Goal: Task Accomplishment & Management: Manage account settings

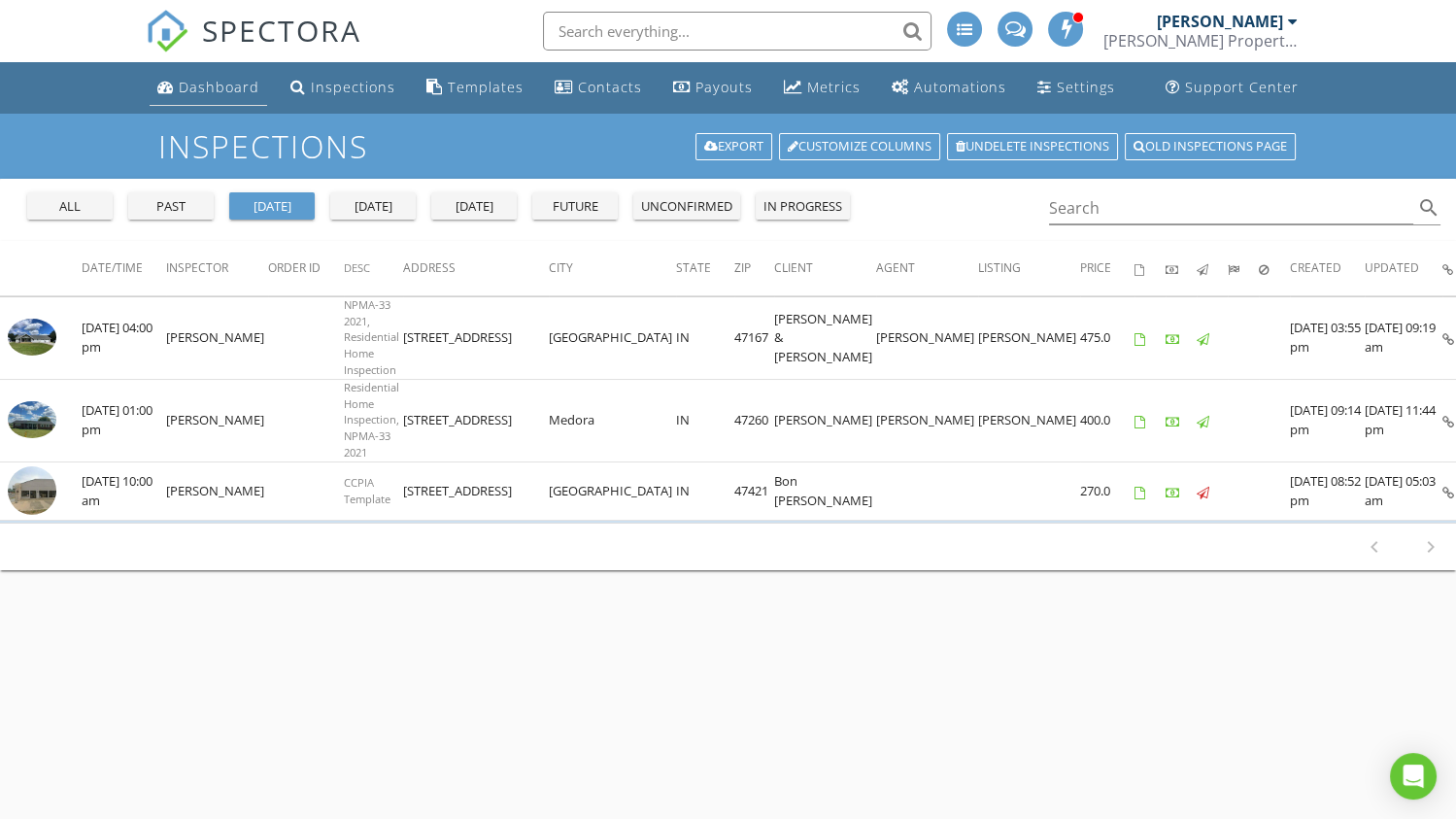
click at [241, 94] on div "Dashboard" at bounding box center [218, 87] width 81 height 19
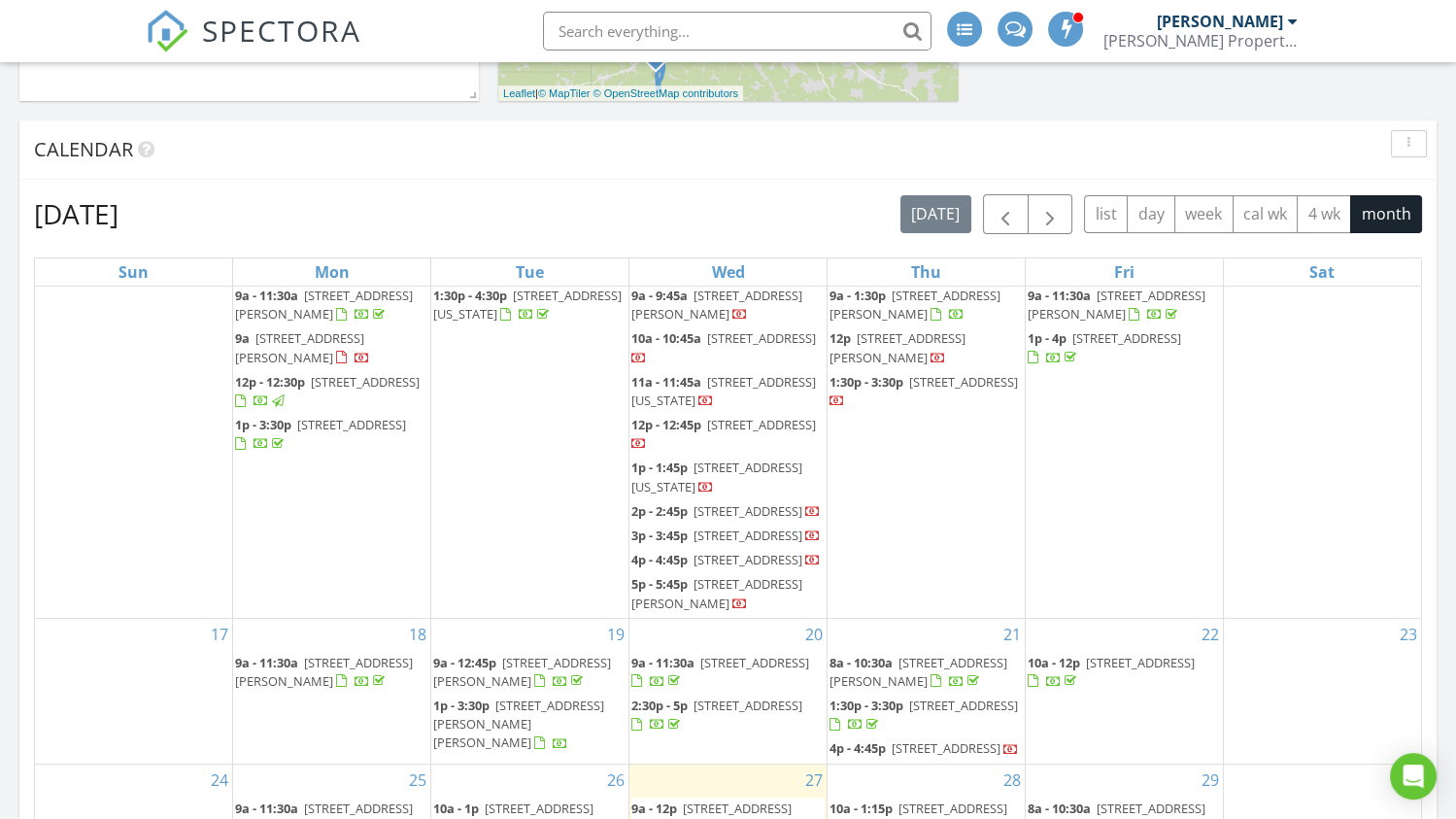
scroll to position [912, 0]
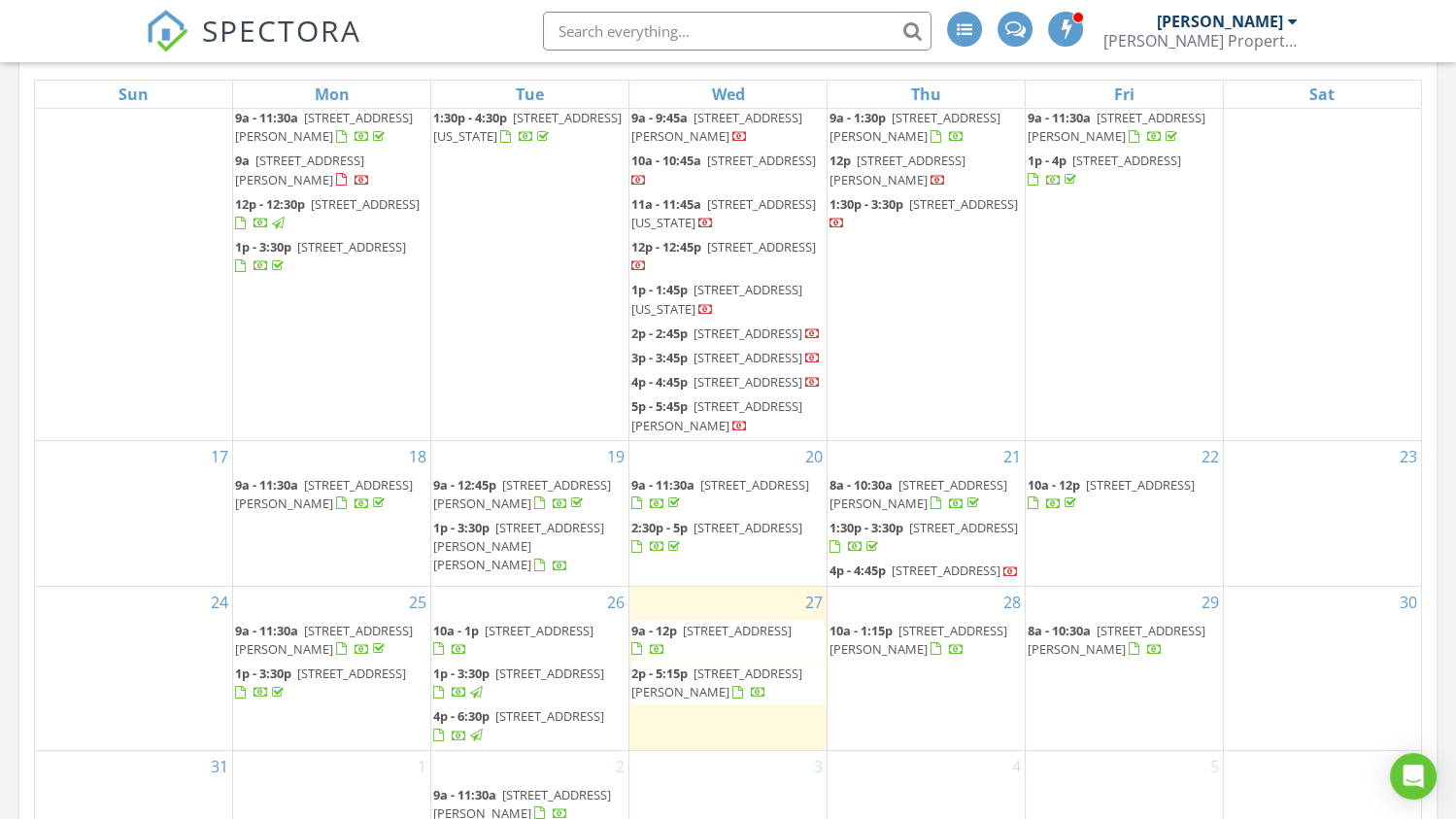
click at [871, 676] on div "28 10a - 1:15p 1971 River Rd, Spencer 47460" at bounding box center [926, 669] width 197 height 163
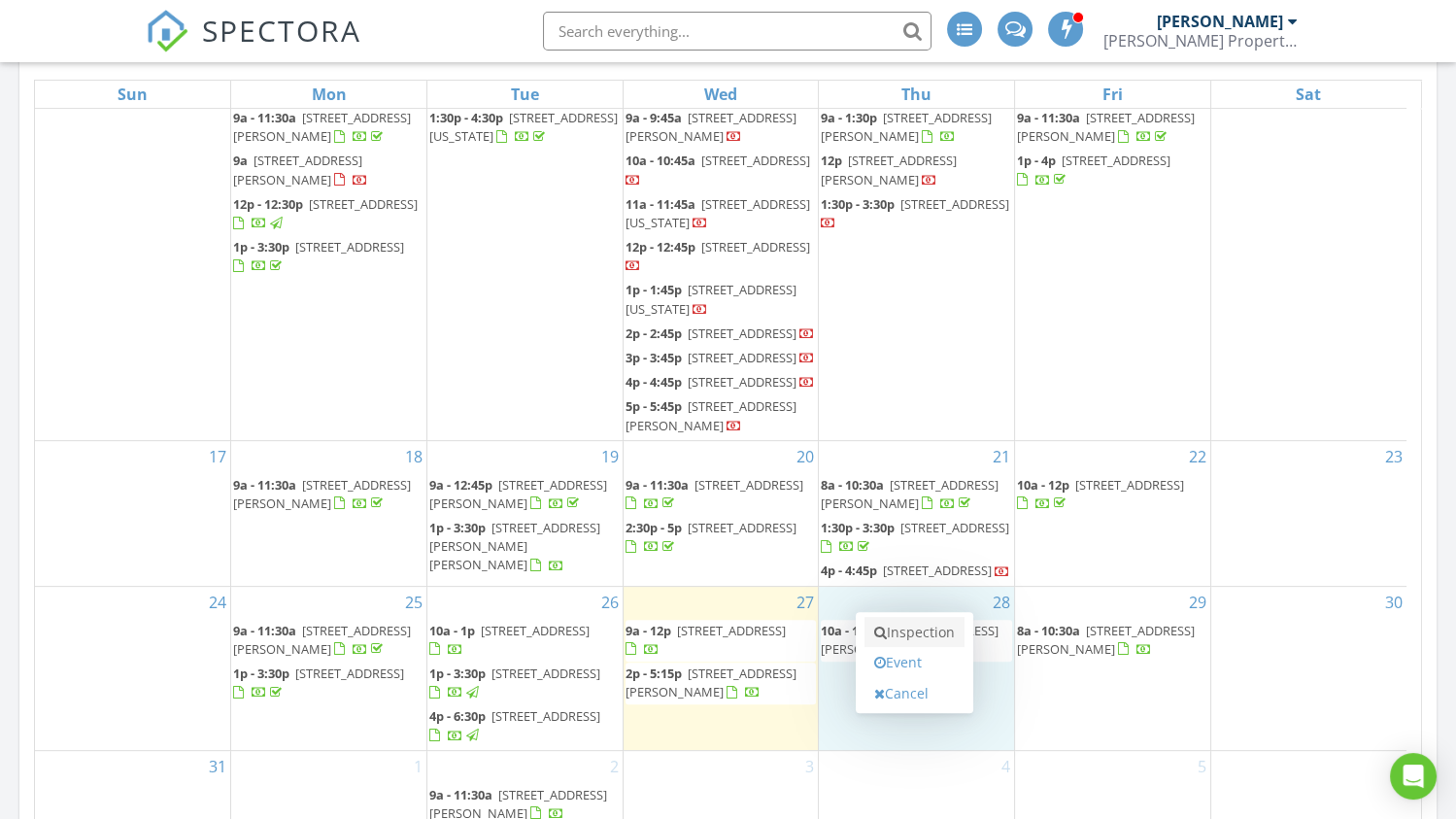
click at [895, 637] on link "Inspection" at bounding box center [914, 632] width 100 height 31
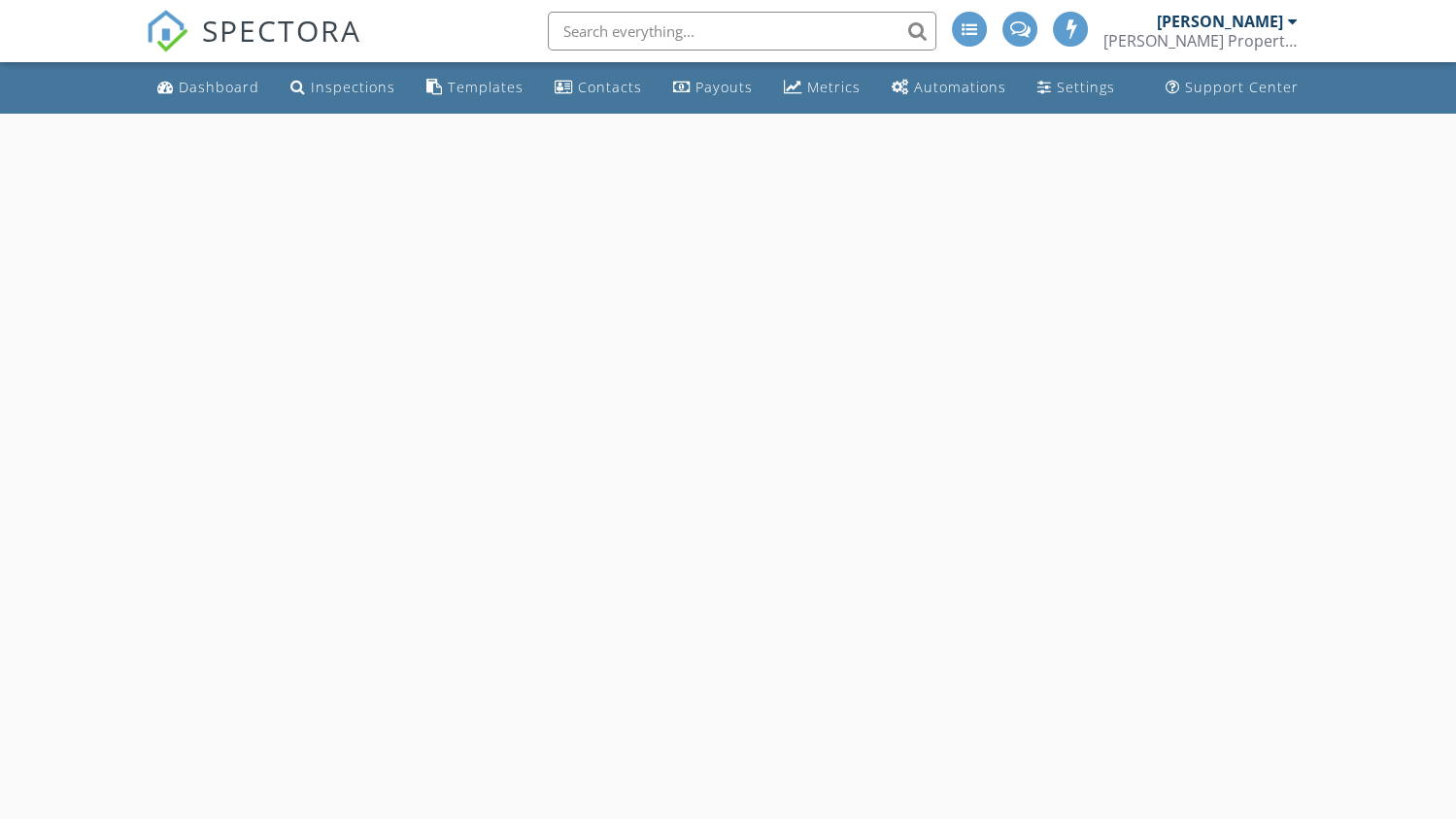
select select "7"
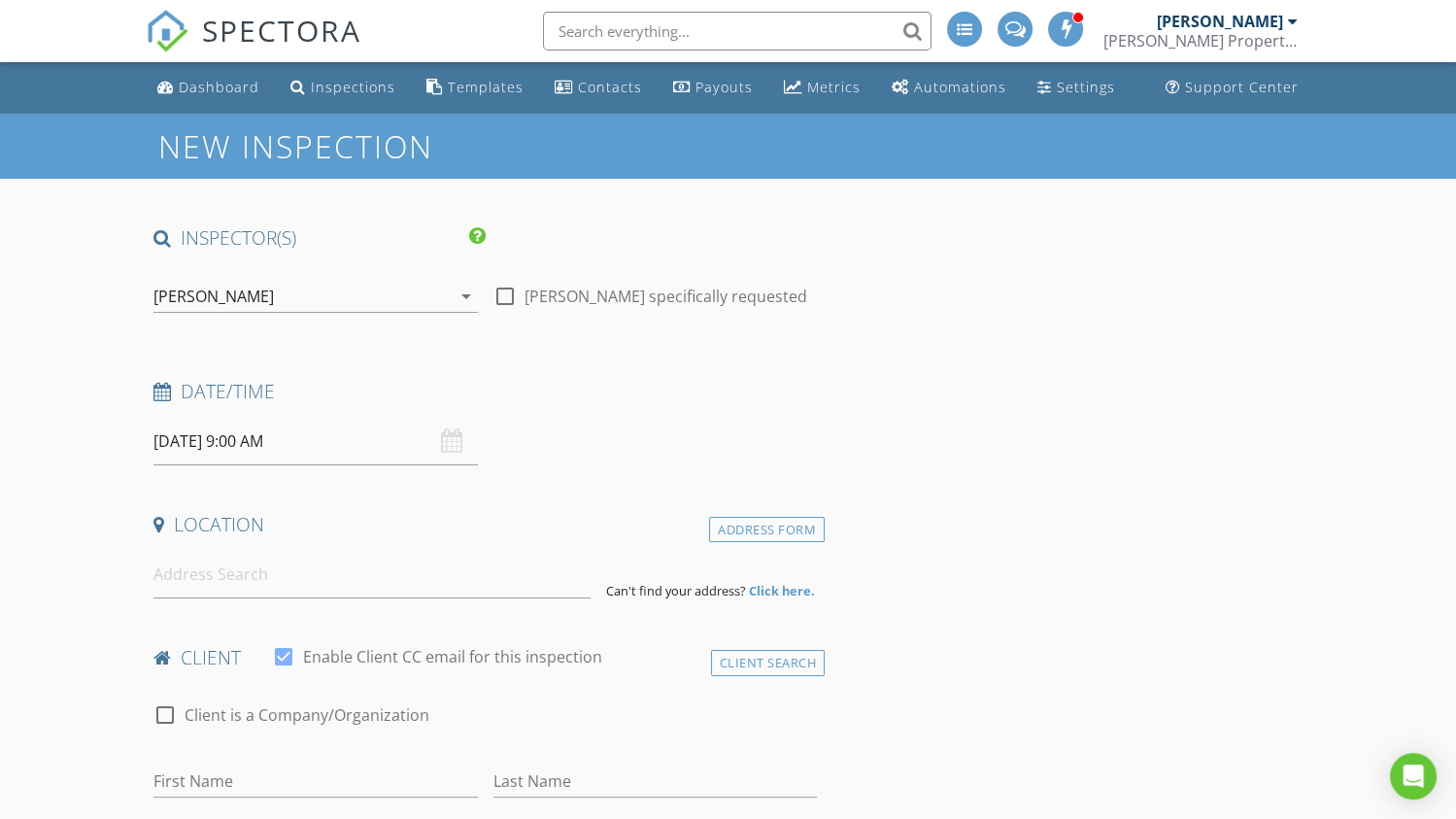
click at [221, 437] on input "08/28/2025 9:00 AM" at bounding box center [315, 441] width 324 height 48
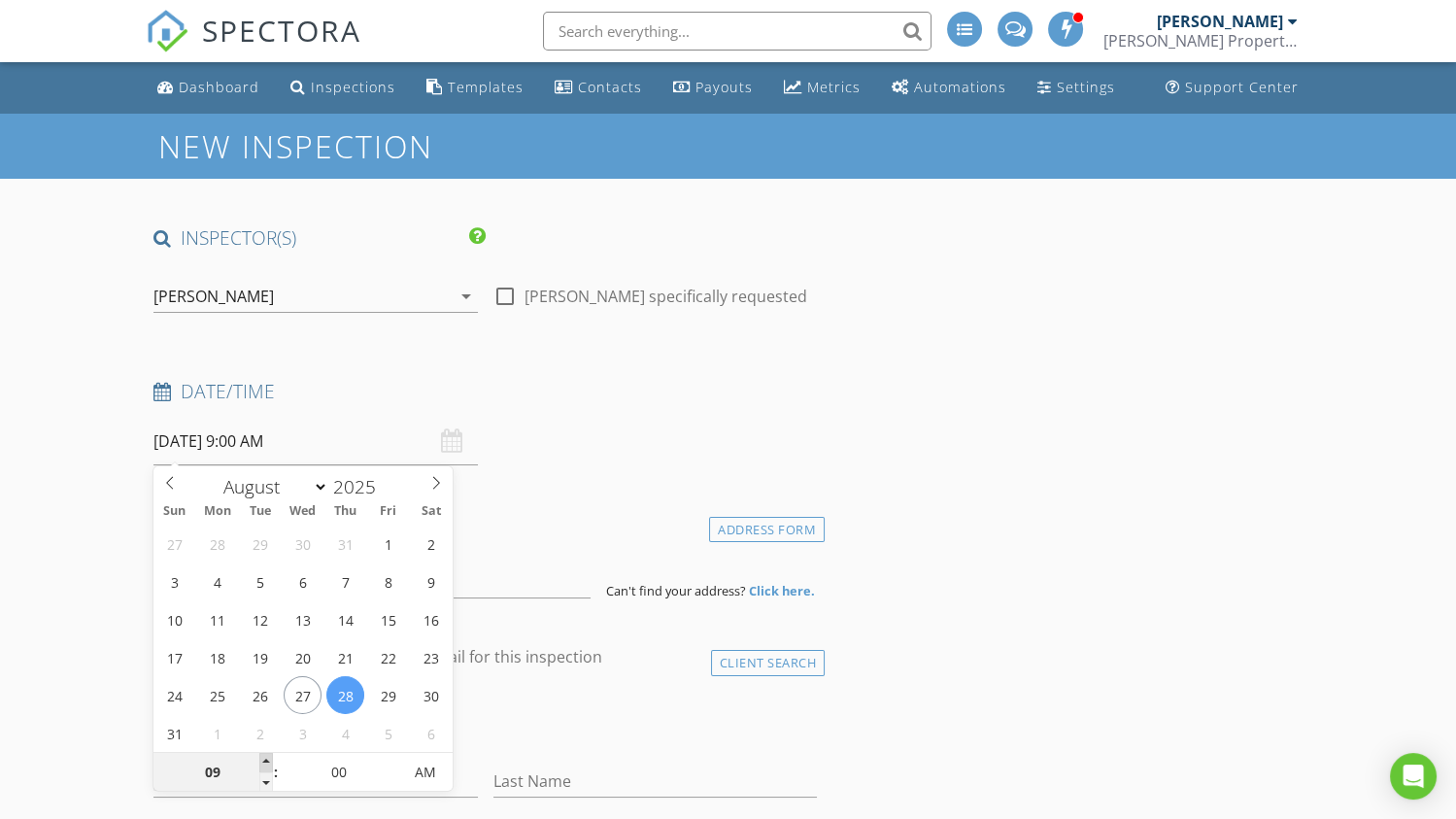
type input "10"
type input "08/28/2025 10:00 AM"
click at [265, 759] on span at bounding box center [266, 761] width 14 height 19
type input "11"
type input "08/28/2025 11:00 AM"
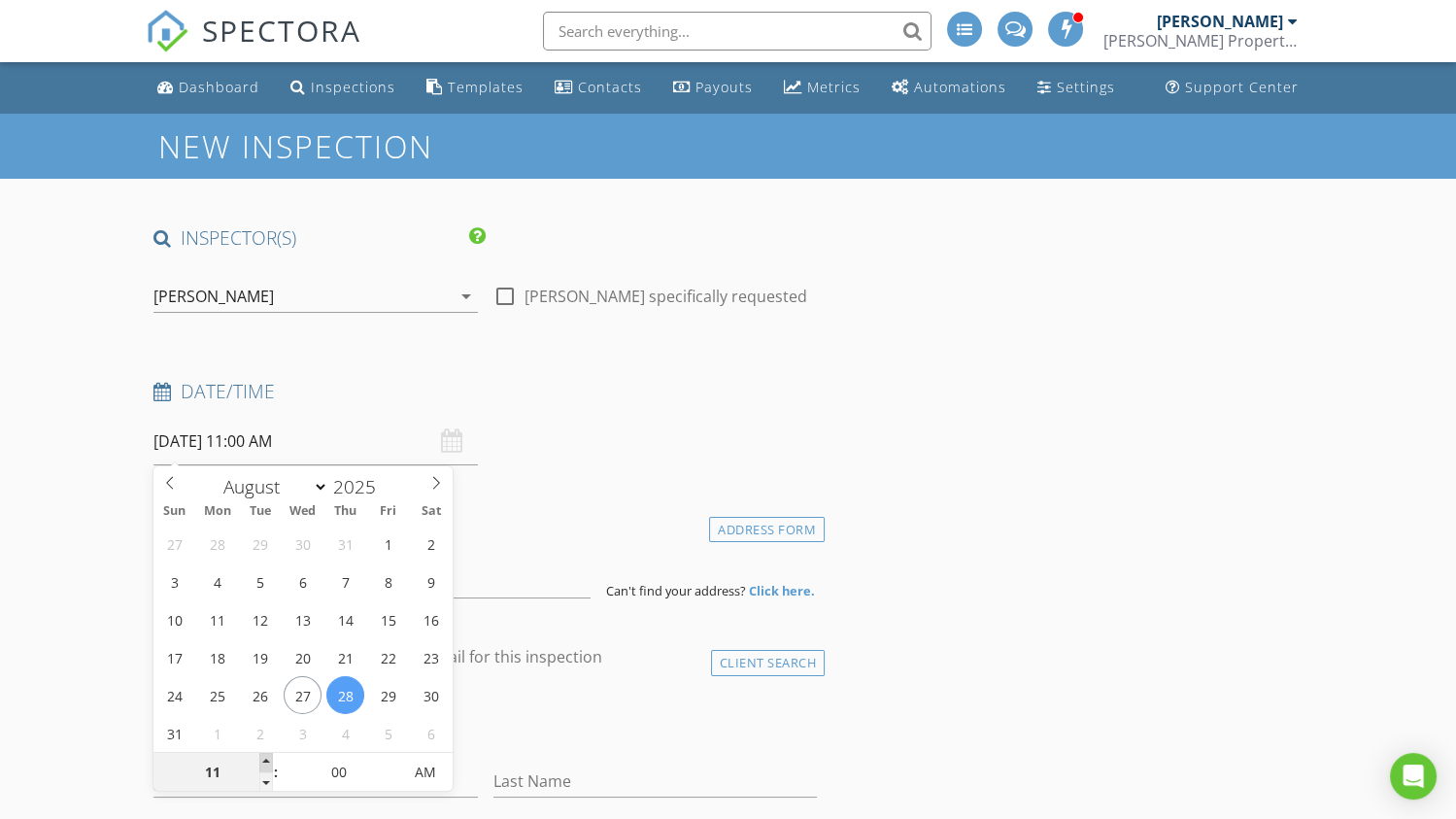
click at [265, 759] on span at bounding box center [266, 761] width 14 height 19
type input "12"
type input "08/28/2025 12:00 PM"
click at [265, 759] on span at bounding box center [266, 761] width 14 height 19
type input "01"
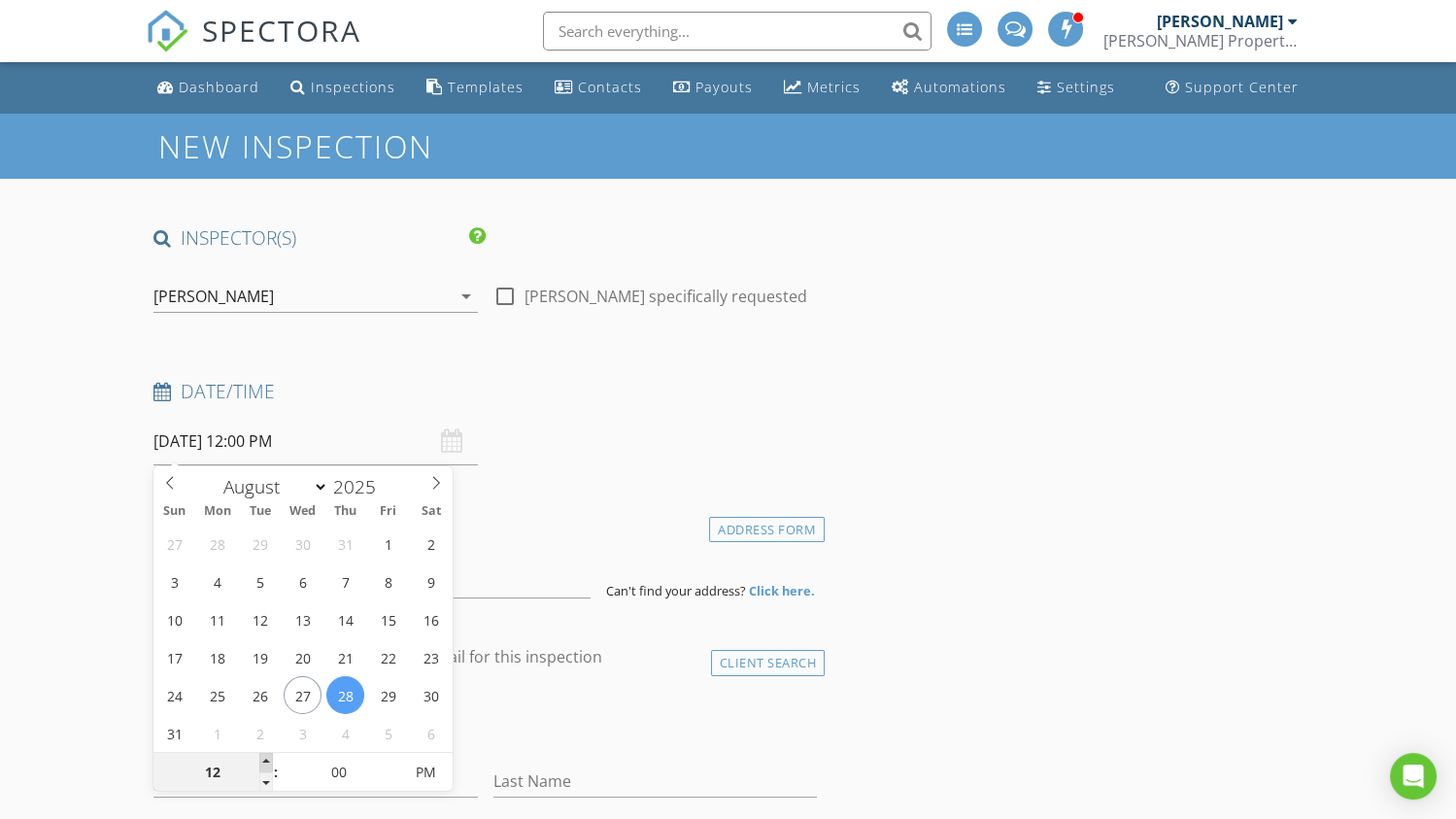
type input "08/28/2025 1:00 PM"
click at [265, 759] on span at bounding box center [266, 761] width 14 height 19
type input "02"
type input "08/28/2025 2:00 PM"
click at [265, 759] on span at bounding box center [266, 761] width 14 height 19
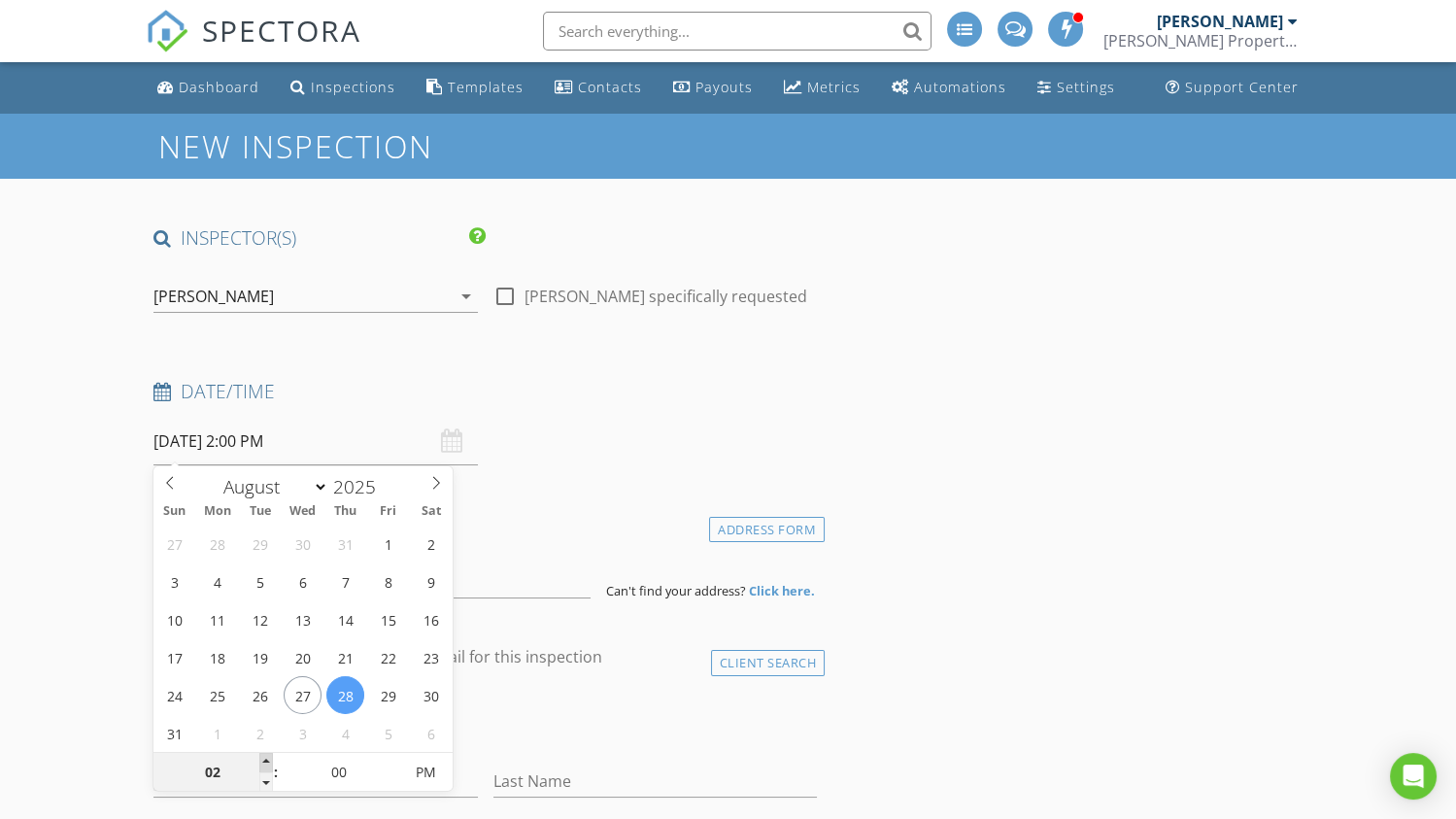
type input "03"
type input "08/28/2025 3:00 PM"
click at [265, 759] on span at bounding box center [266, 761] width 14 height 19
type input "04"
type input "08/28/2025 4:00 PM"
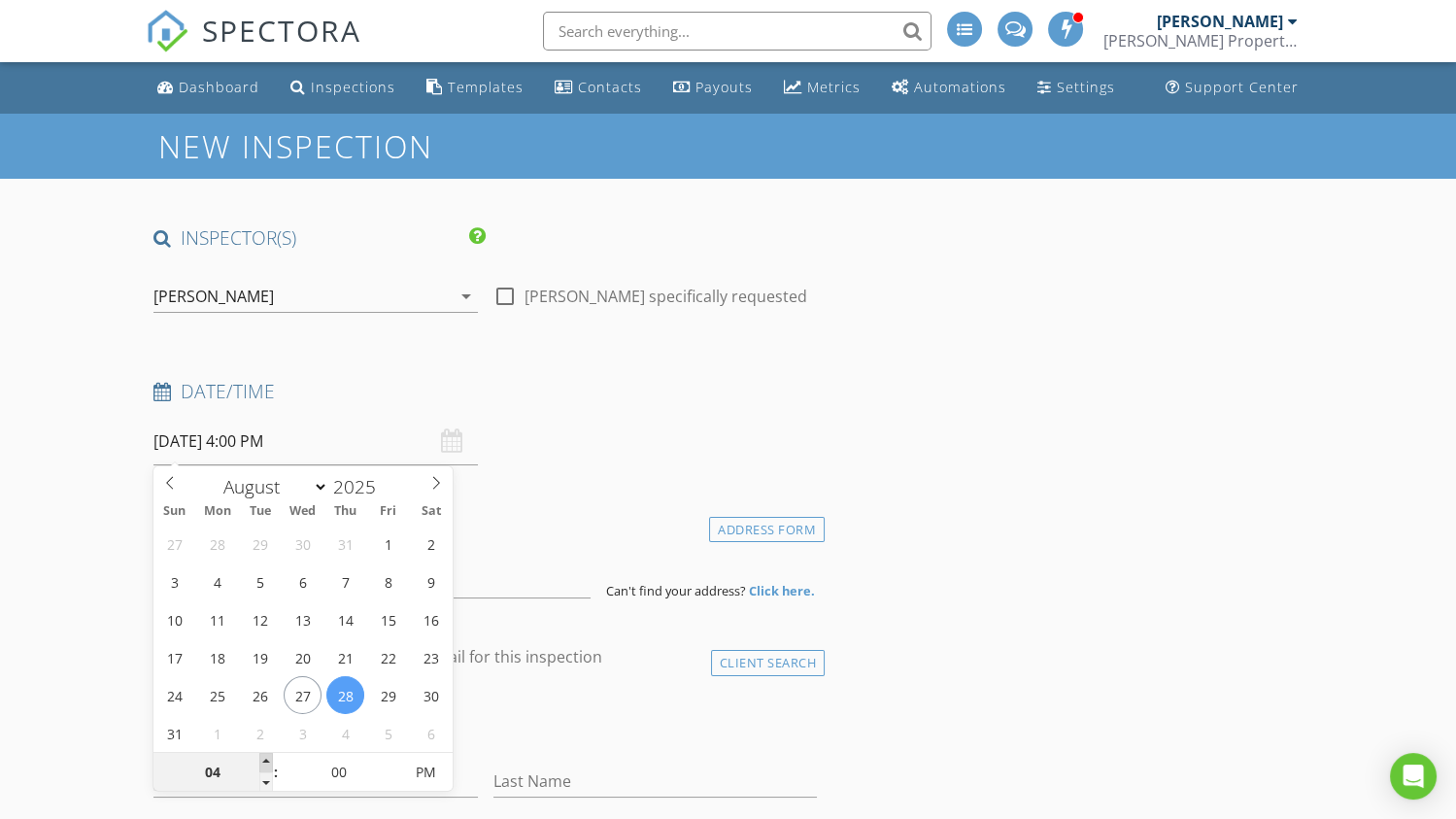
click at [265, 759] on span at bounding box center [266, 761] width 14 height 19
type input "05"
type input "08/28/2025 5:00 PM"
click at [265, 759] on span at bounding box center [266, 761] width 14 height 19
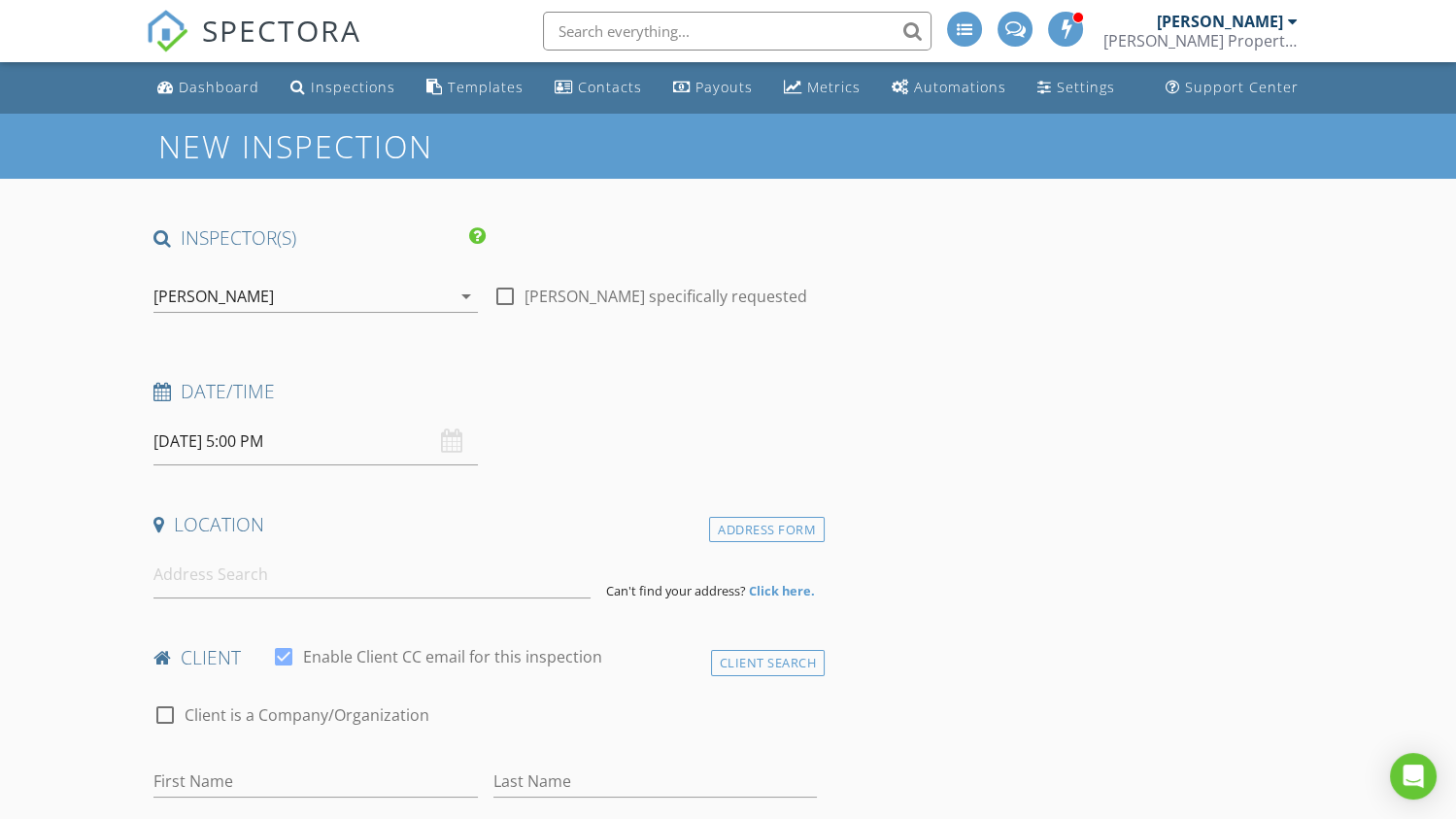
click at [224, 587] on input at bounding box center [372, 575] width 437 height 48
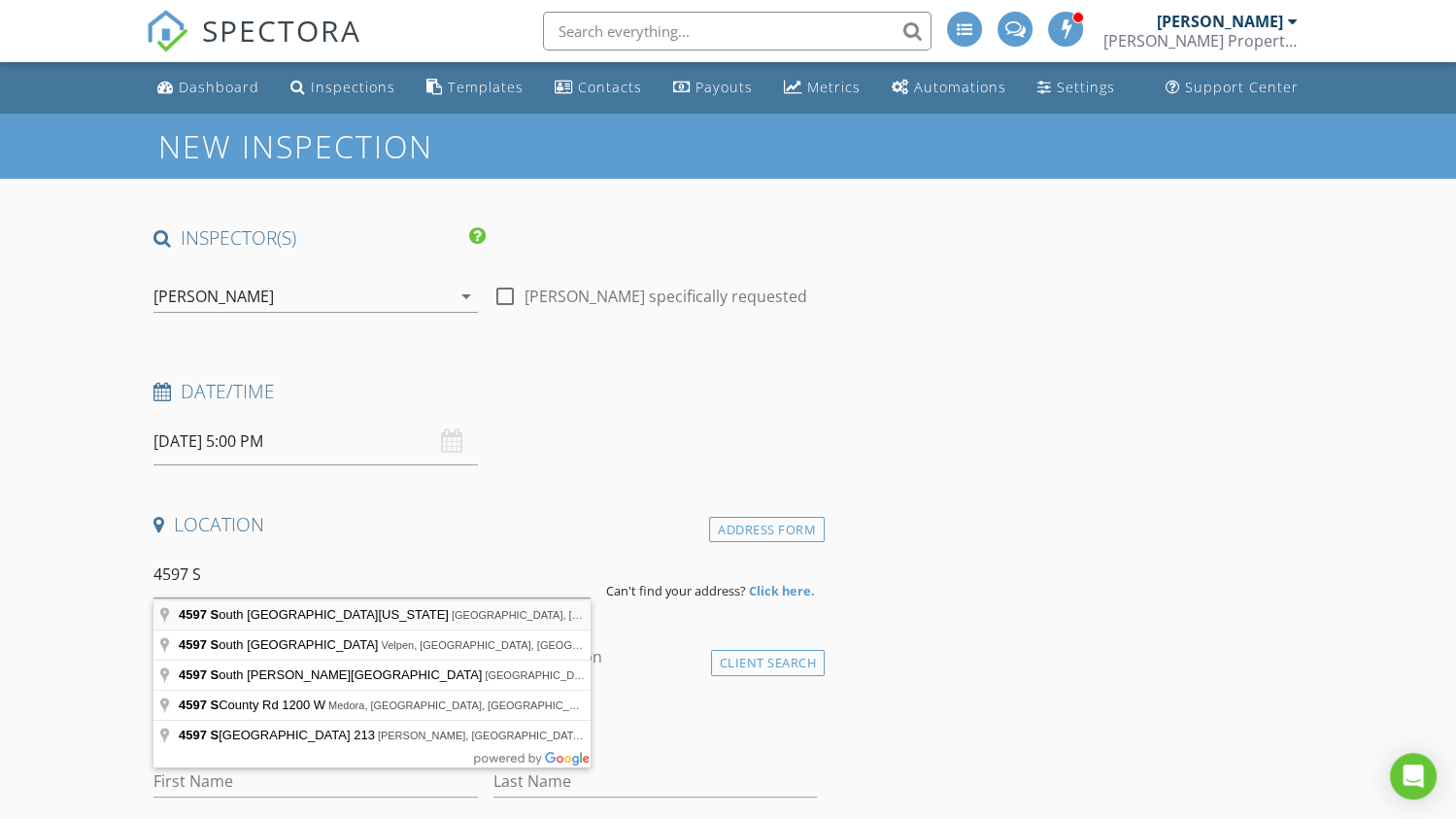
type input "4597 South West Washington School Road, Salem, IN, USA"
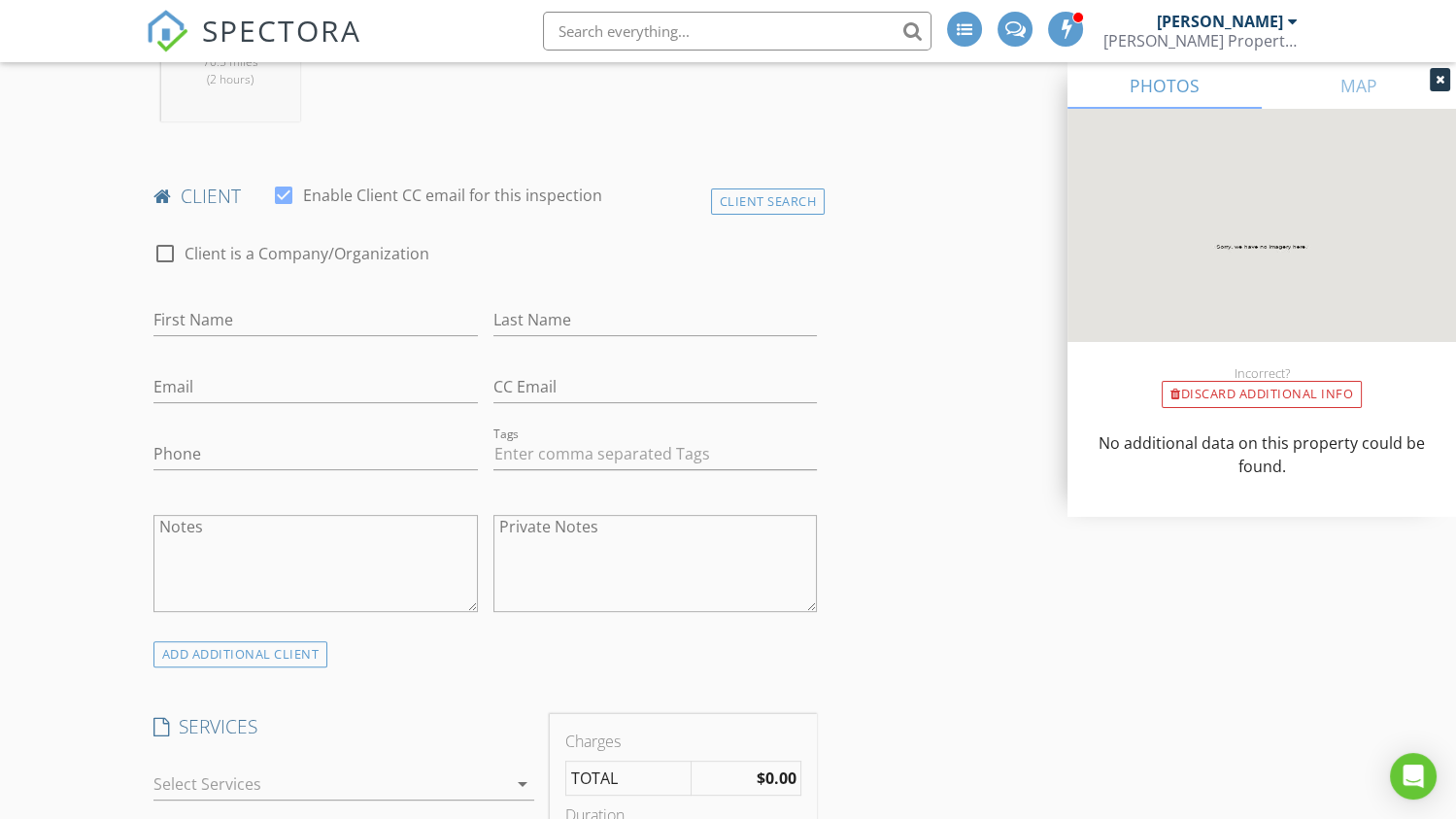
scroll to position [874, 0]
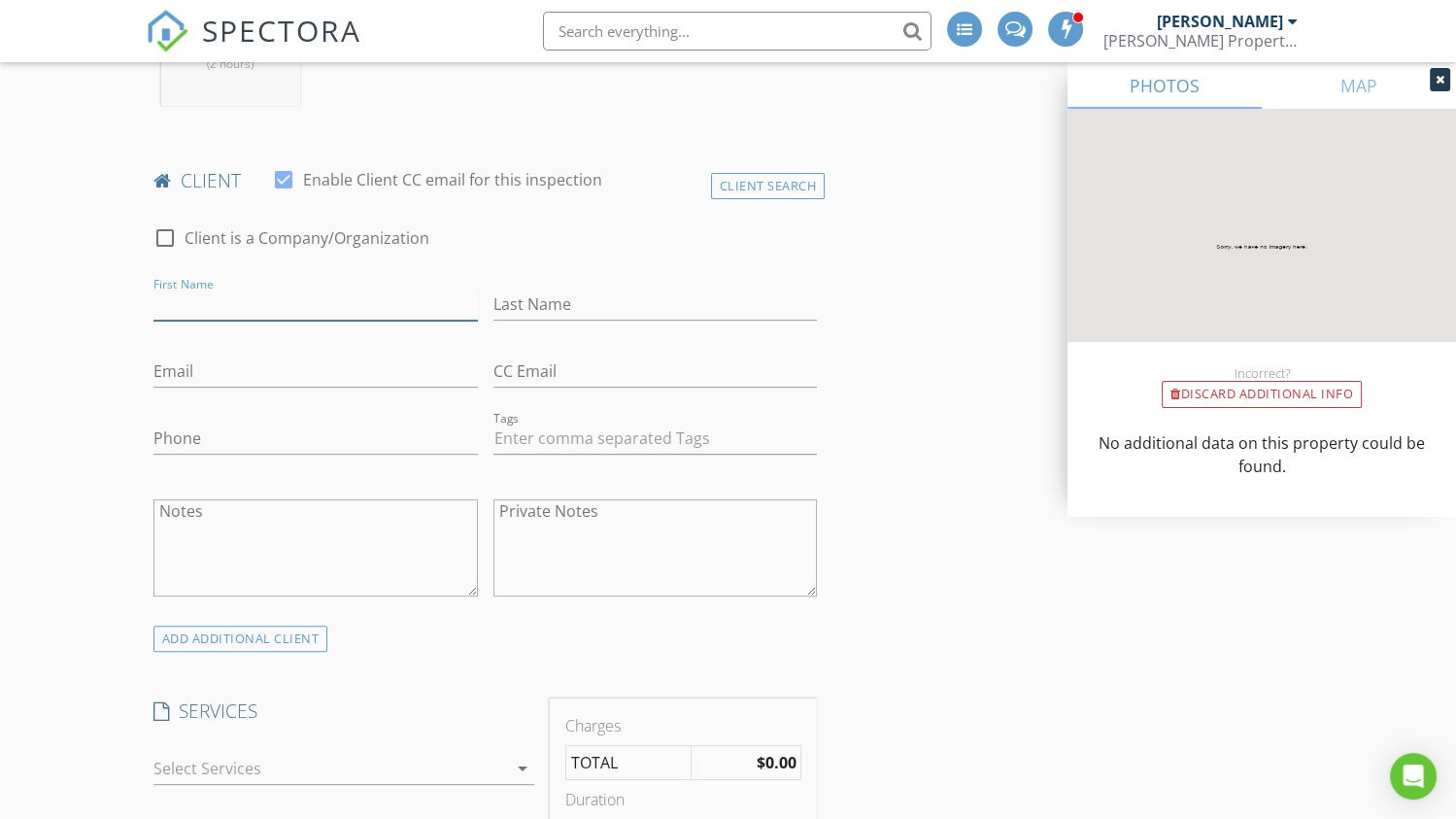
click at [221, 305] on input "First Name" at bounding box center [315, 304] width 324 height 32
type input "Jason"
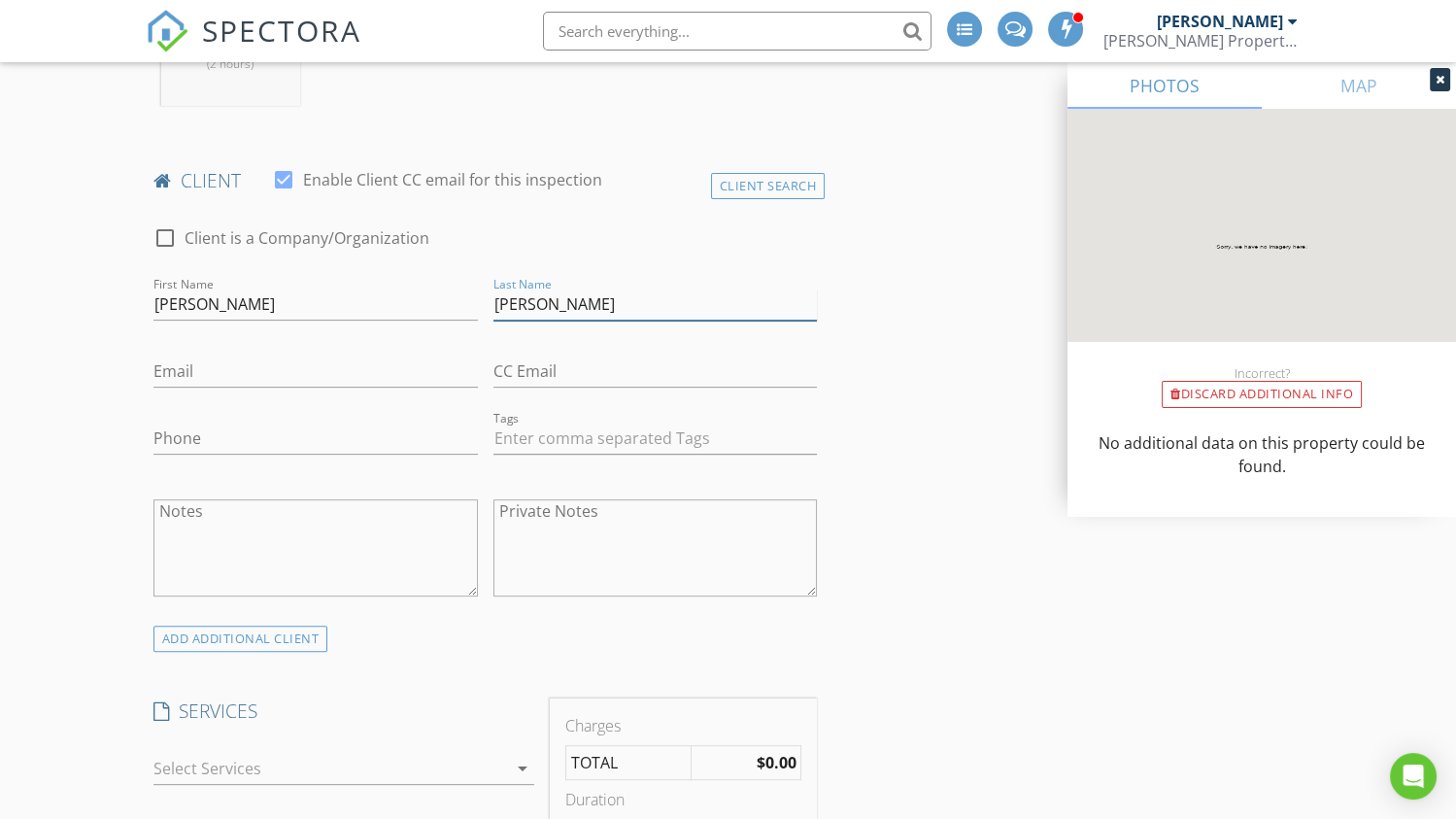
type input "Branham"
click at [185, 433] on input "Phone" at bounding box center [315, 438] width 324 height 32
type input "812-583-8407"
click at [210, 371] on input "Email" at bounding box center [315, 372] width 324 height 32
paste input "jason.branham@hawkinsandroot.com"
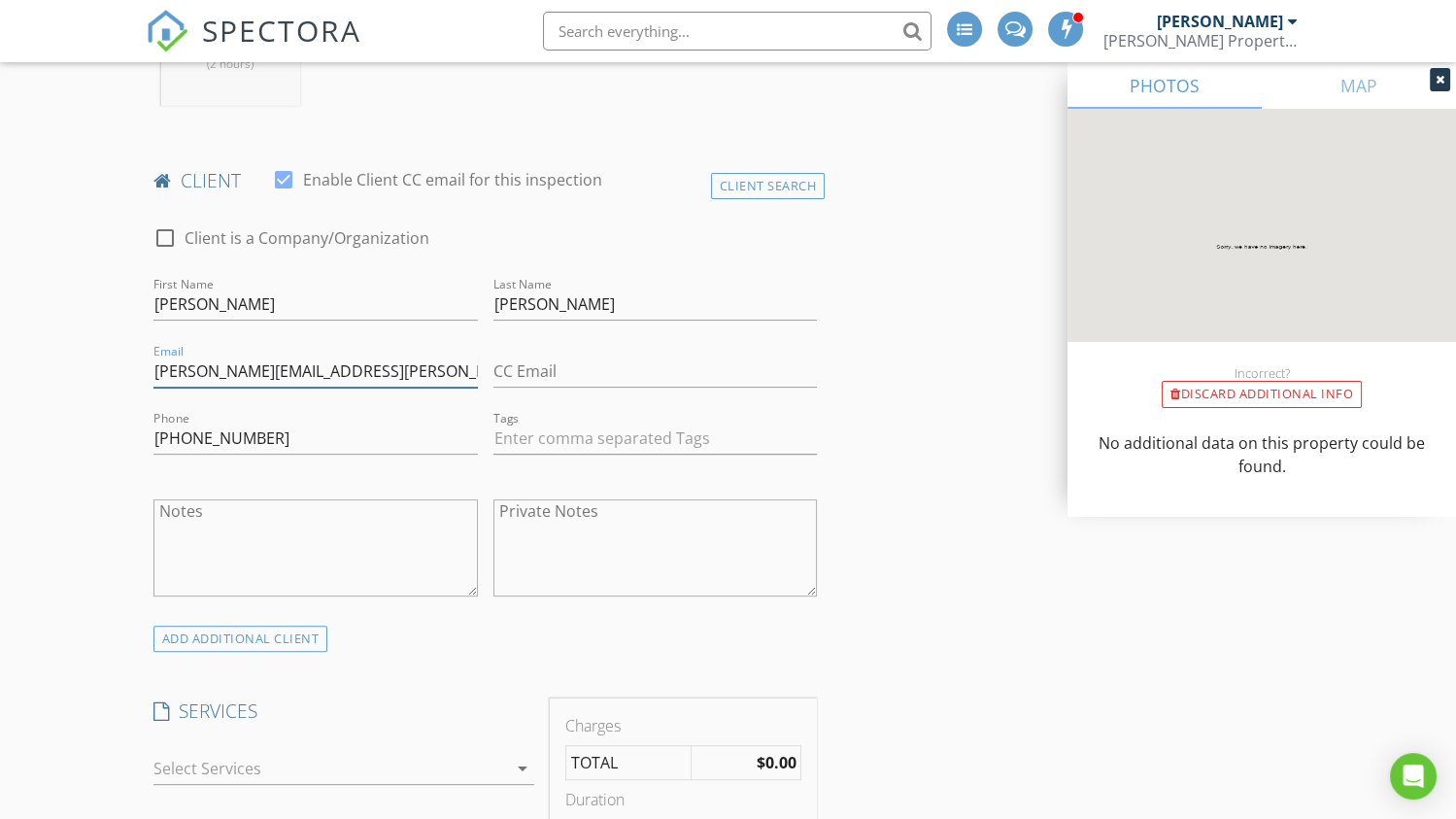
type input "jason.branham@hawkinsandroot.com"
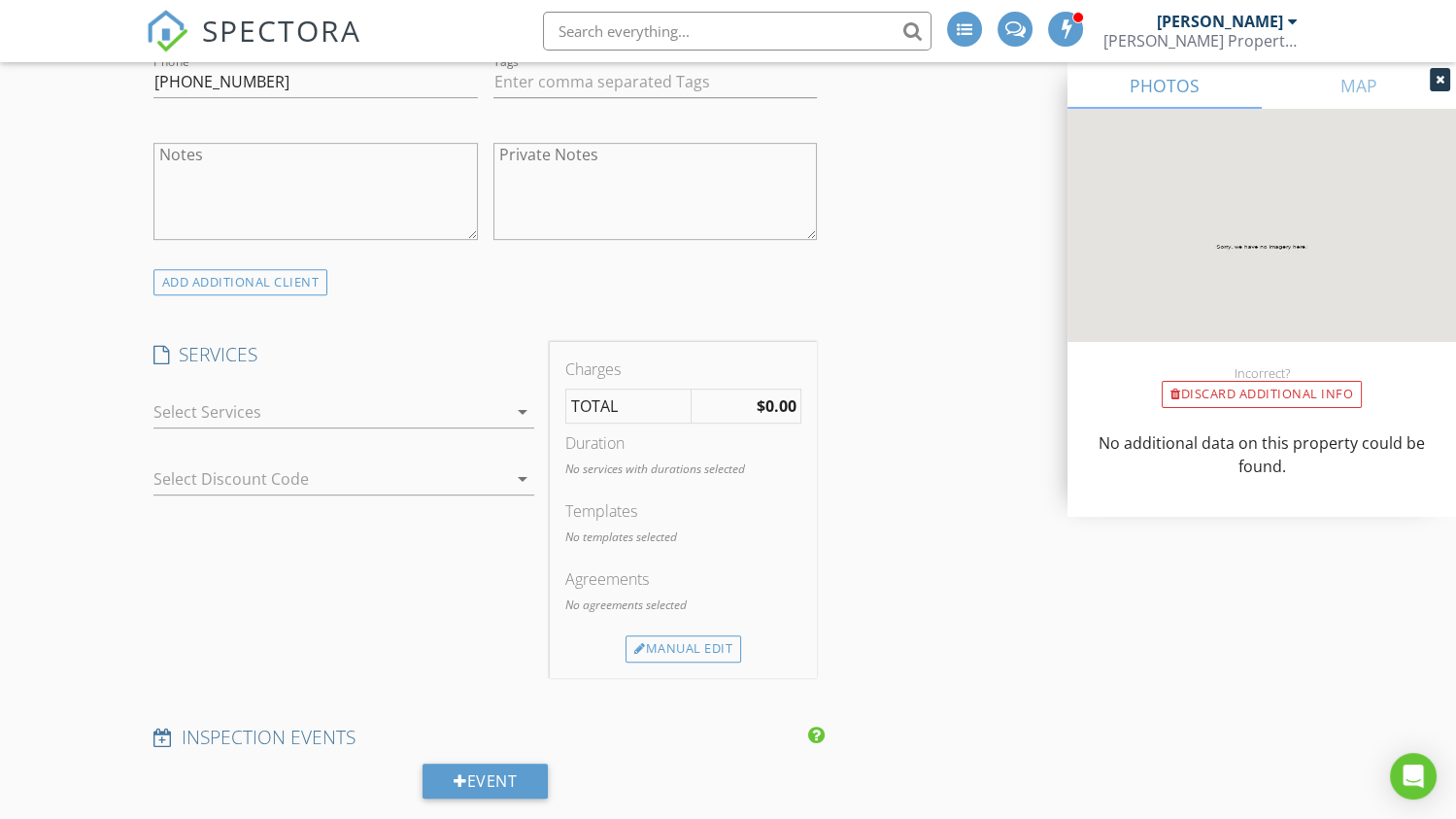
scroll to position [1261, 0]
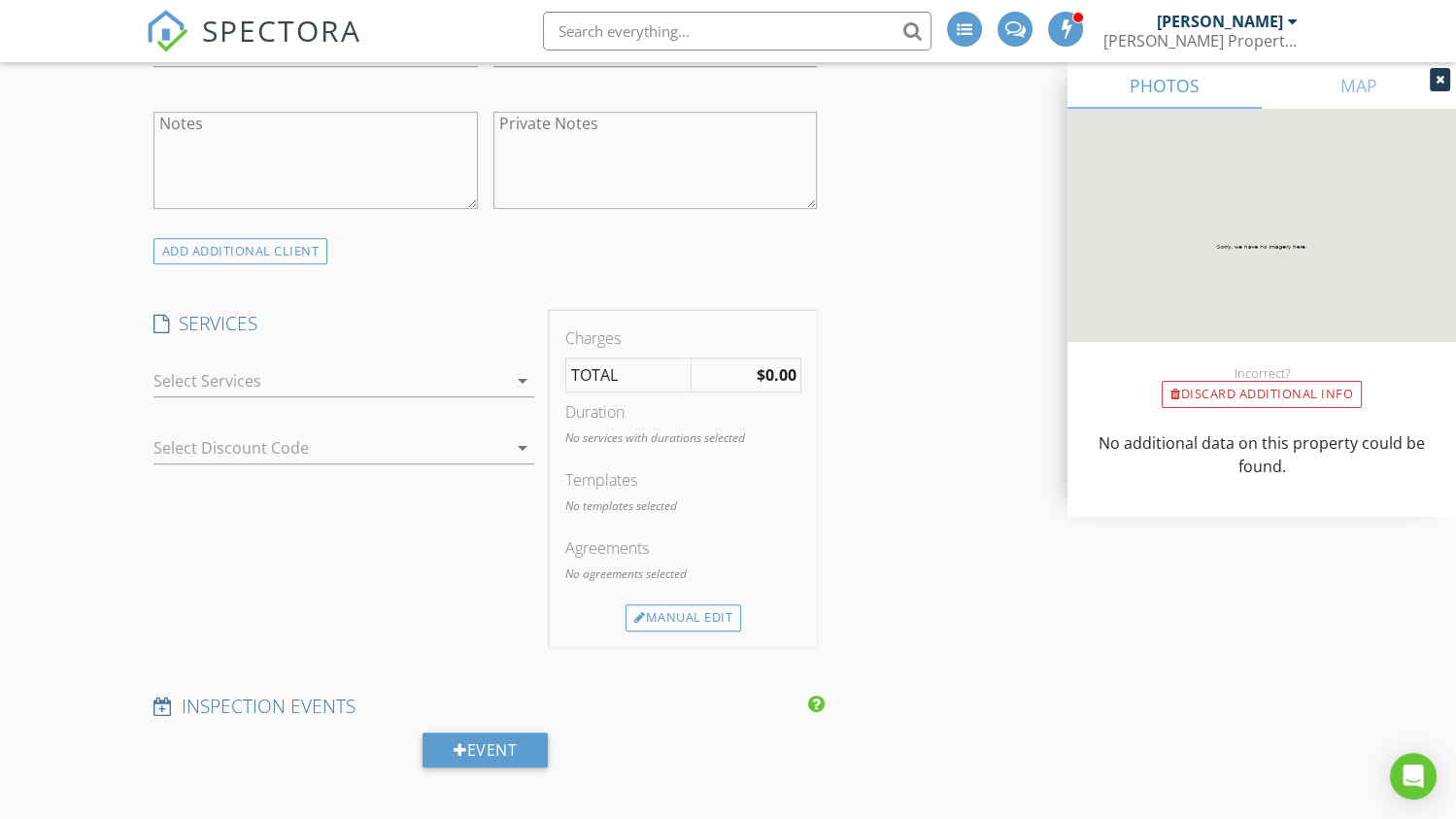
click at [446, 384] on div at bounding box center [330, 380] width 354 height 31
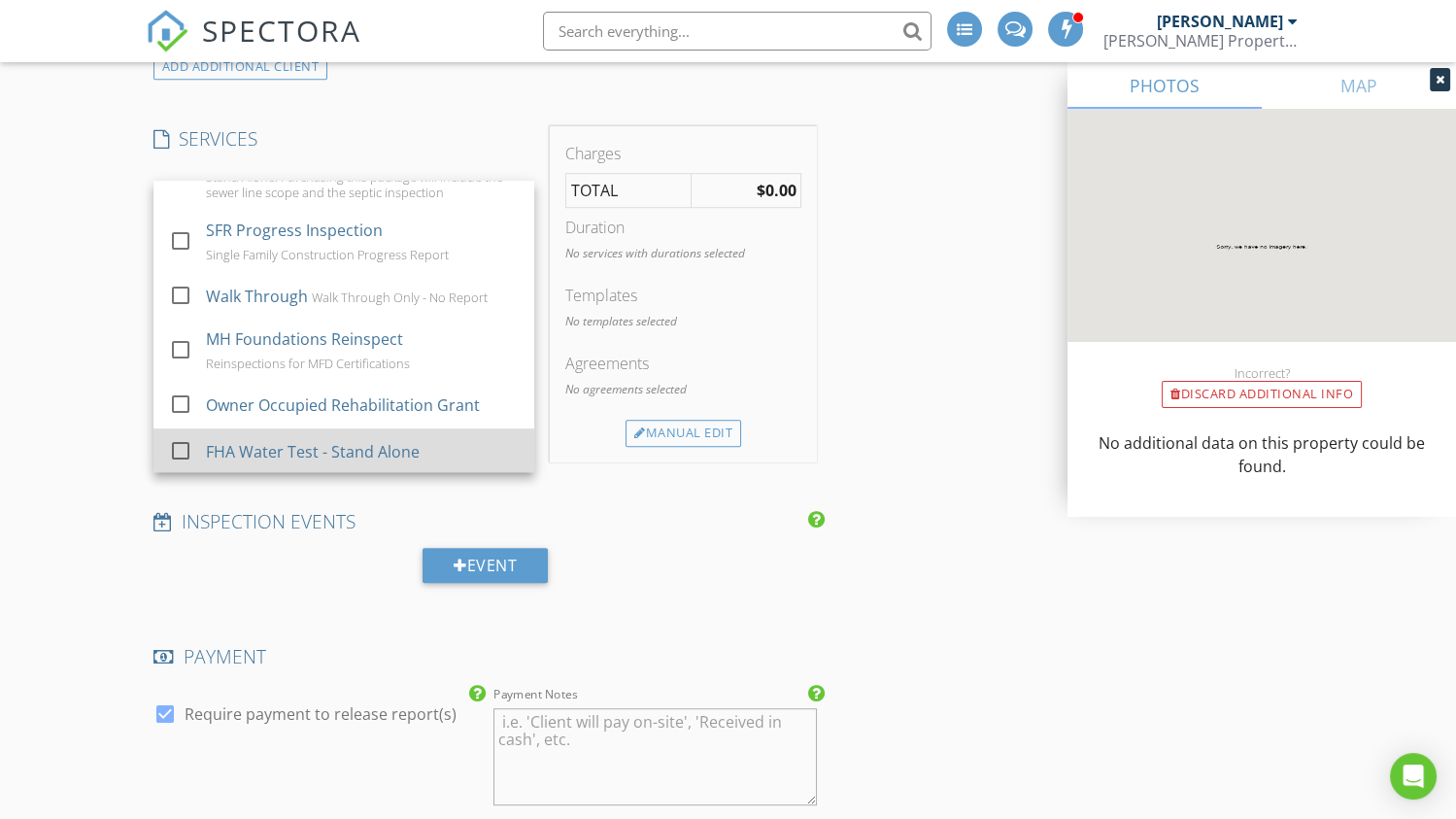
scroll to position [1456, 0]
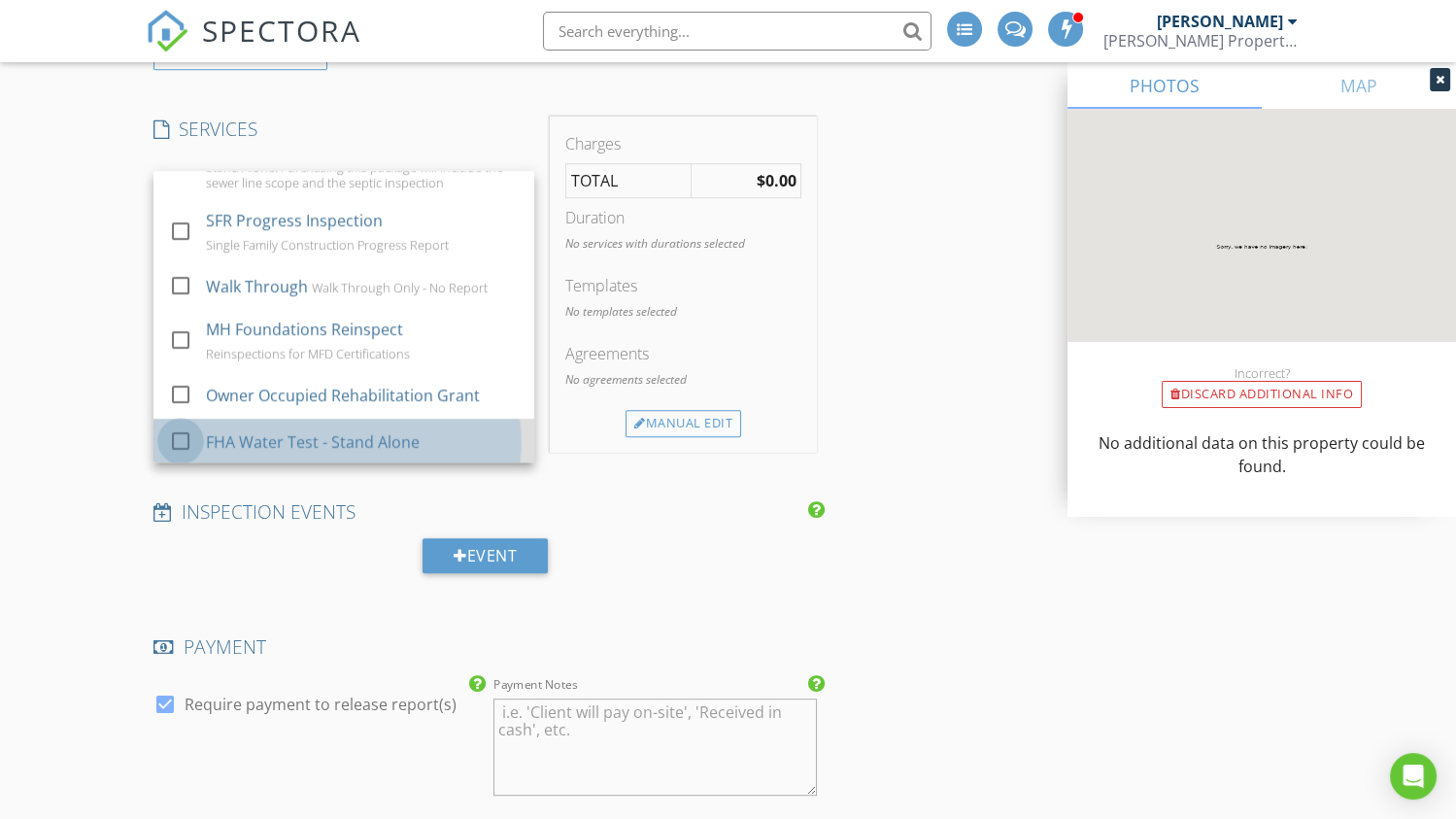
click at [178, 435] on div at bounding box center [180, 440] width 33 height 33
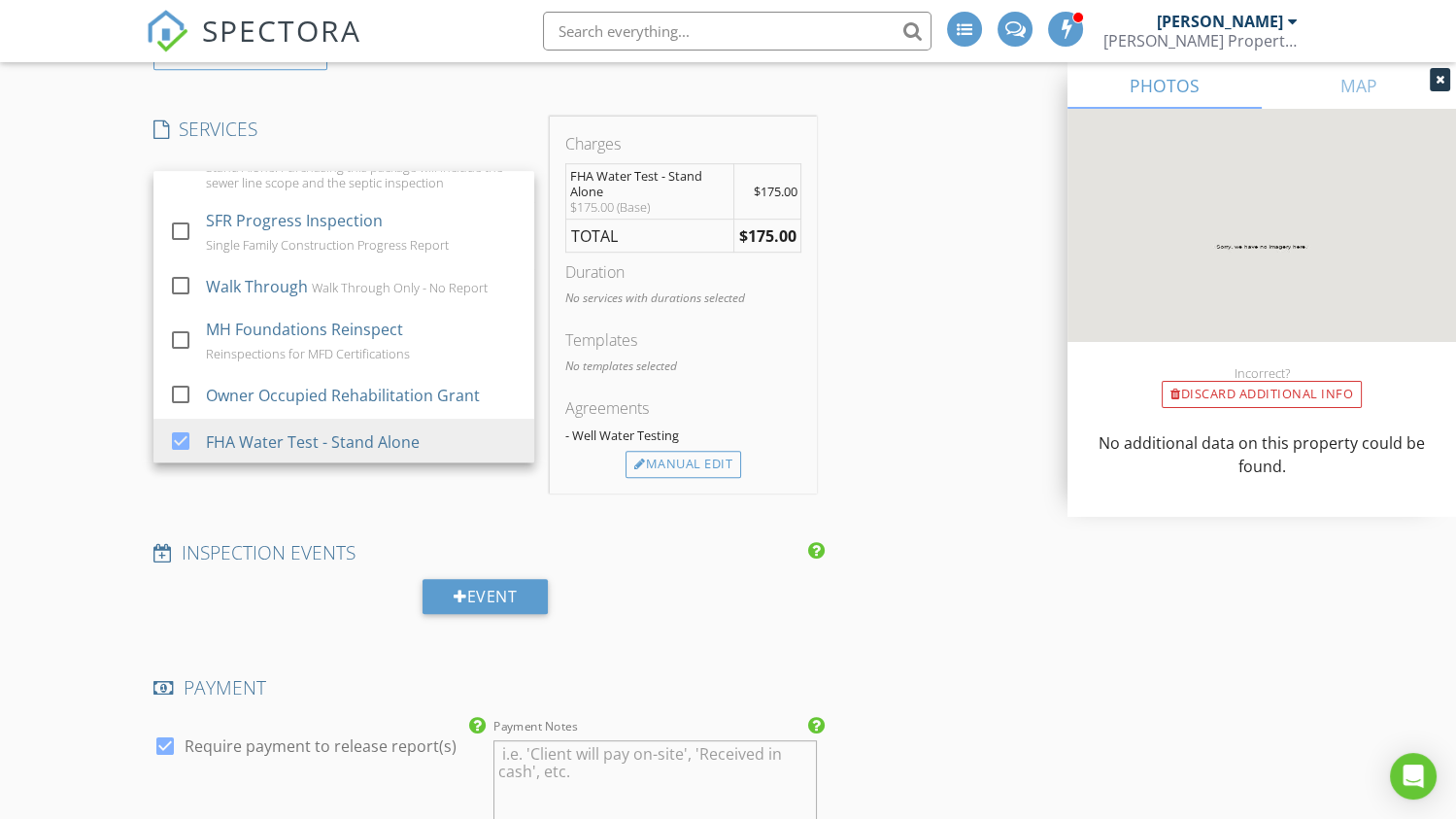
click at [920, 469] on div "INSPECTOR(S) check_box Tracy Bailey PRIMARY Tracy Bailey arrow_drop_down check_…" at bounding box center [728, 558] width 1164 height 3577
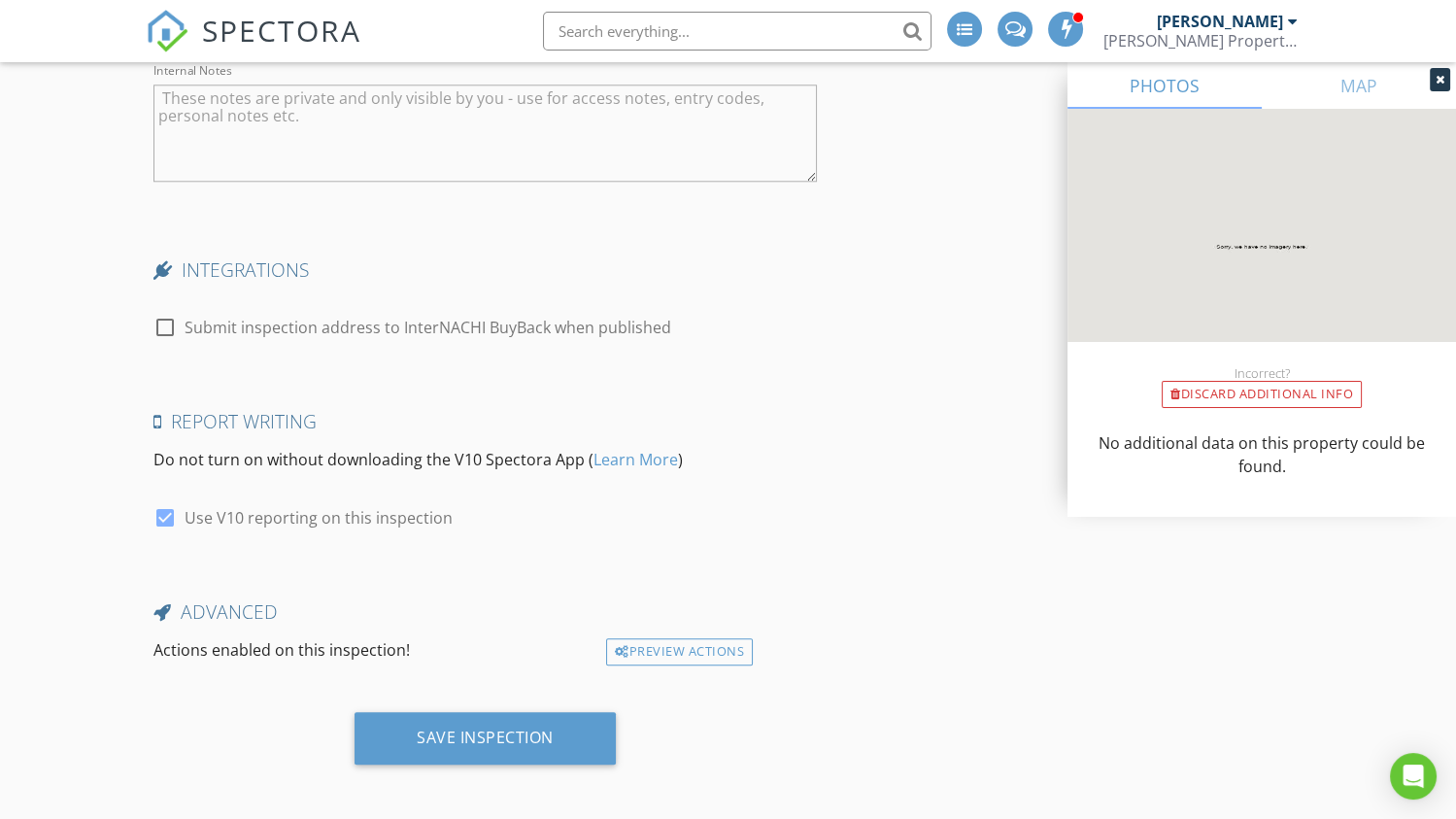
scroll to position [3027, 0]
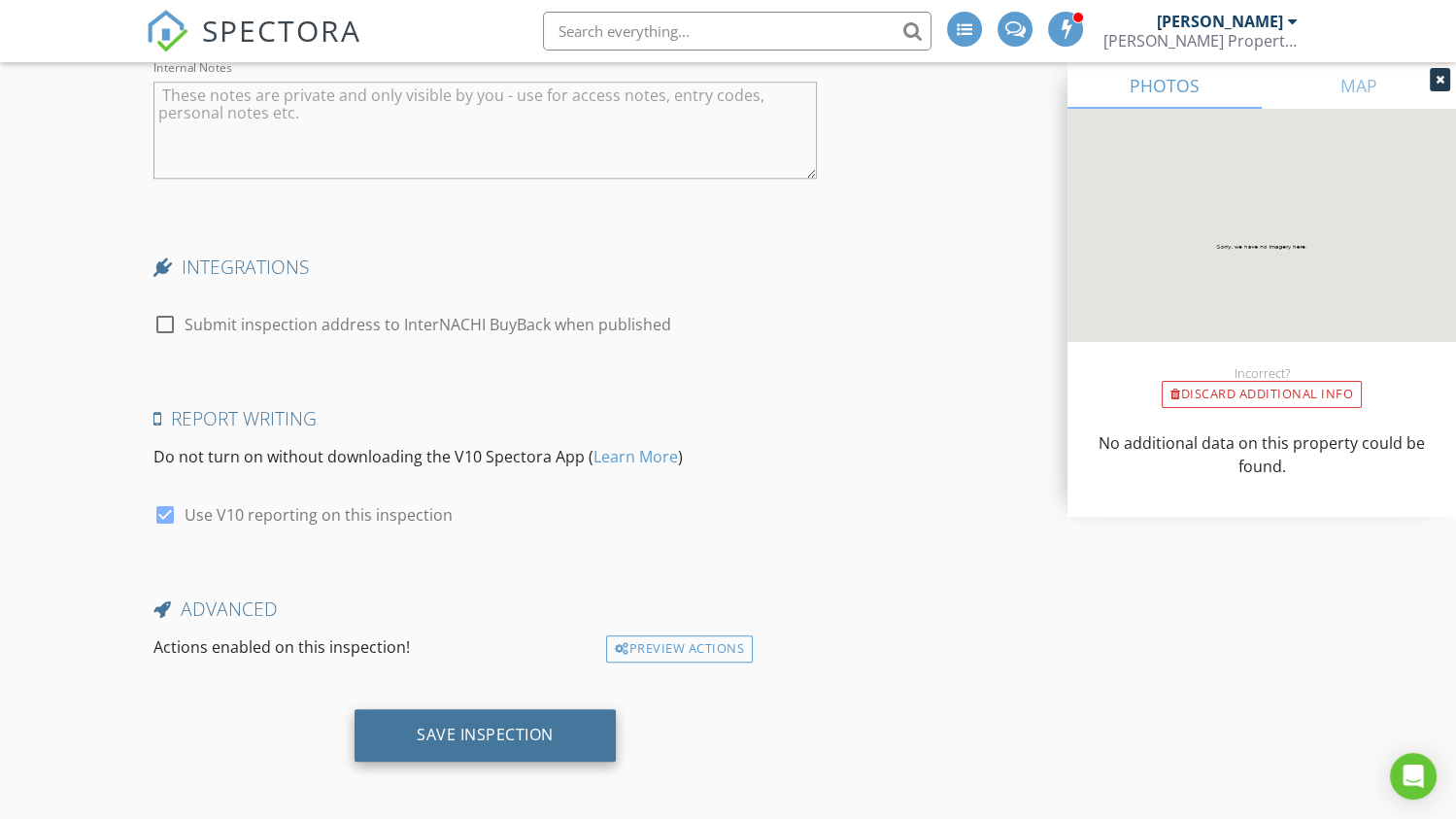
click at [465, 735] on div "Save Inspection" at bounding box center [484, 733] width 137 height 19
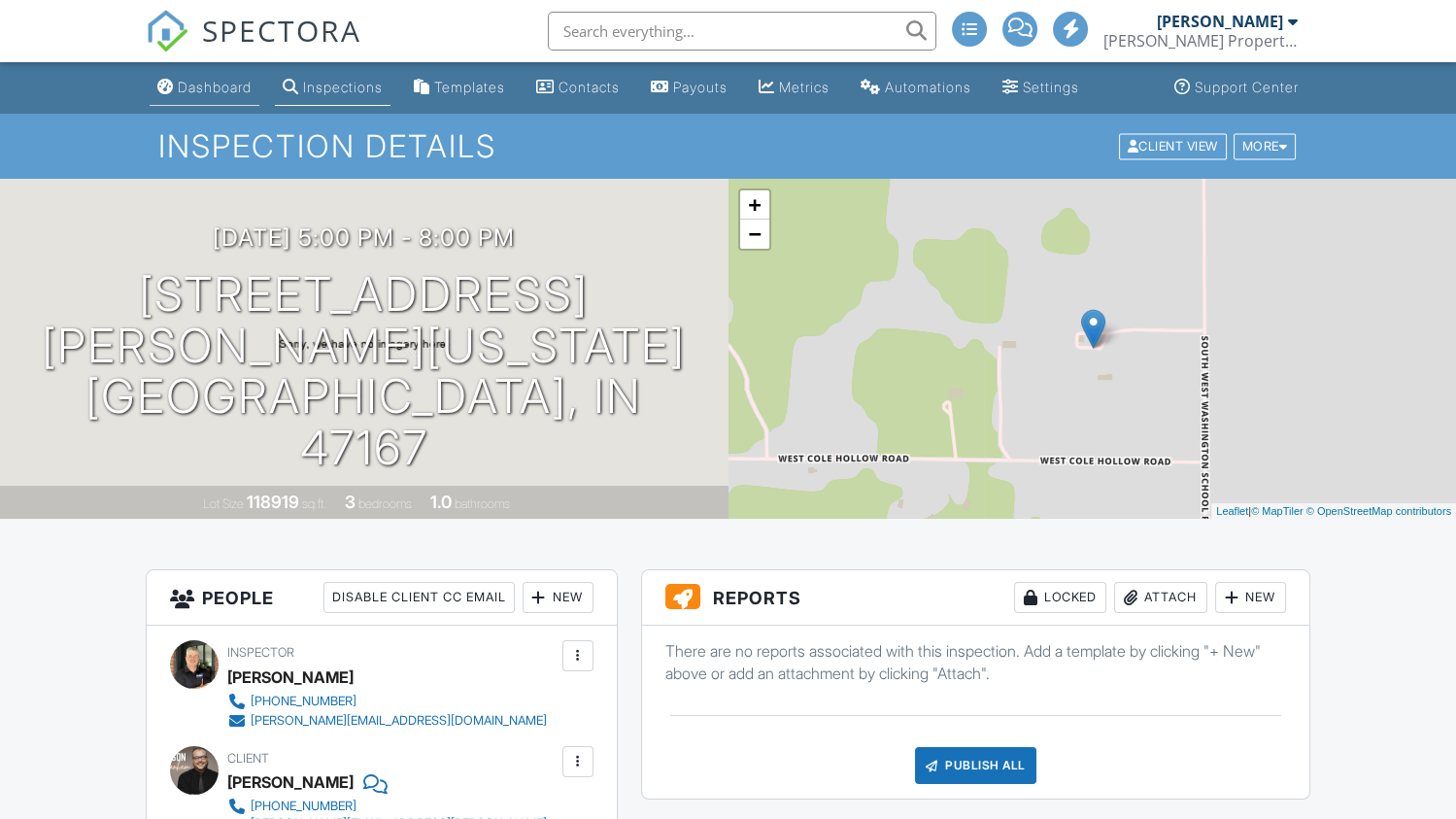
click at [209, 89] on div "Dashboard" at bounding box center [214, 87] width 74 height 17
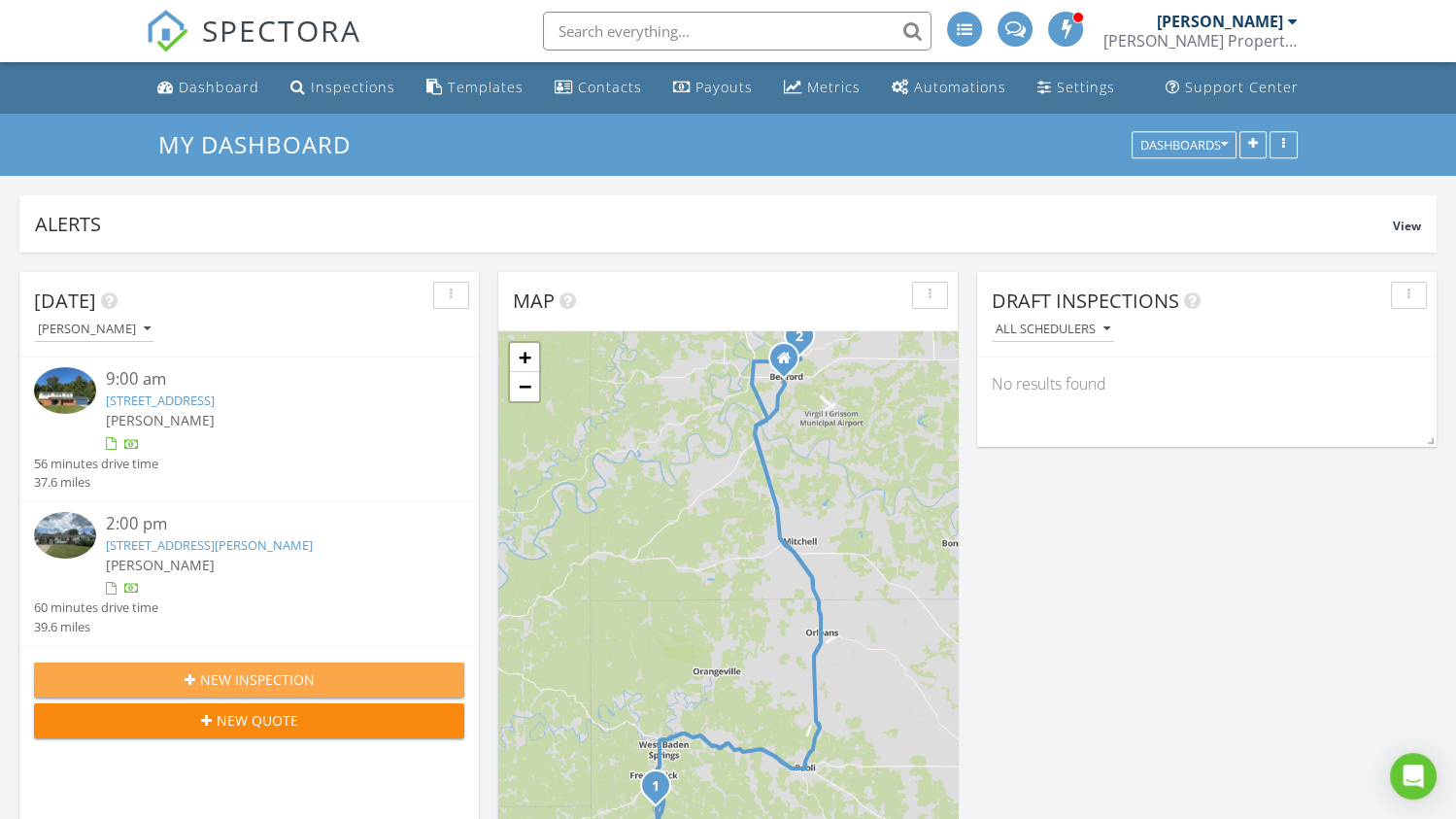
click at [230, 682] on span "New Inspection" at bounding box center [257, 679] width 115 height 20
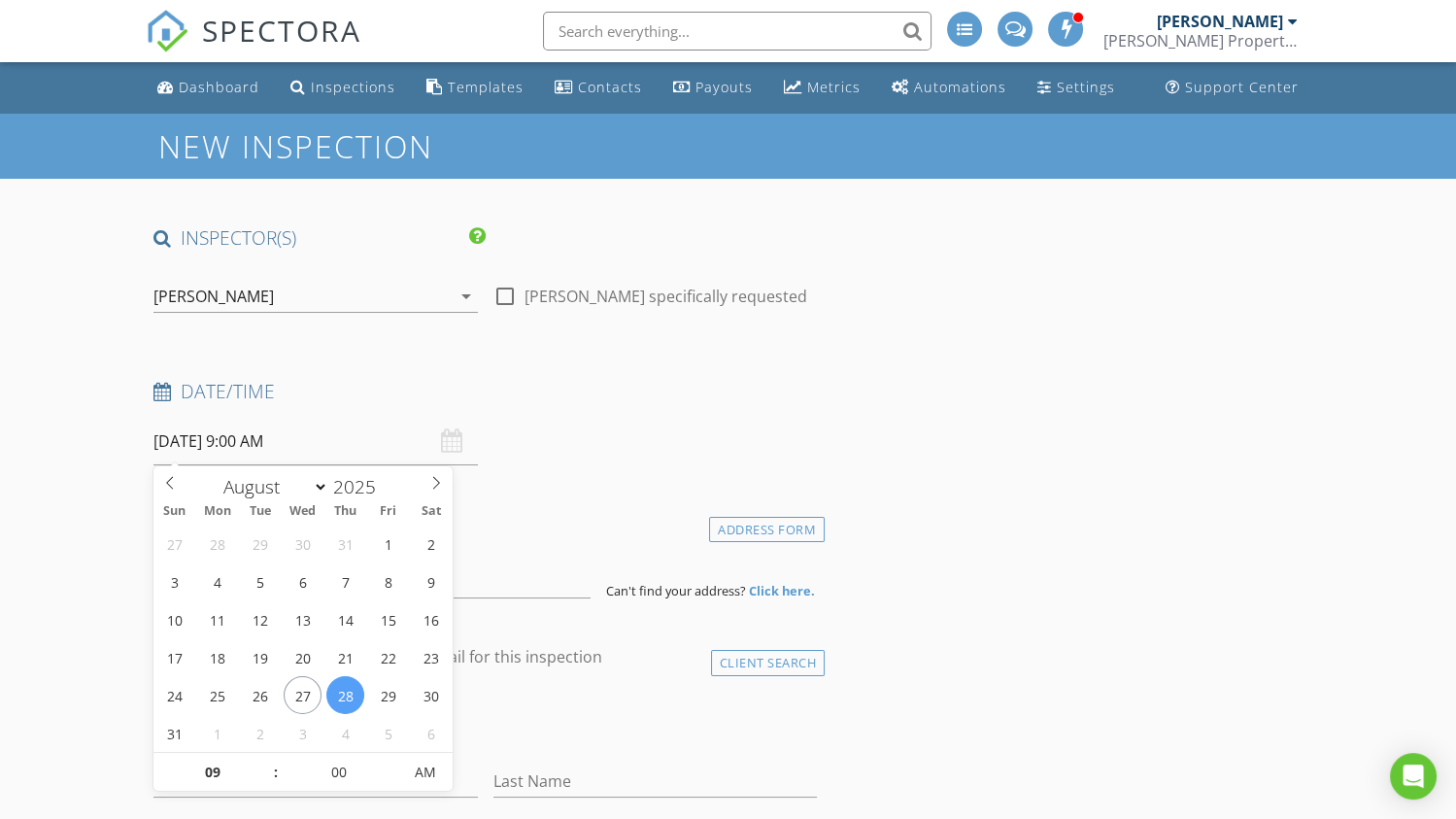
click at [269, 443] on input "[DATE] 9:00 AM" at bounding box center [315, 441] width 324 height 48
select select "8"
type input "[DATE] 9:00 AM"
type input "10"
type input "[DATE] 10:00 AM"
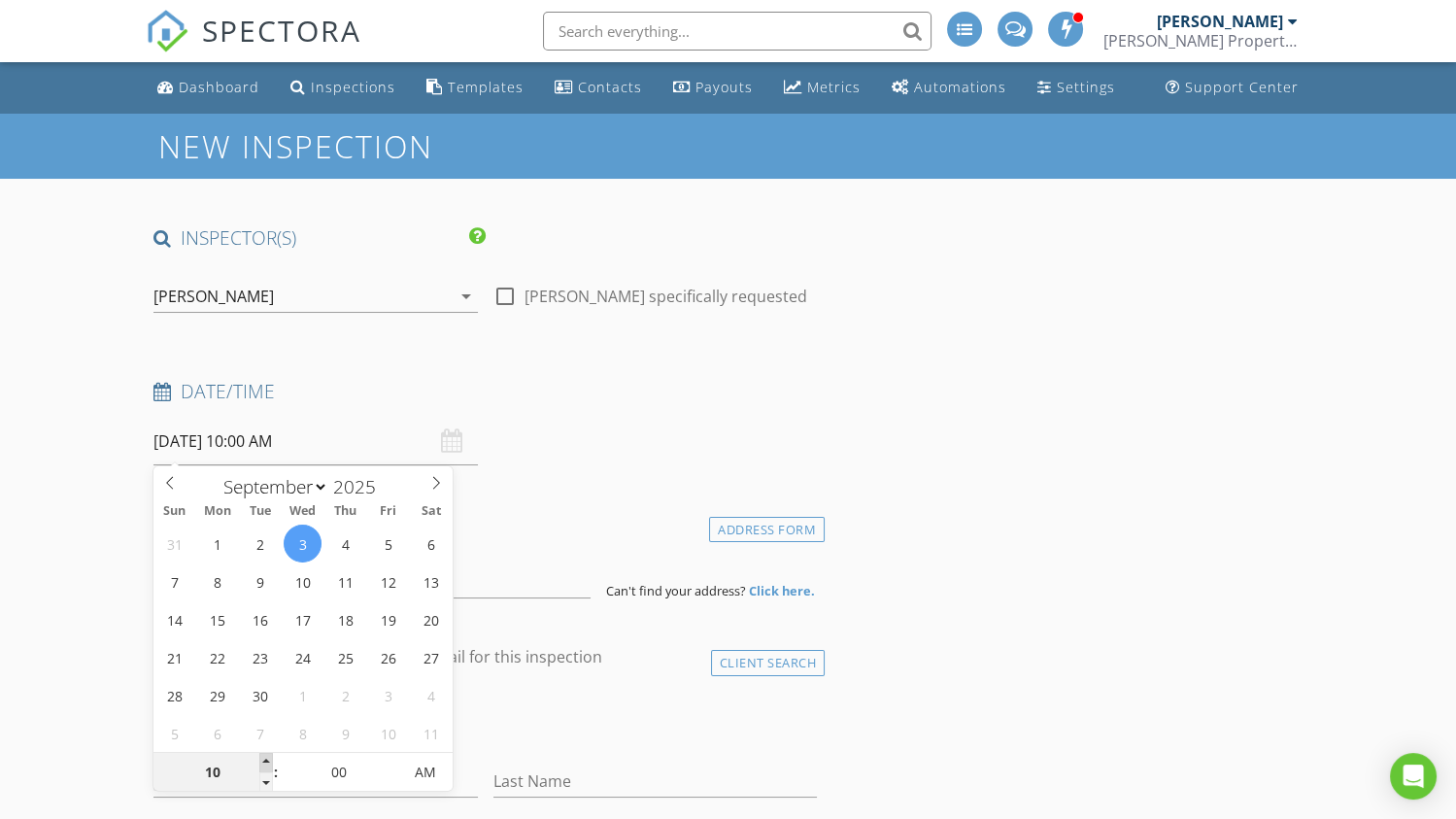
click at [264, 759] on span at bounding box center [266, 761] width 14 height 19
type input "11"
type input "[DATE] 11:00 AM"
click at [264, 759] on span at bounding box center [266, 761] width 14 height 19
type input "12"
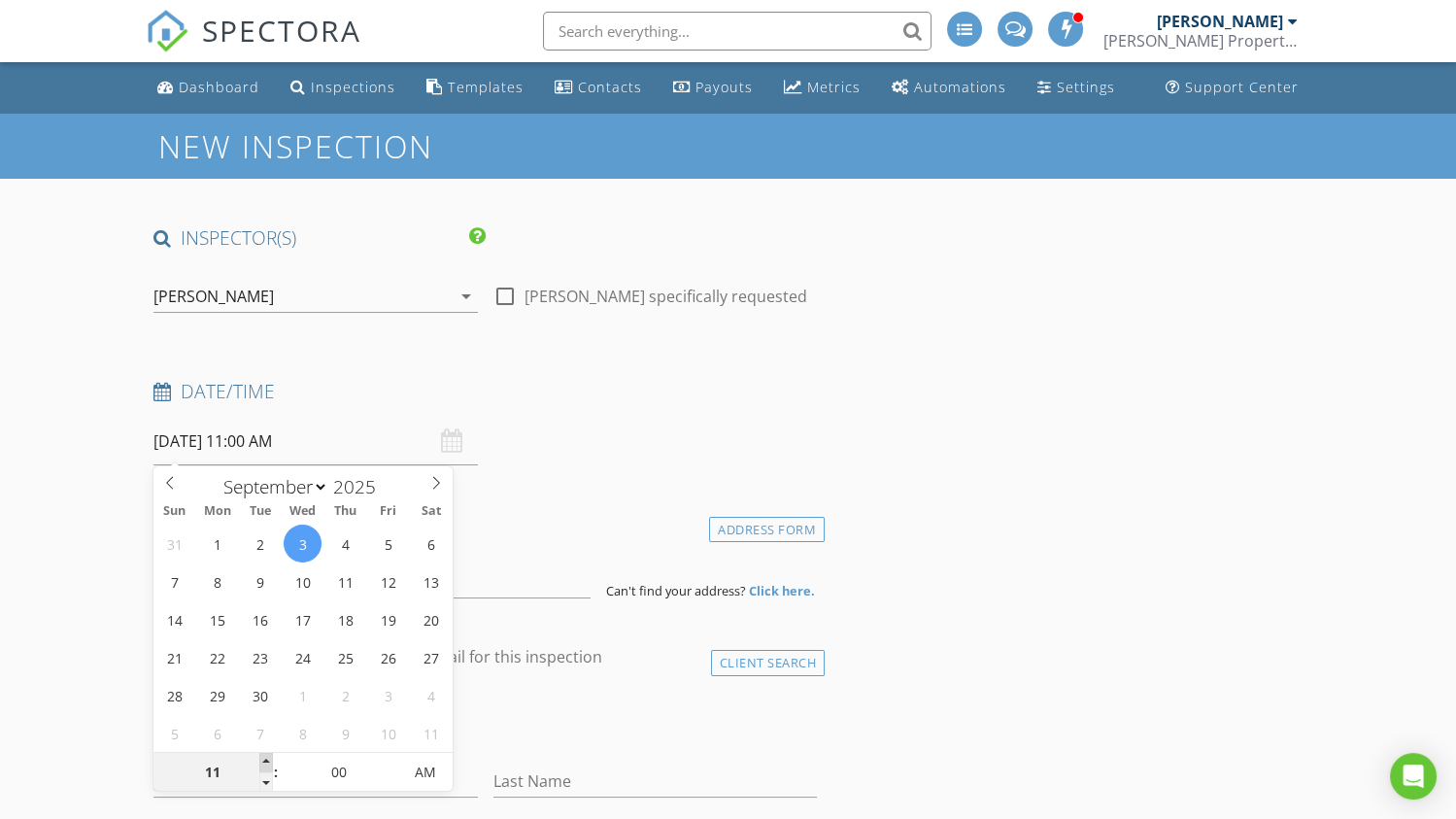
type input "[DATE] 12:00 PM"
click at [264, 759] on span at bounding box center [266, 761] width 14 height 19
type input "01"
type input "[DATE] 1:00 PM"
click at [264, 759] on span at bounding box center [266, 761] width 14 height 19
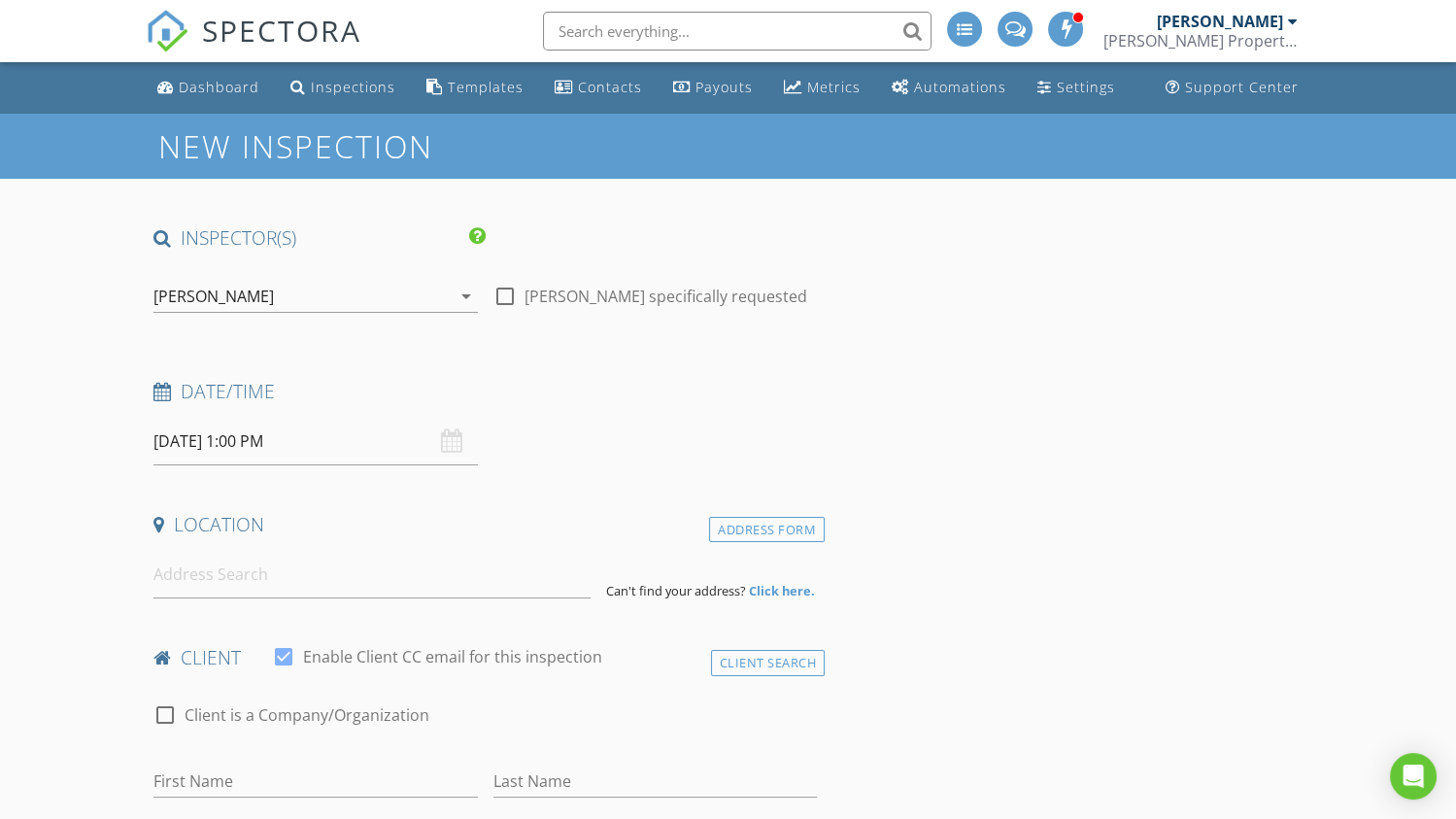
click at [177, 578] on input at bounding box center [372, 575] width 437 height 48
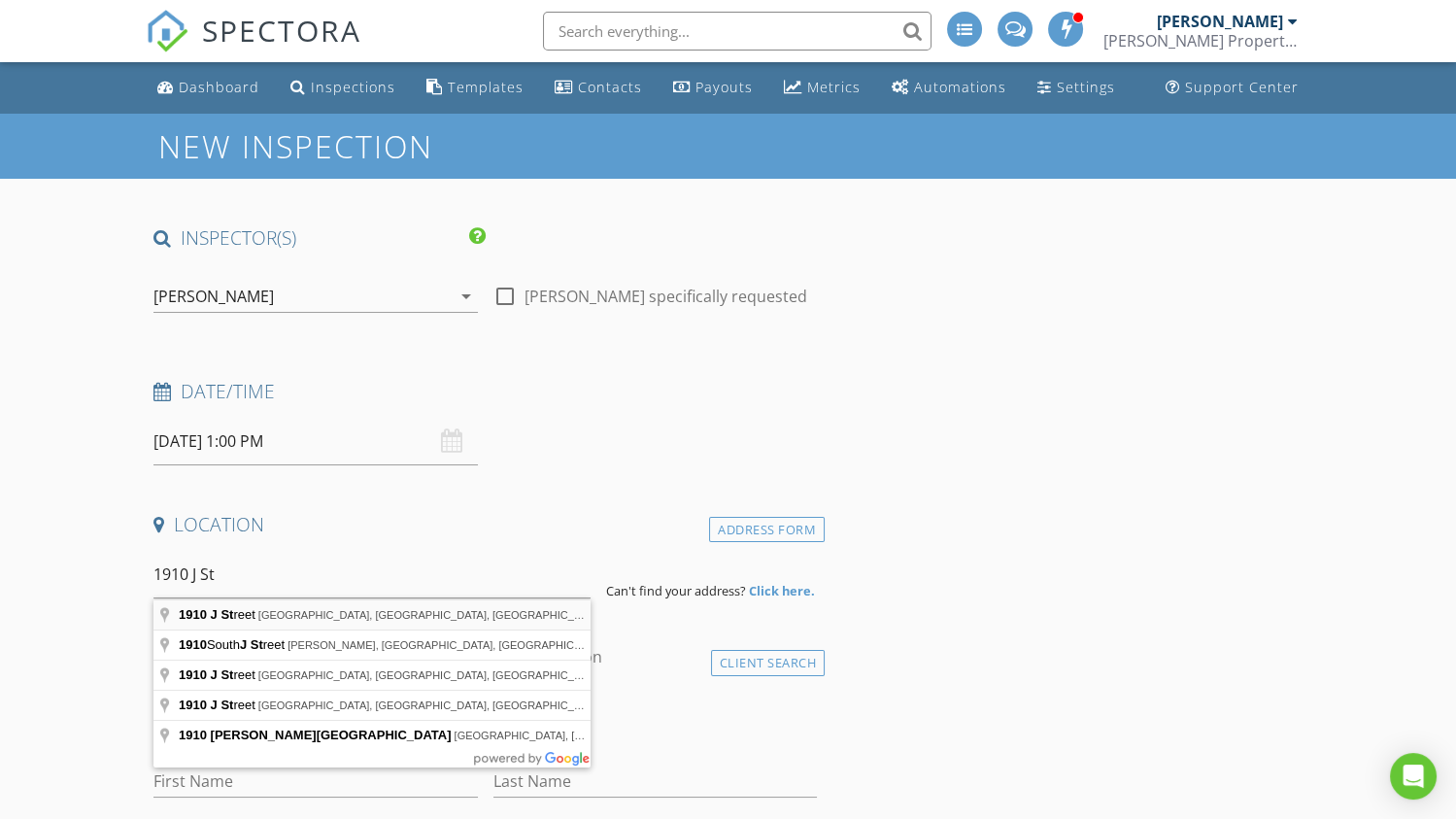
type input "1910 J Street, Bedford, IN, USA"
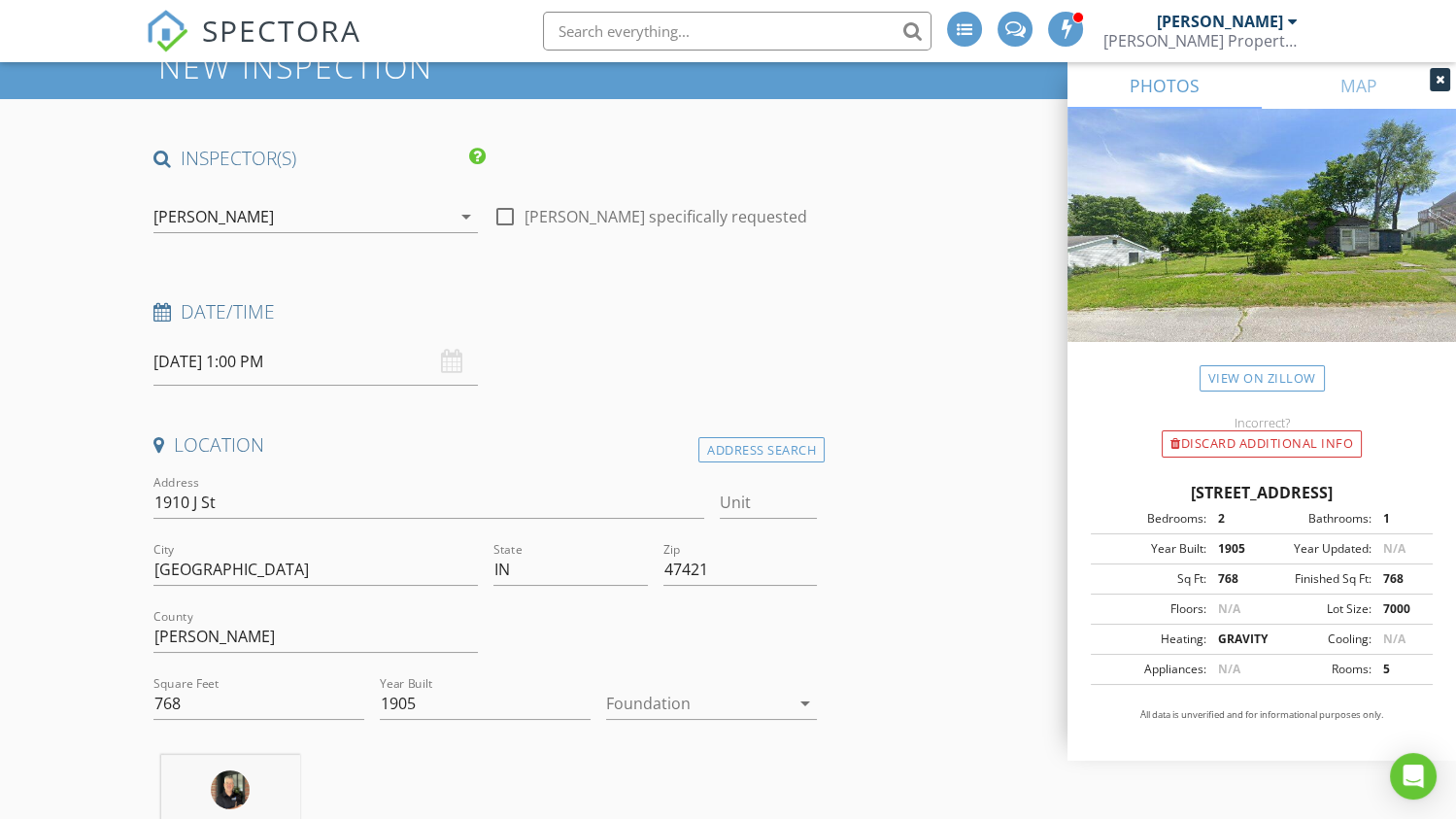
scroll to position [290, 0]
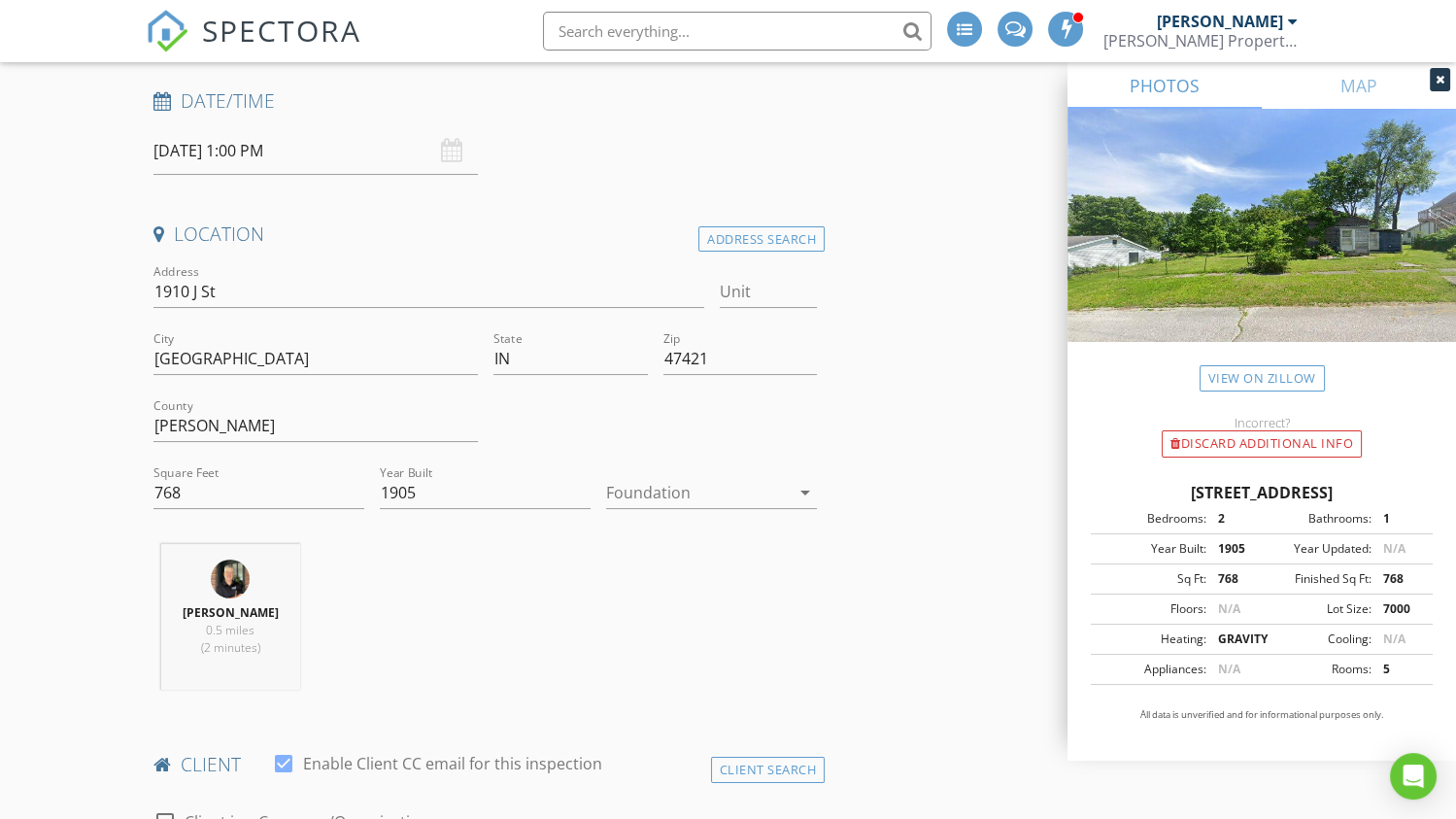
click at [655, 496] on div at bounding box center [698, 491] width 183 height 31
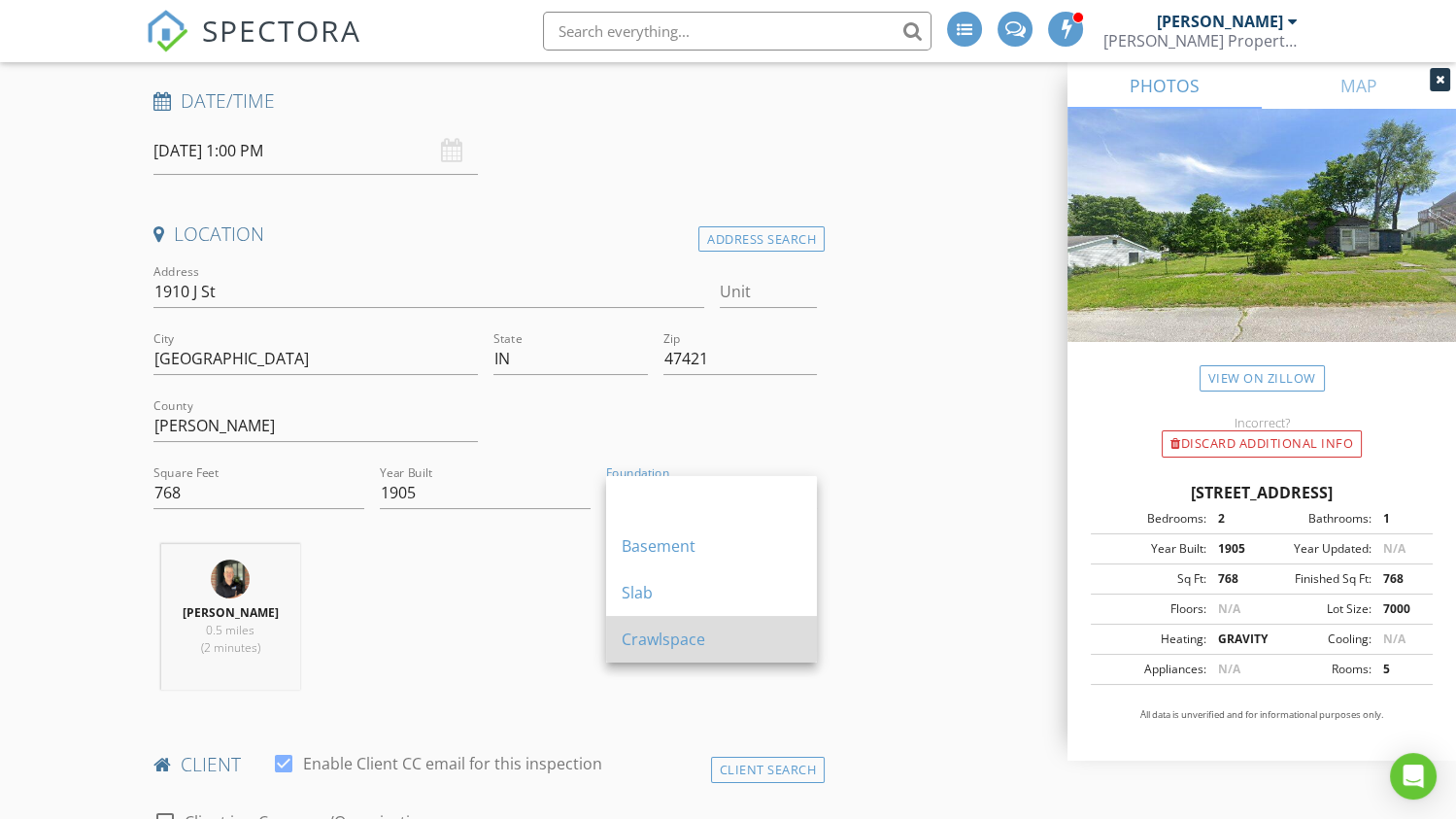
click at [652, 641] on div "Crawlspace" at bounding box center [712, 639] width 179 height 23
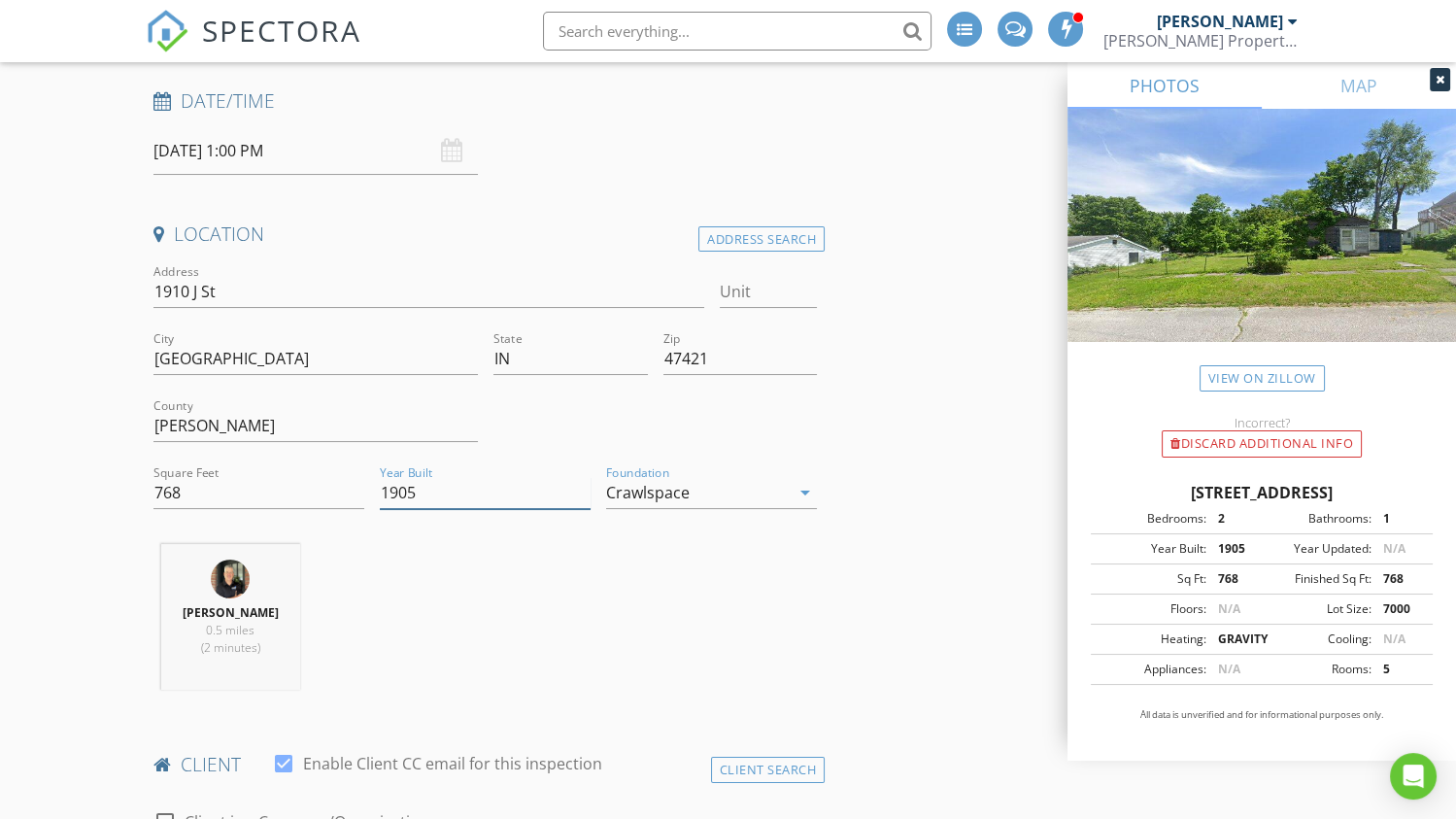
drag, startPoint x: 441, startPoint y: 493, endPoint x: 323, endPoint y: 483, distance: 118.4
click at [323, 483] on div "Address 1910 J St Unit City Bedford State IN Zip 47421 County Lawrence Square F…" at bounding box center [485, 394] width 680 height 268
type input "2024"
drag, startPoint x: 166, startPoint y: 492, endPoint x: 102, endPoint y: 487, distance: 64.2
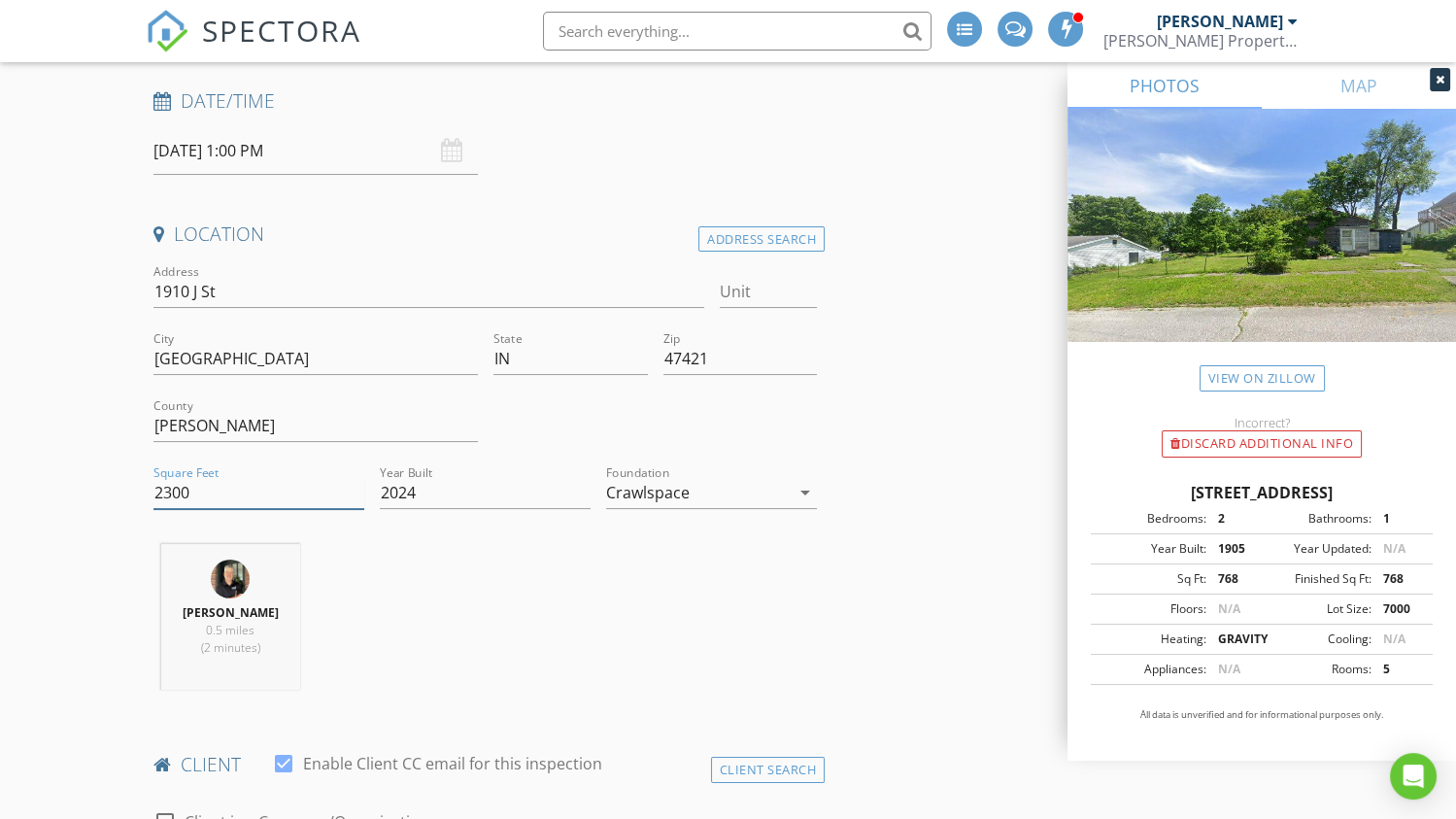
type input "2300"
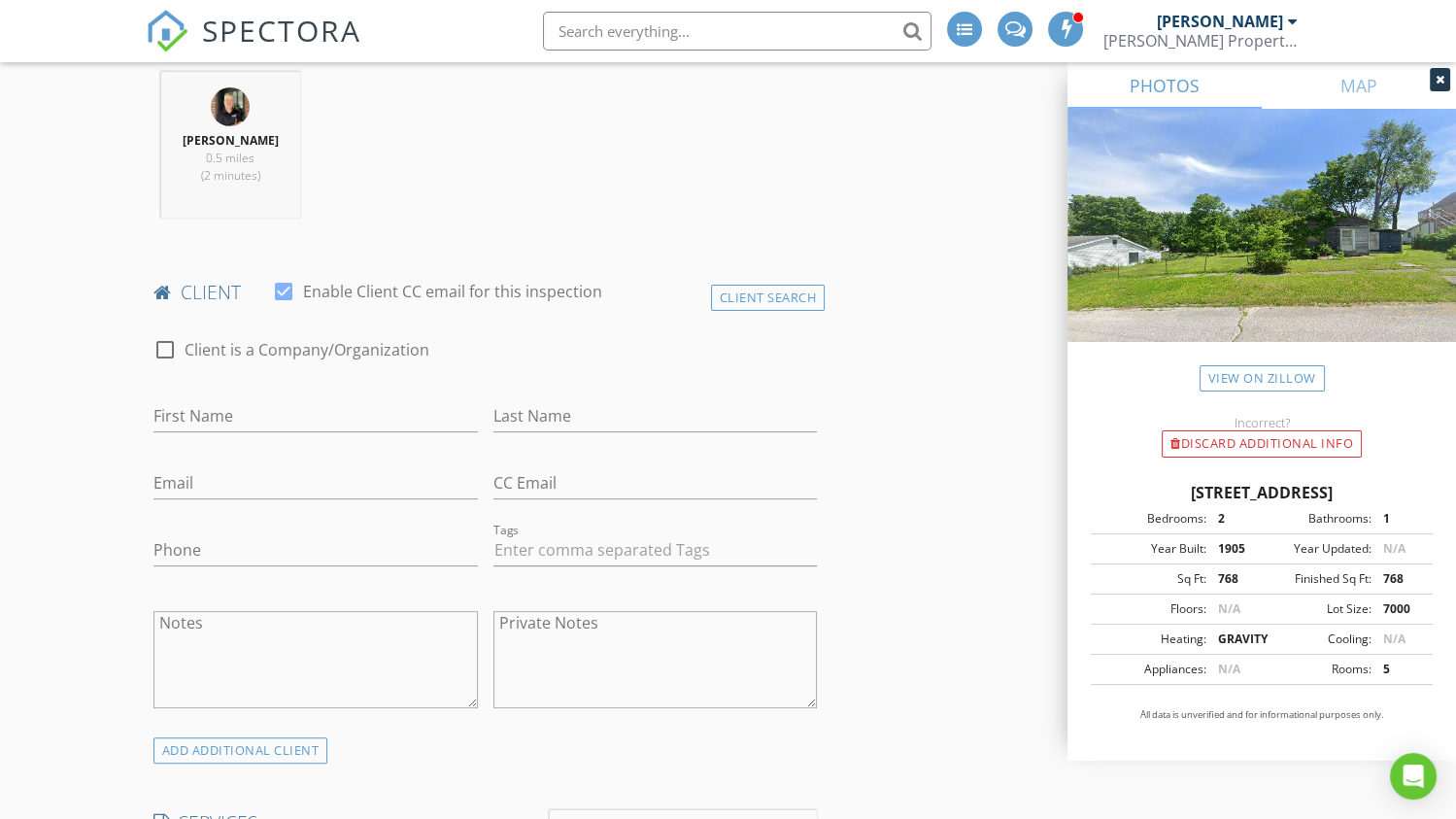
scroll to position [776, 0]
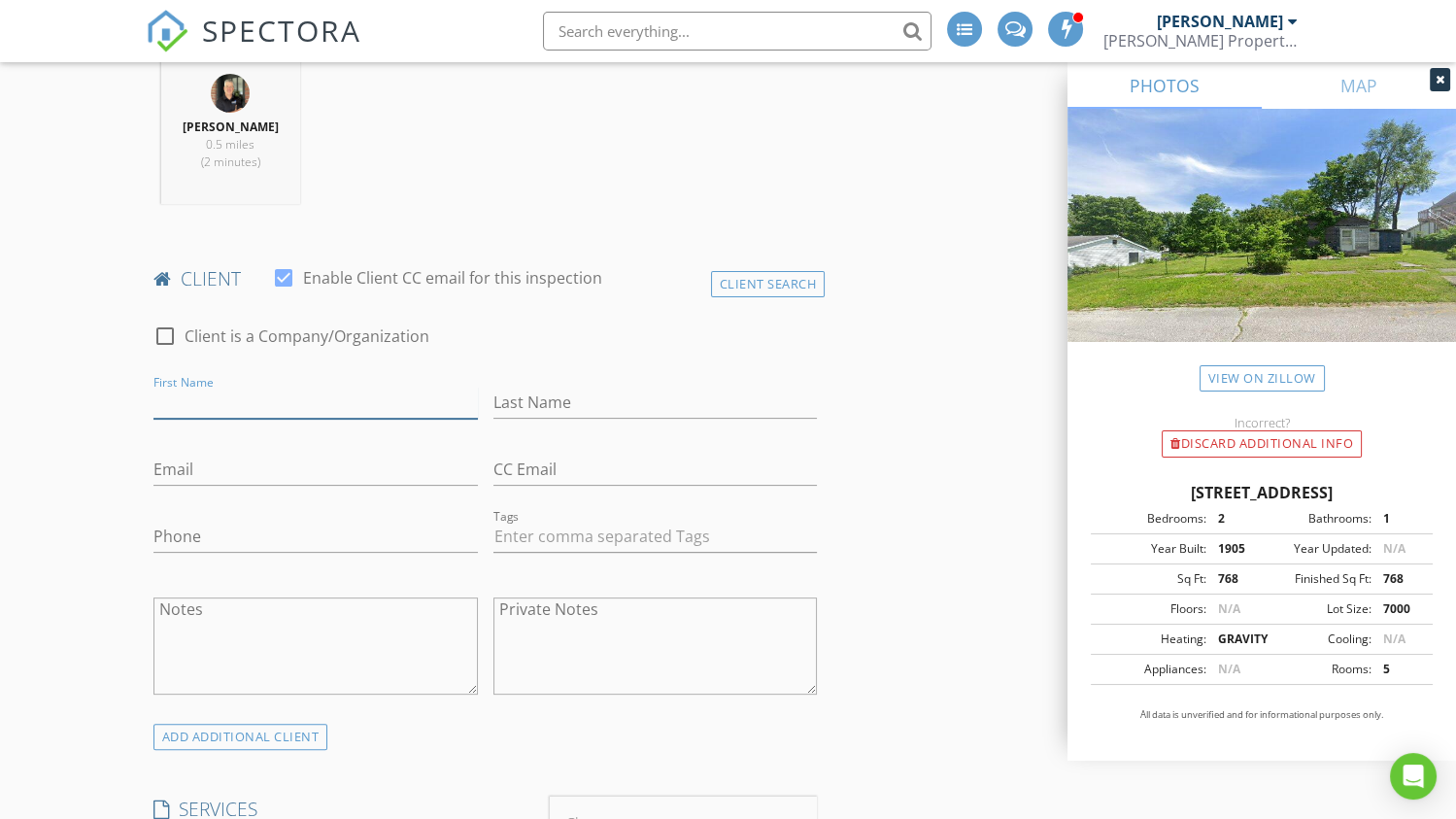
click at [242, 406] on input "First Name" at bounding box center [315, 403] width 324 height 32
type input "Shara"
type input "O"
type input "Purdy"
click at [175, 465] on input "Email" at bounding box center [315, 469] width 324 height 32
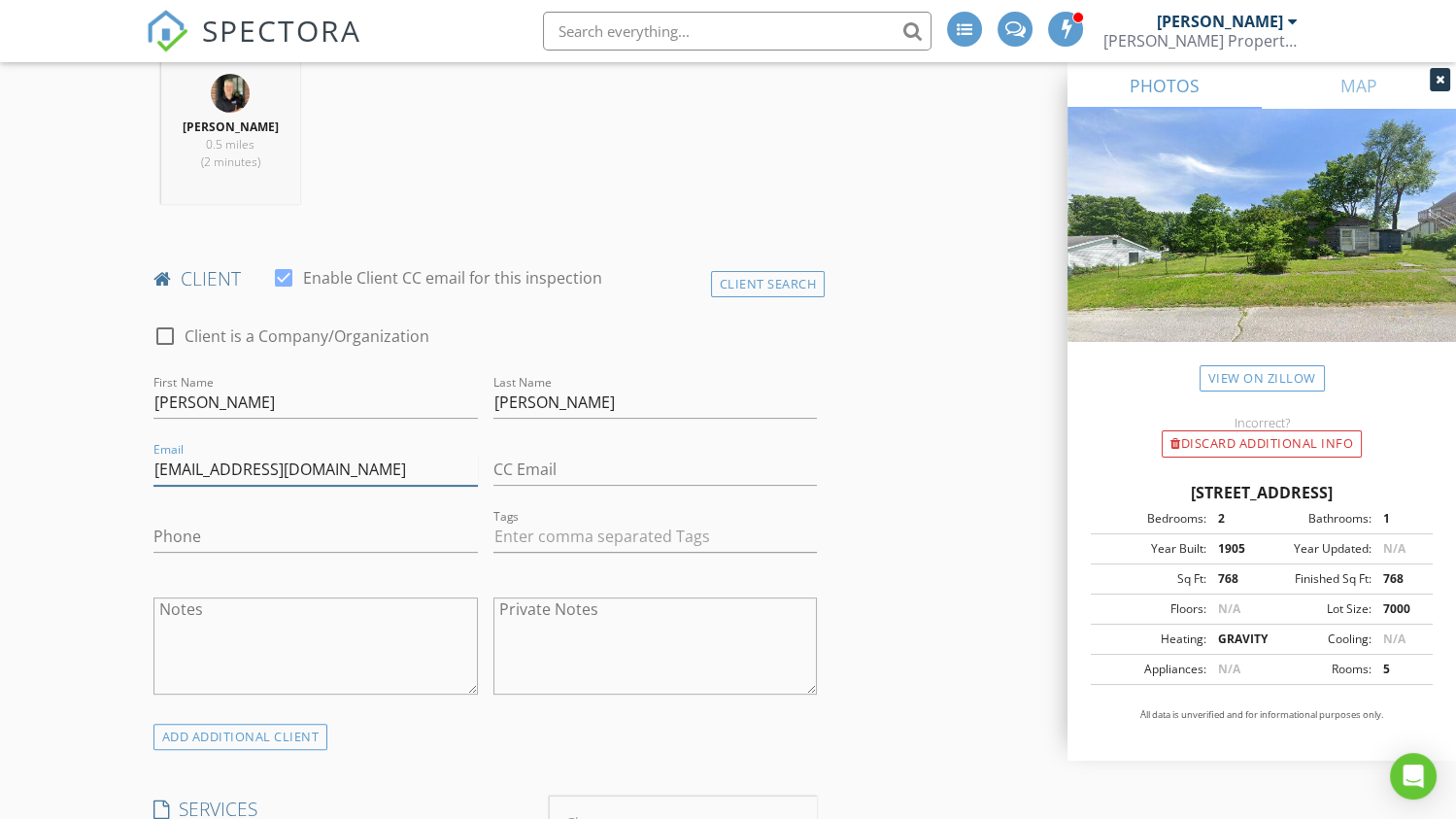
type input "sharapurdy@yahoo.com"
click at [181, 530] on input "Phone" at bounding box center [315, 536] width 324 height 32
type input "812-797-7877"
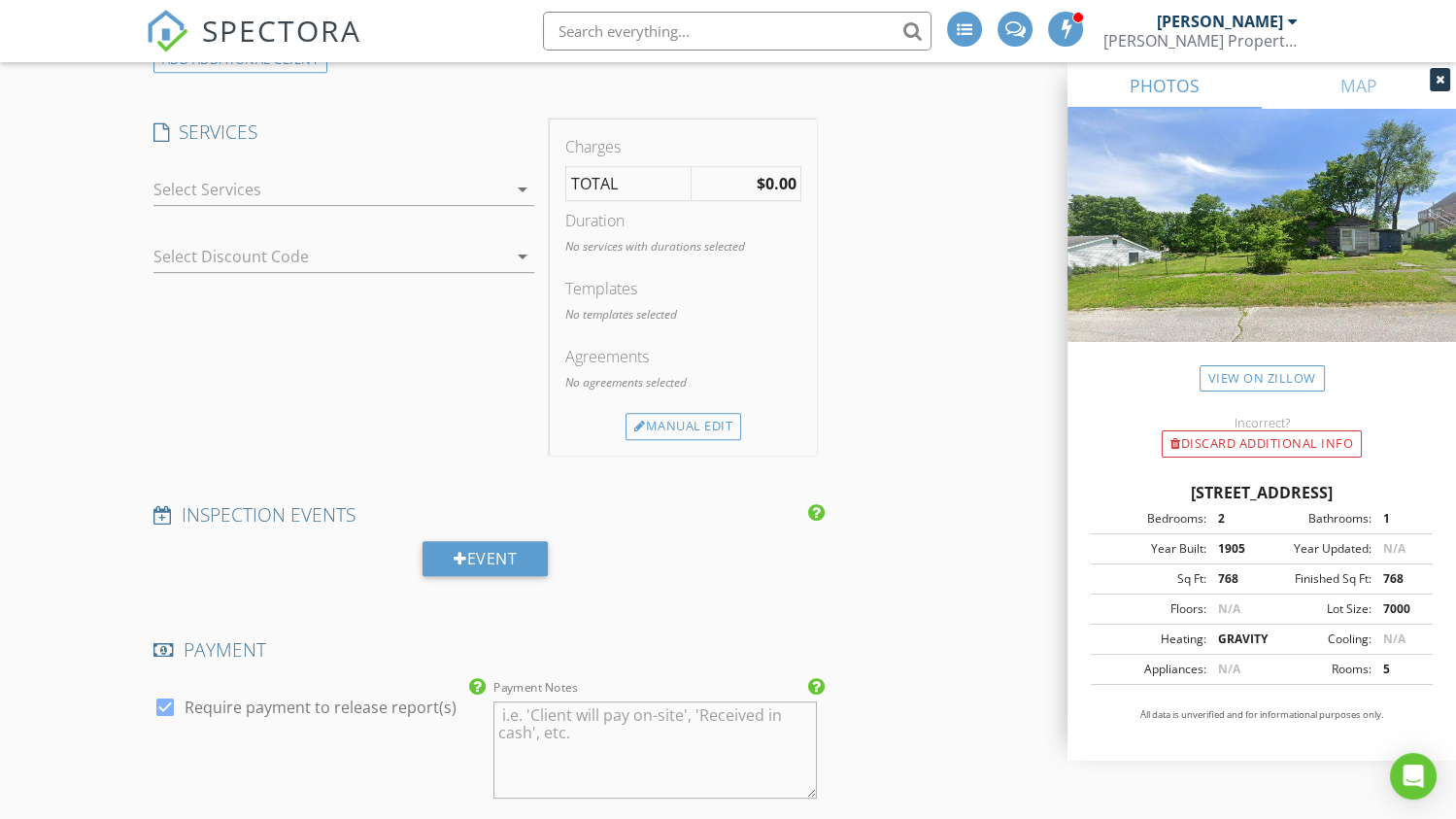
scroll to position [1456, 0]
click at [513, 184] on icon "arrow_drop_down" at bounding box center [522, 185] width 23 height 23
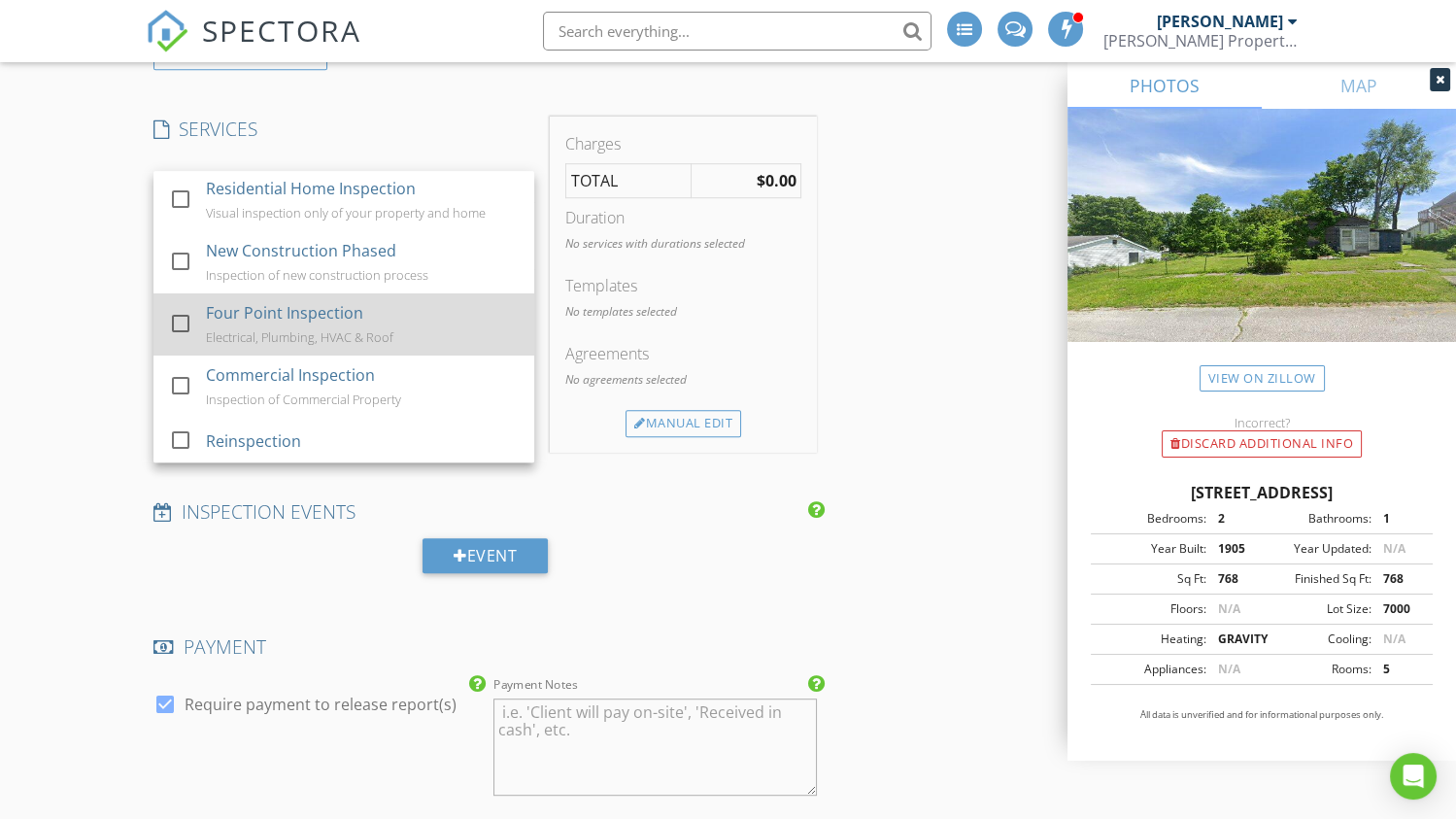
scroll to position [0, 0]
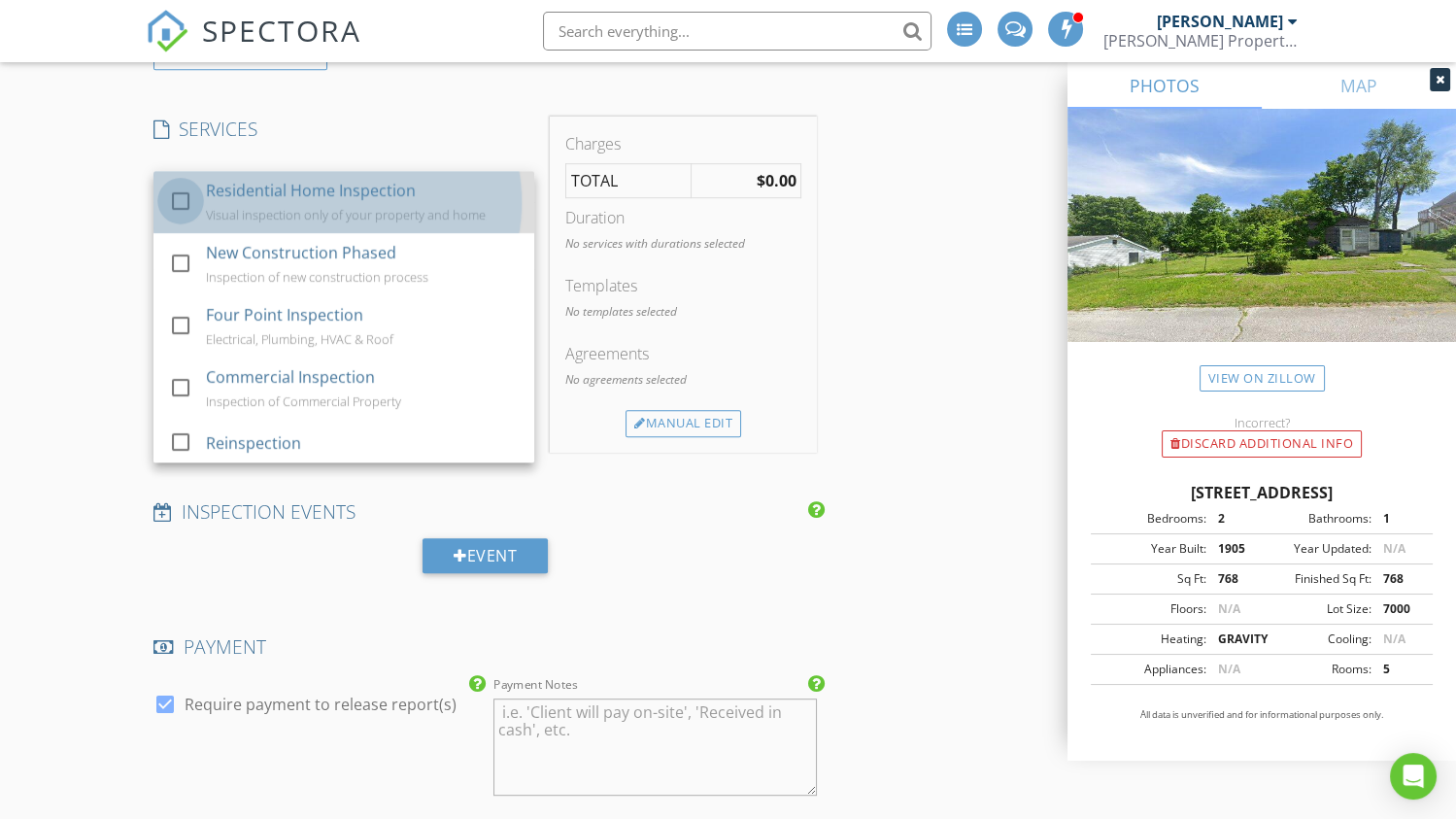
click at [178, 190] on div at bounding box center [180, 200] width 33 height 33
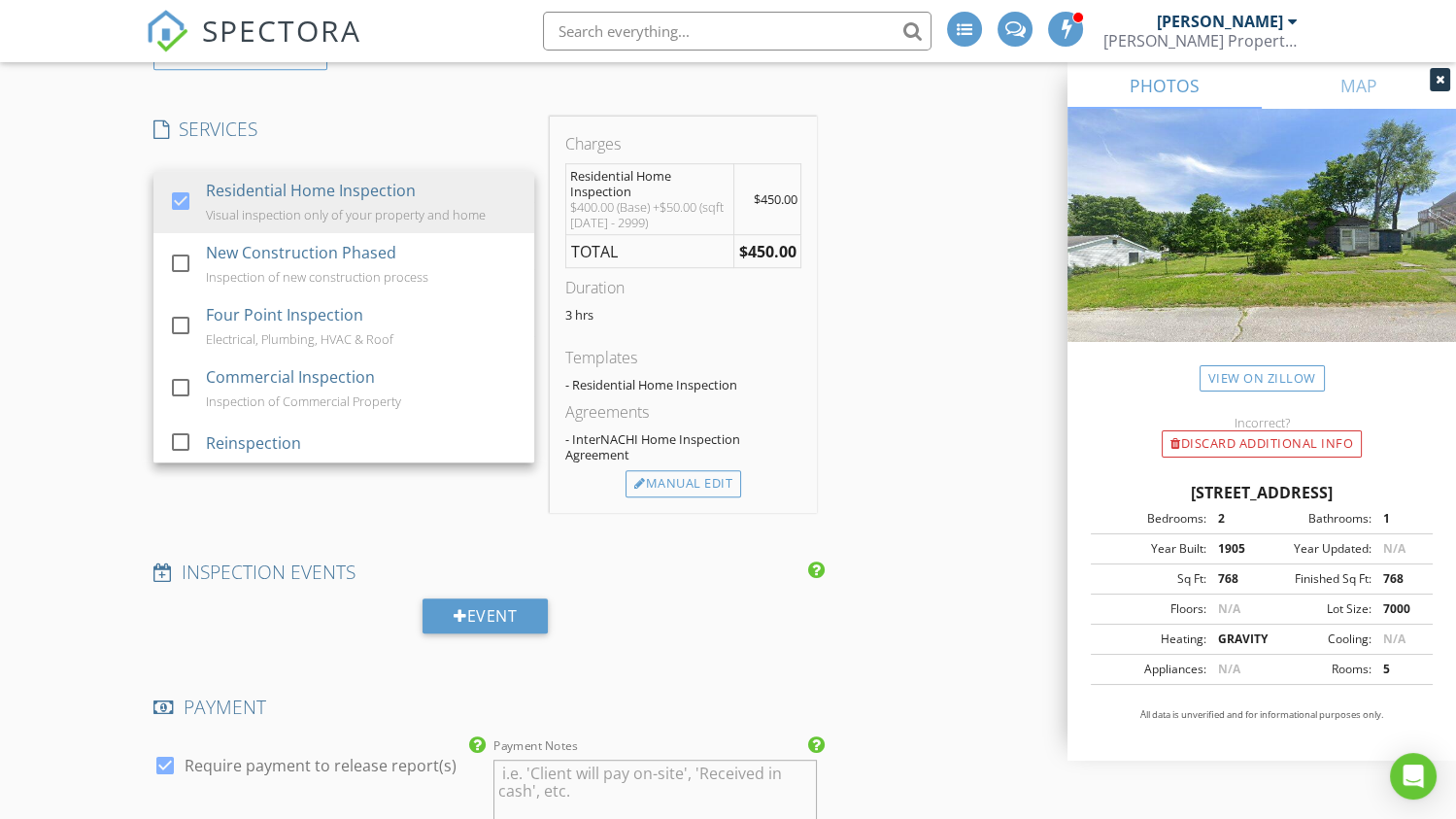
click at [863, 386] on div "INSPECTOR(S) check_box Tracy Bailey PRIMARY Tracy Bailey arrow_drop_down check_…" at bounding box center [728, 568] width 1164 height 3597
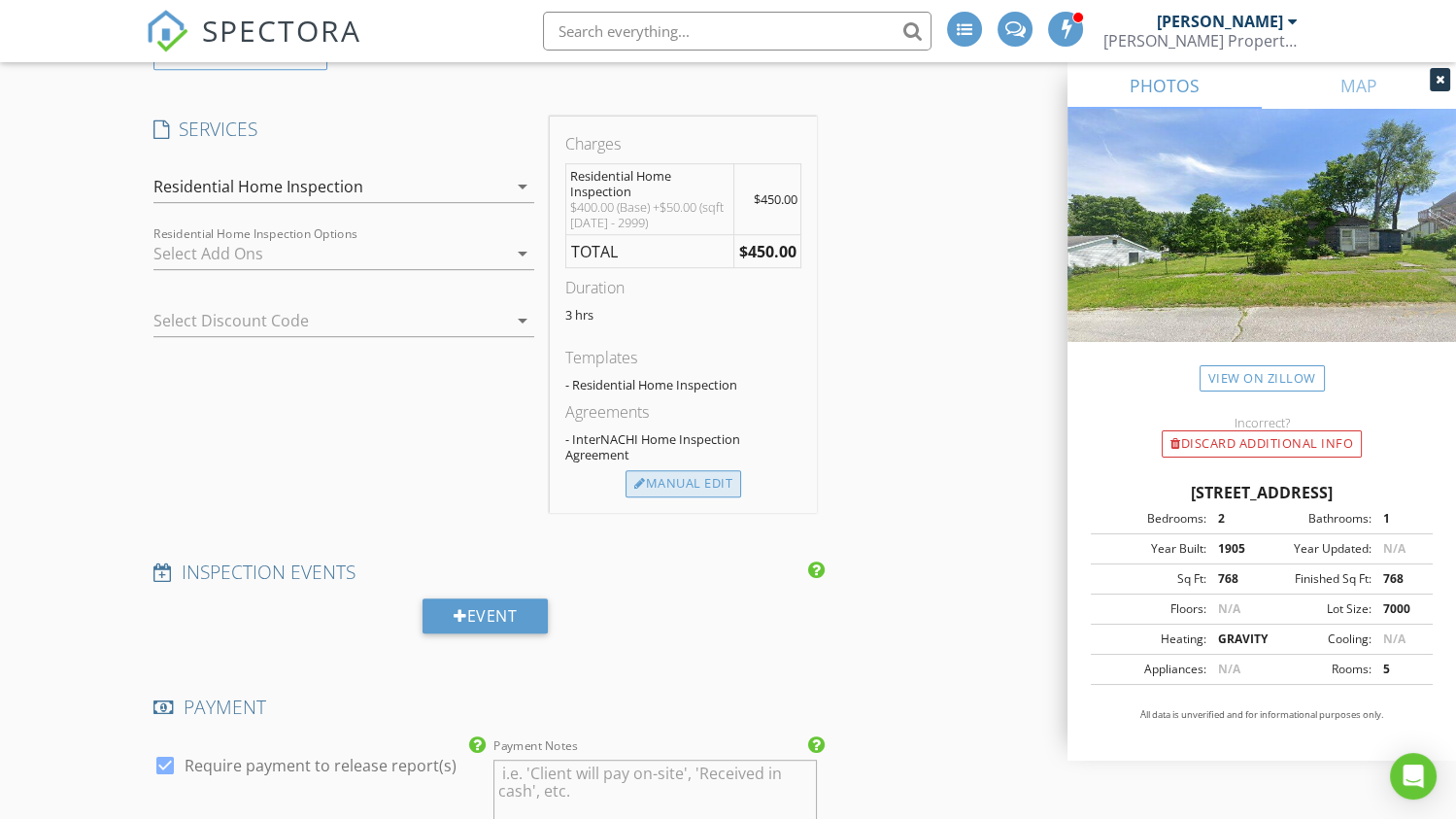
click at [704, 479] on div "Manual Edit" at bounding box center [684, 483] width 116 height 27
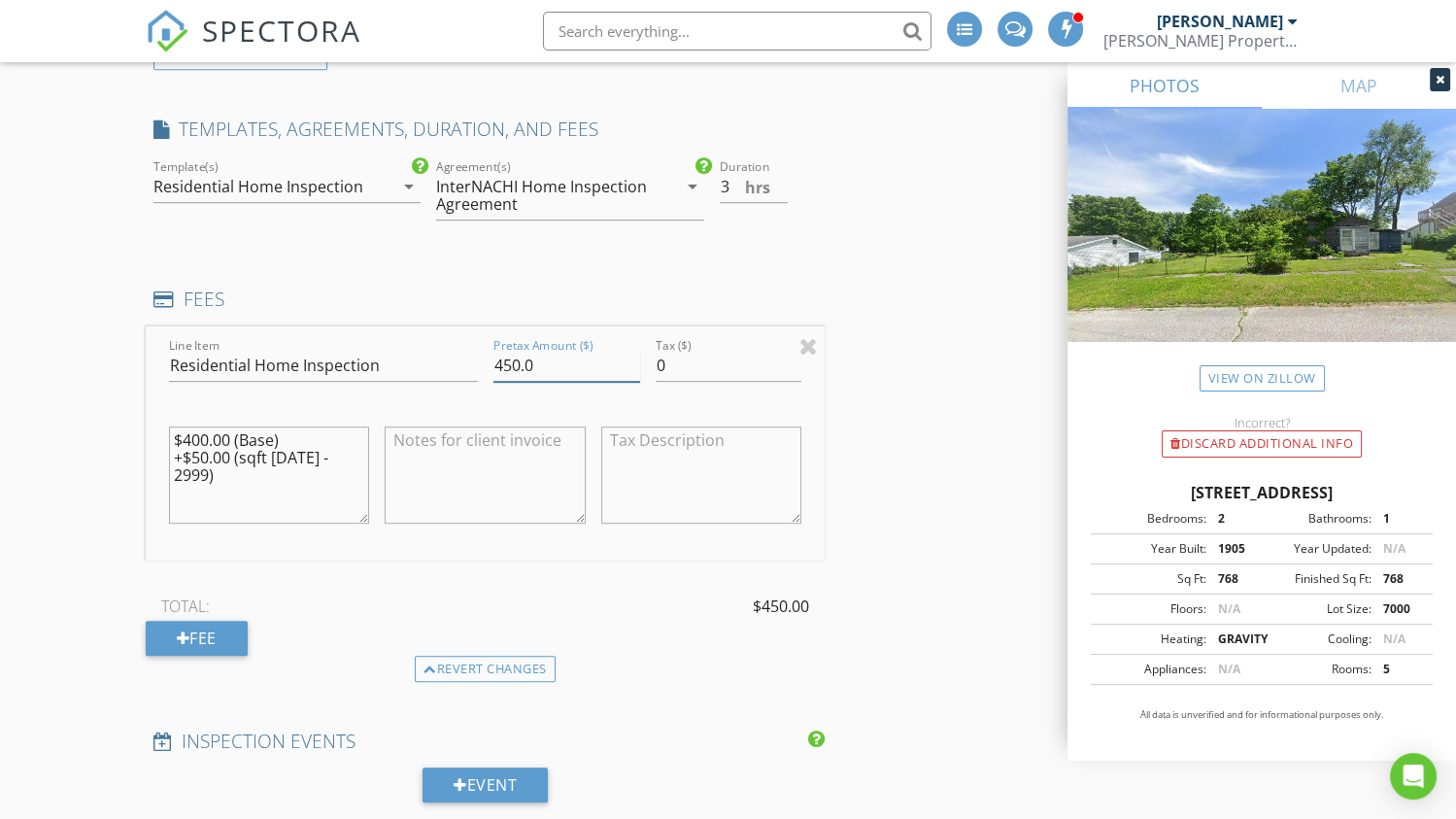
drag, startPoint x: 552, startPoint y: 356, endPoint x: 453, endPoint y: 347, distance: 99.4
click at [453, 347] on div "Line Item Residential Home Inspection Pretax Amount ($) 450.0 Tax ($) 0 $400.00…" at bounding box center [485, 442] width 680 height 234
type input "525.00"
click at [411, 187] on icon "arrow_drop_down" at bounding box center [409, 185] width 23 height 23
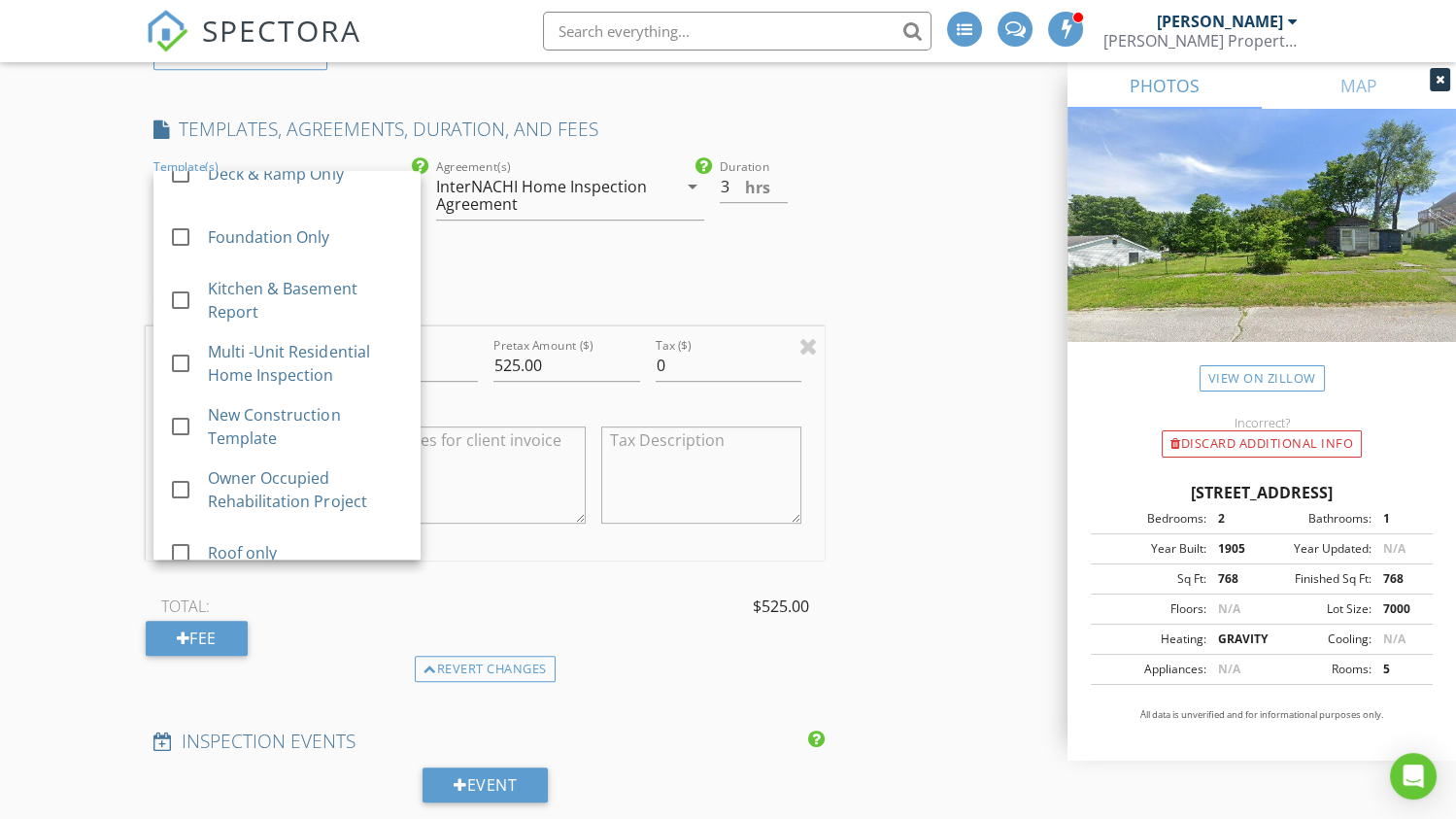
scroll to position [358, 0]
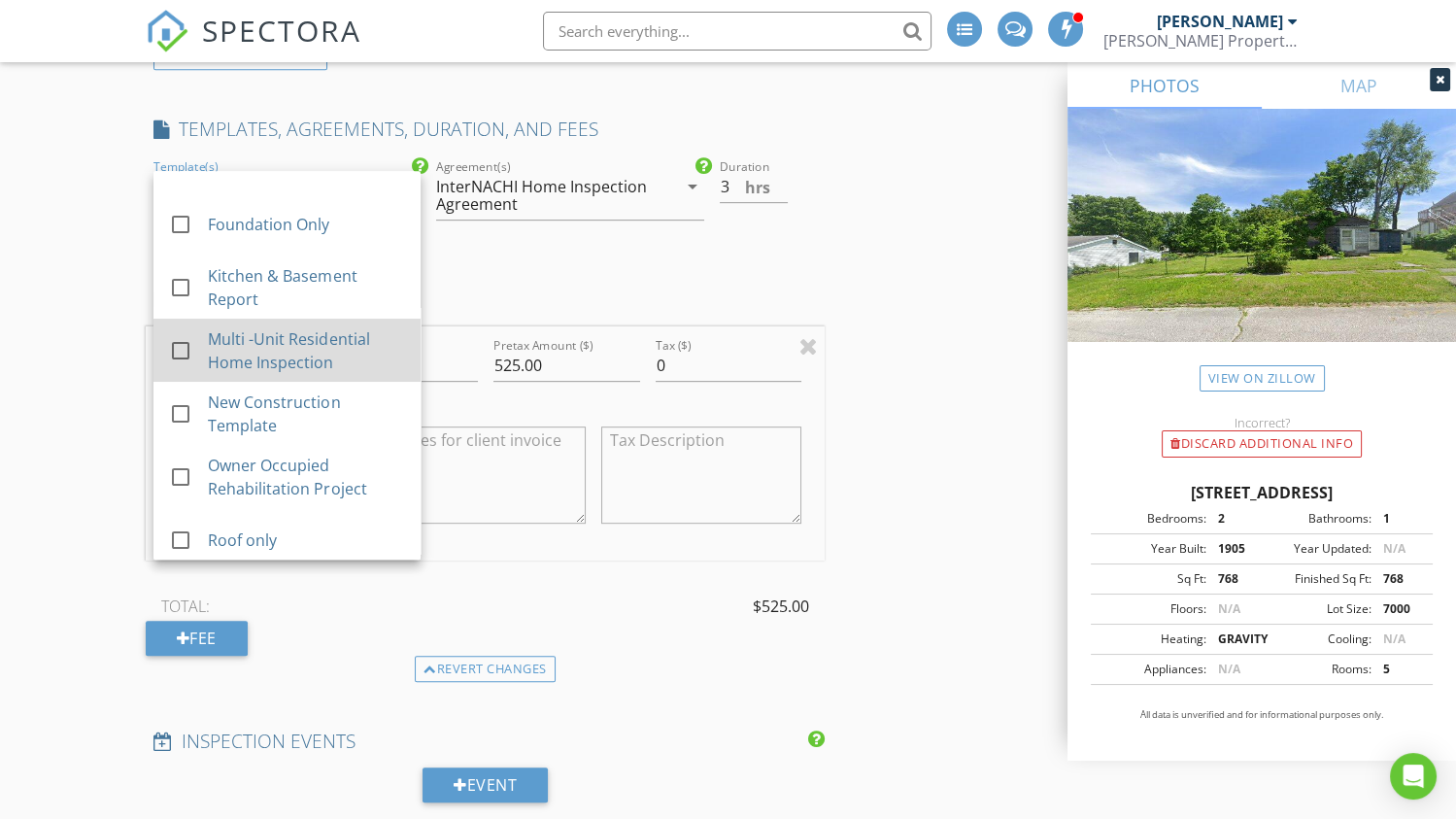
click at [182, 347] on div at bounding box center [180, 350] width 33 height 33
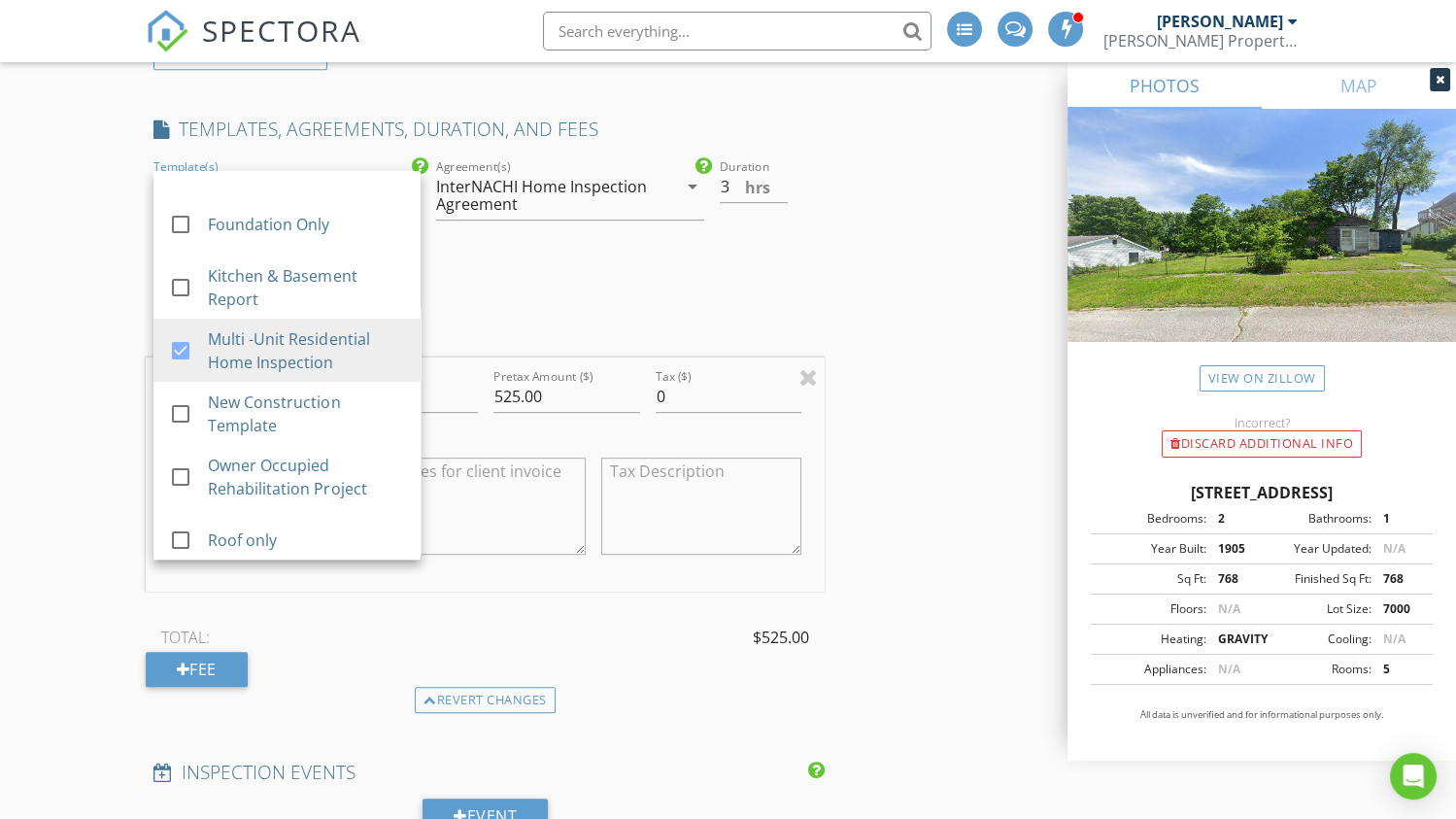
click at [910, 362] on div "INSPECTOR(S) check_box Tracy Bailey PRIMARY Tracy Bailey arrow_drop_down check_…" at bounding box center [728, 668] width 1164 height 3796
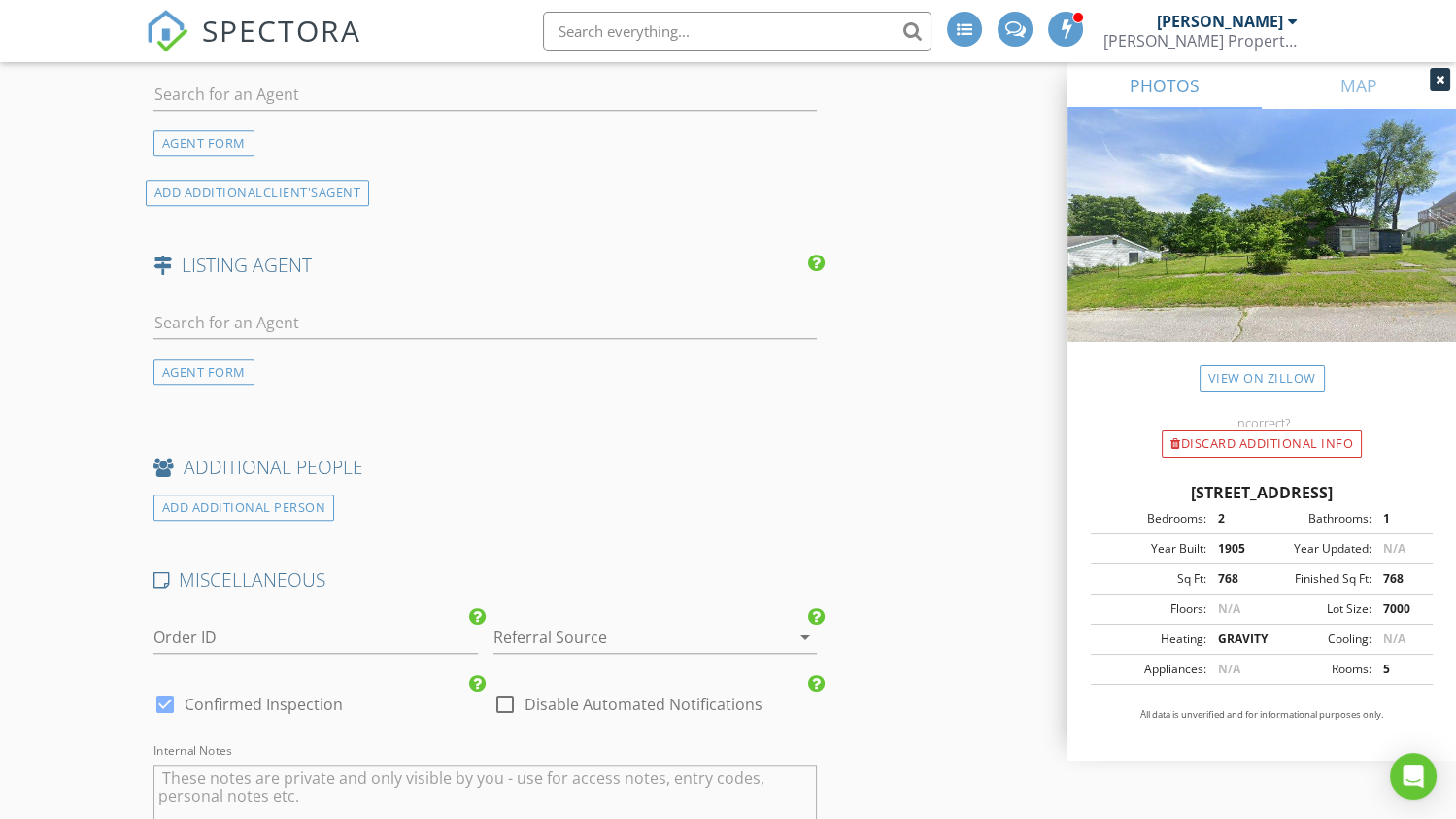
scroll to position [2719, 0]
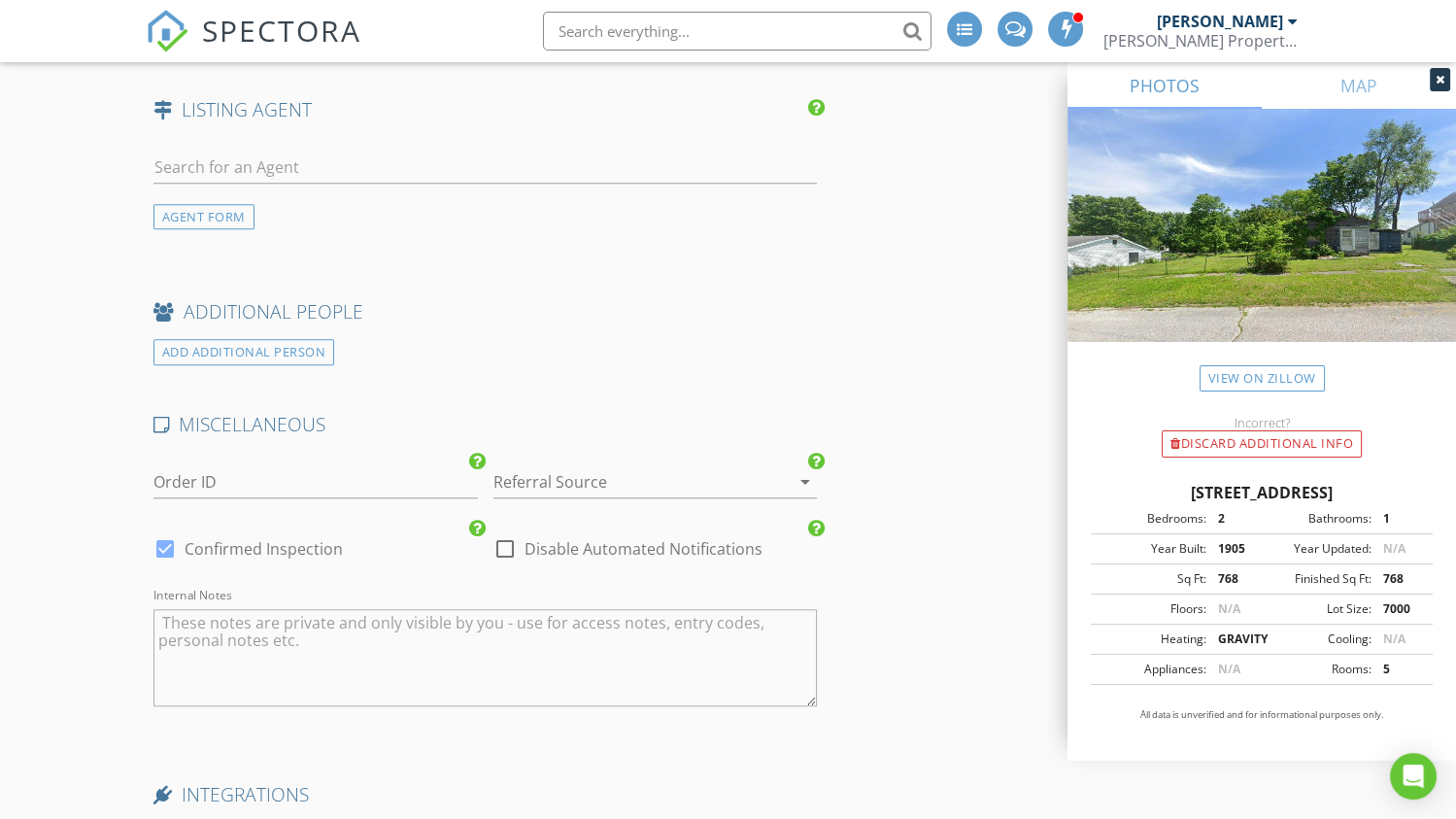
click at [560, 485] on div at bounding box center [628, 481] width 270 height 31
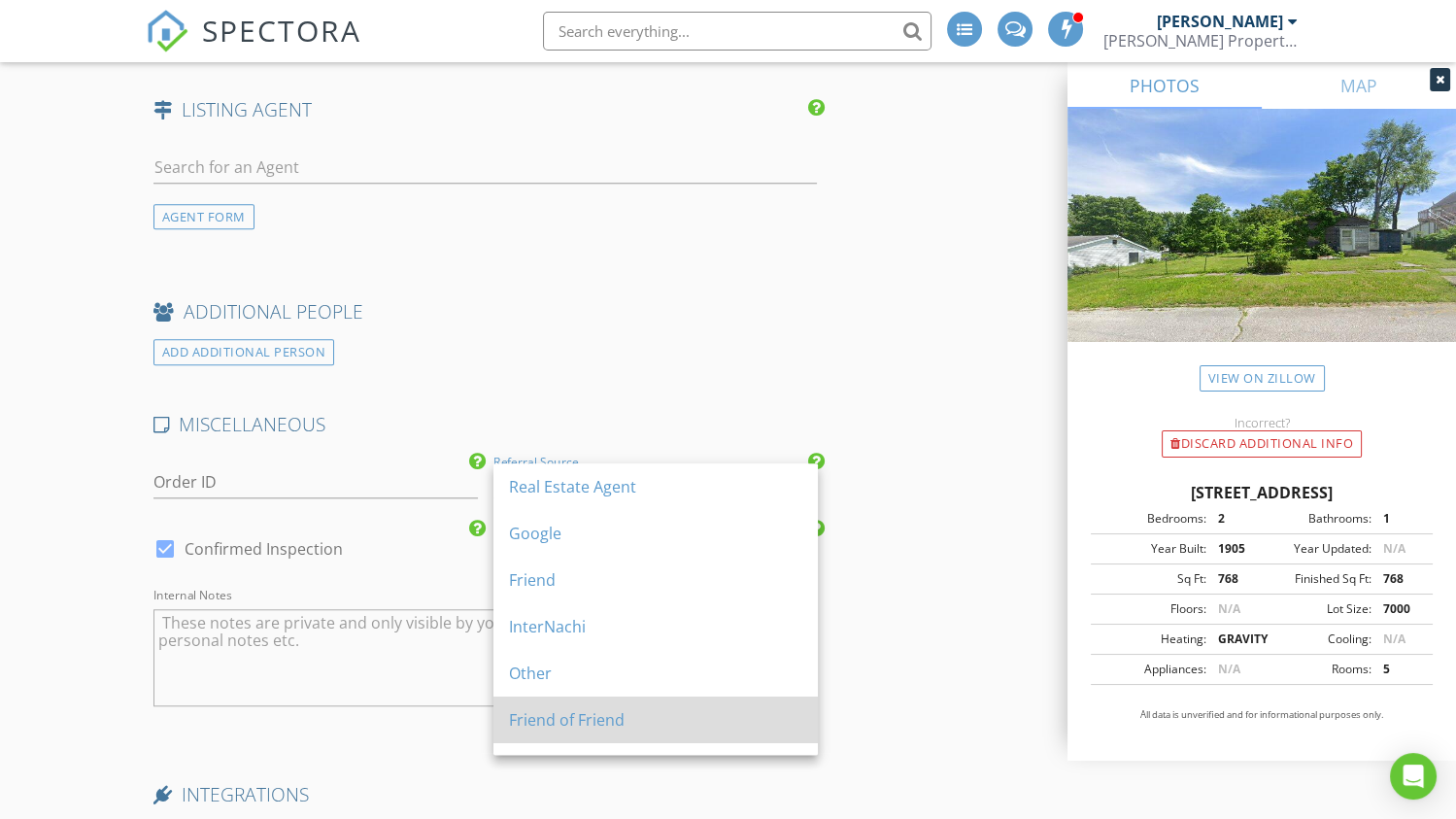
click at [569, 728] on div "Friend of Friend" at bounding box center [656, 718] width 293 height 23
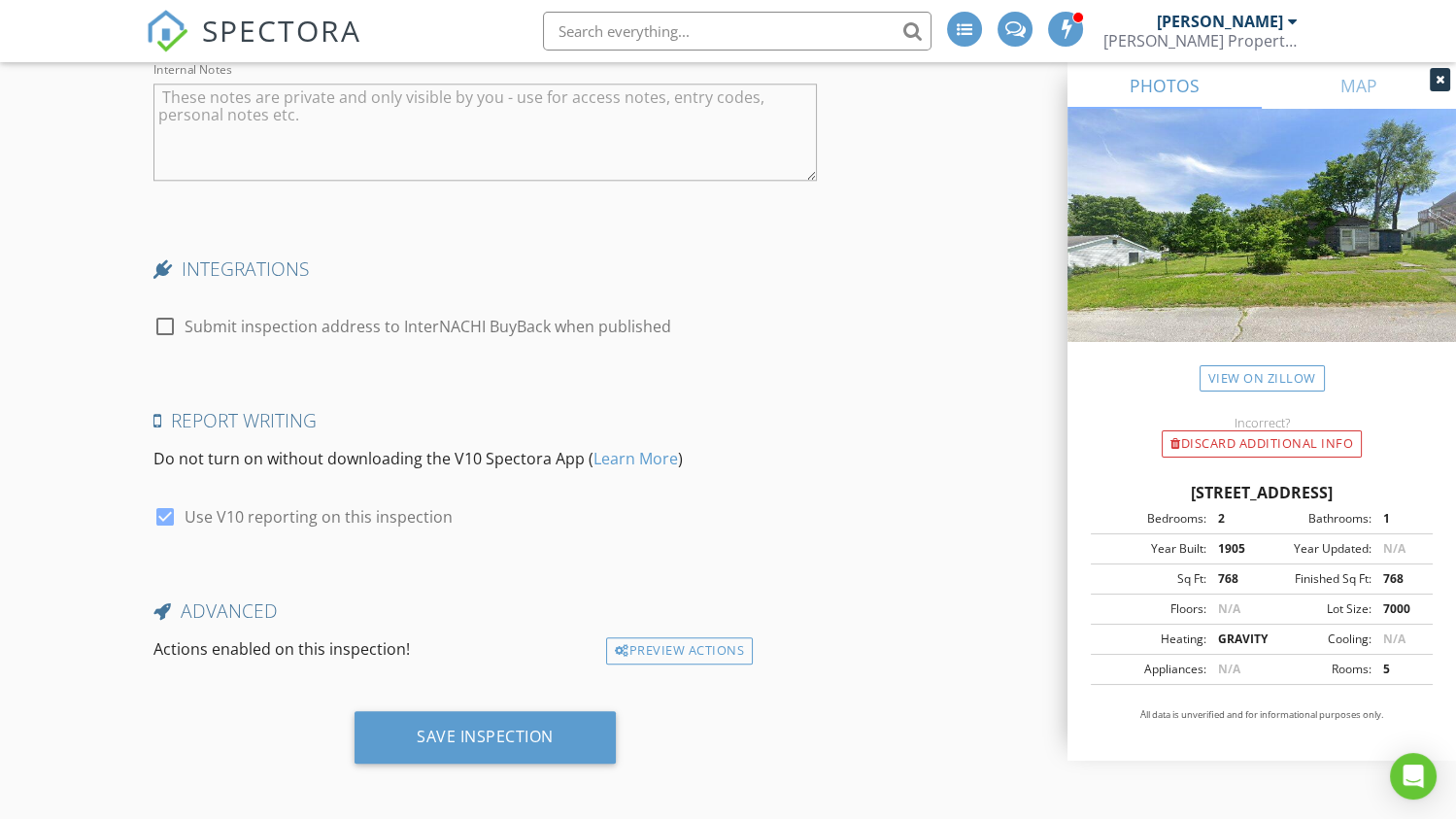
scroll to position [3246, 0]
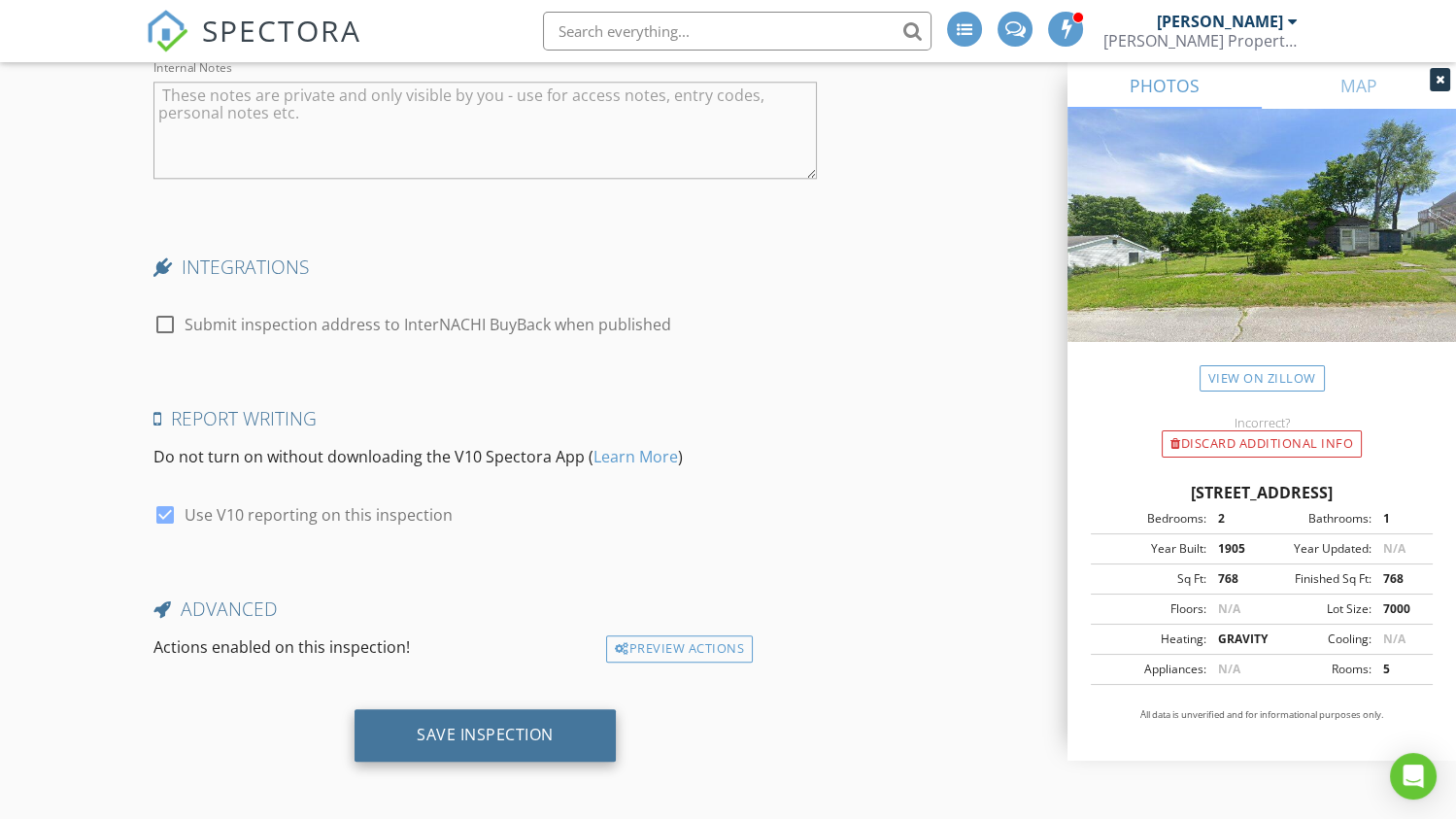
click at [490, 738] on div "Save Inspection" at bounding box center [484, 733] width 137 height 19
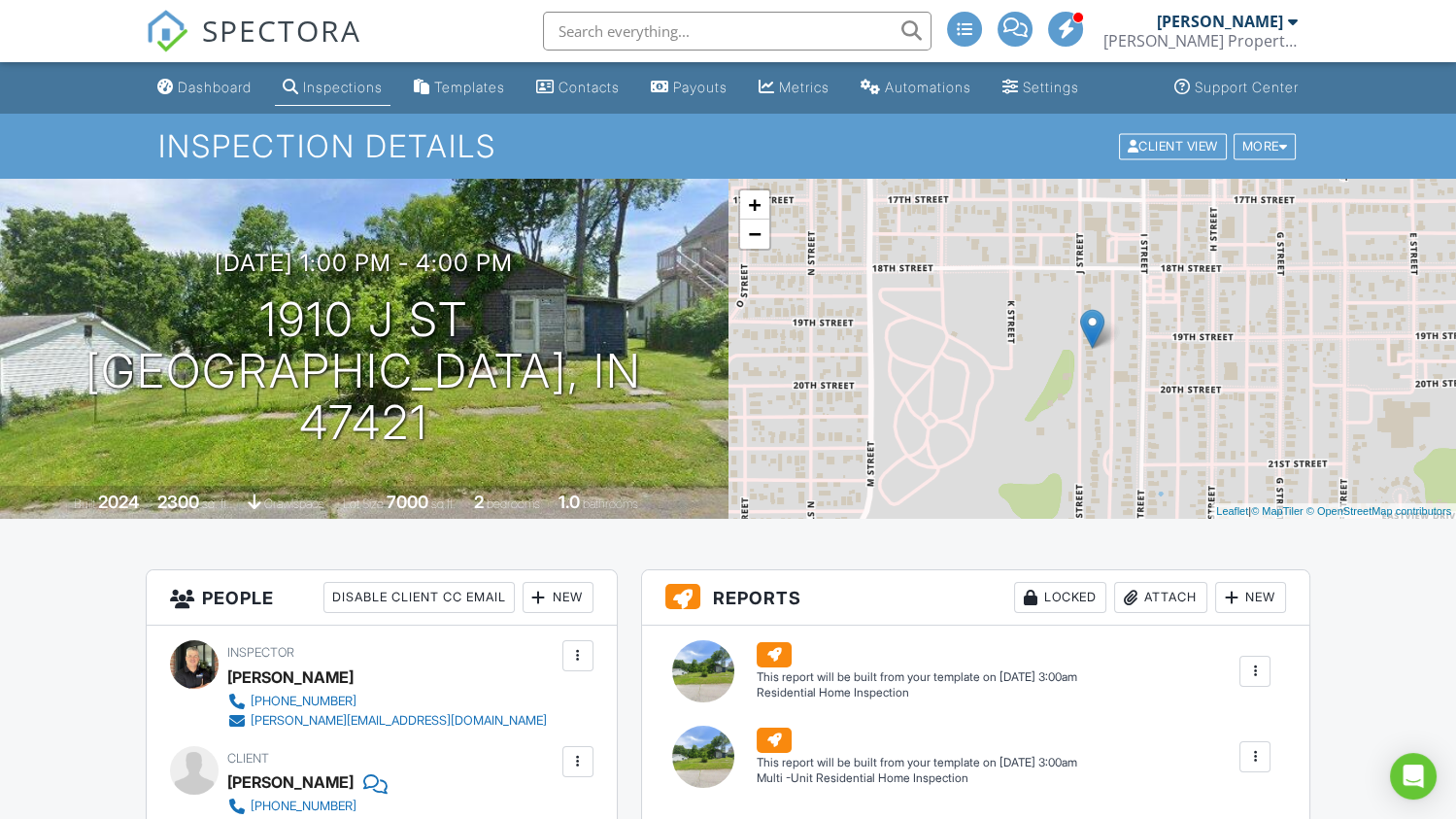
click at [339, 79] on div "Inspections" at bounding box center [343, 87] width 80 height 17
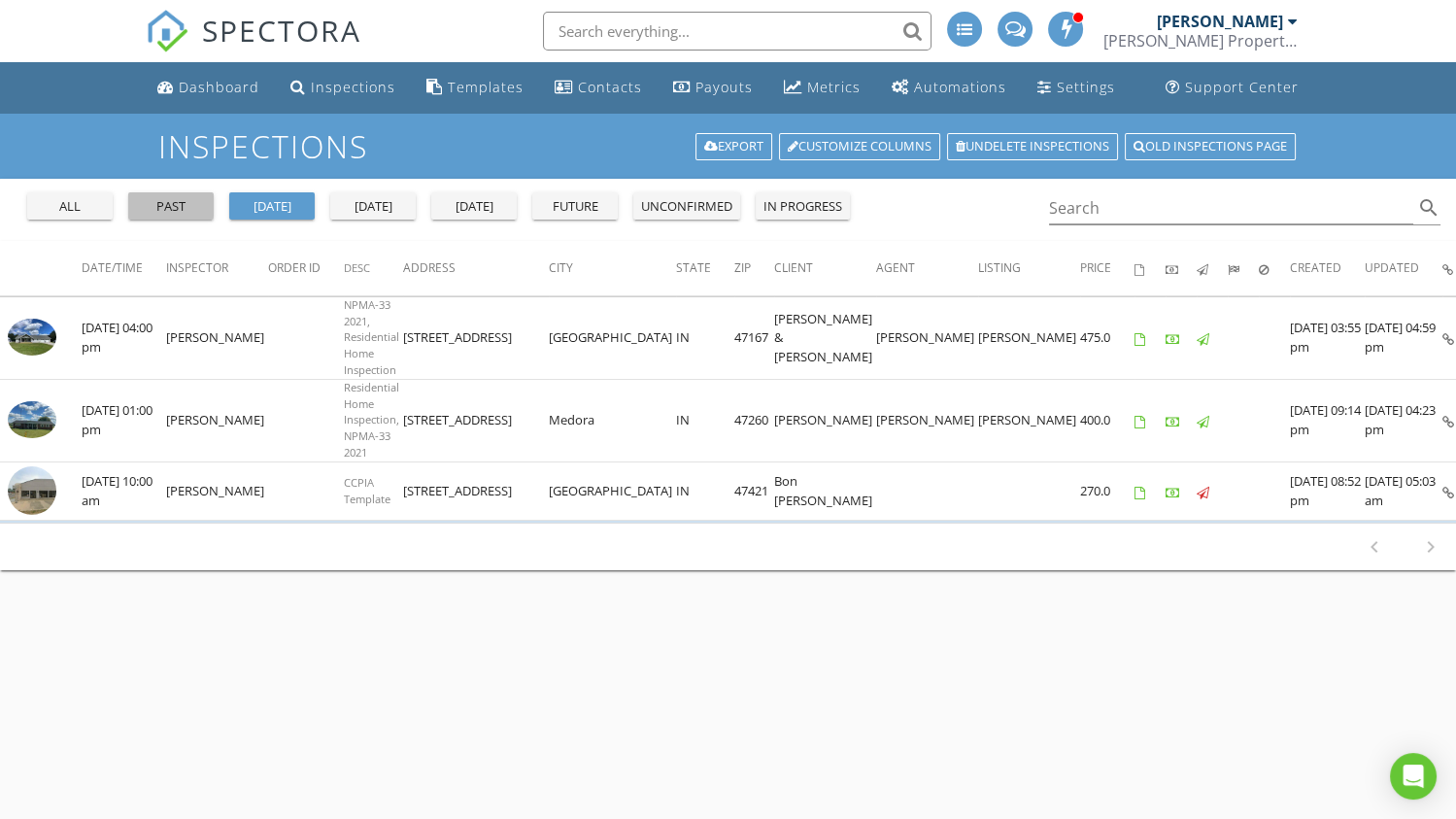
click at [188, 210] on div "past" at bounding box center [170, 206] width 70 height 19
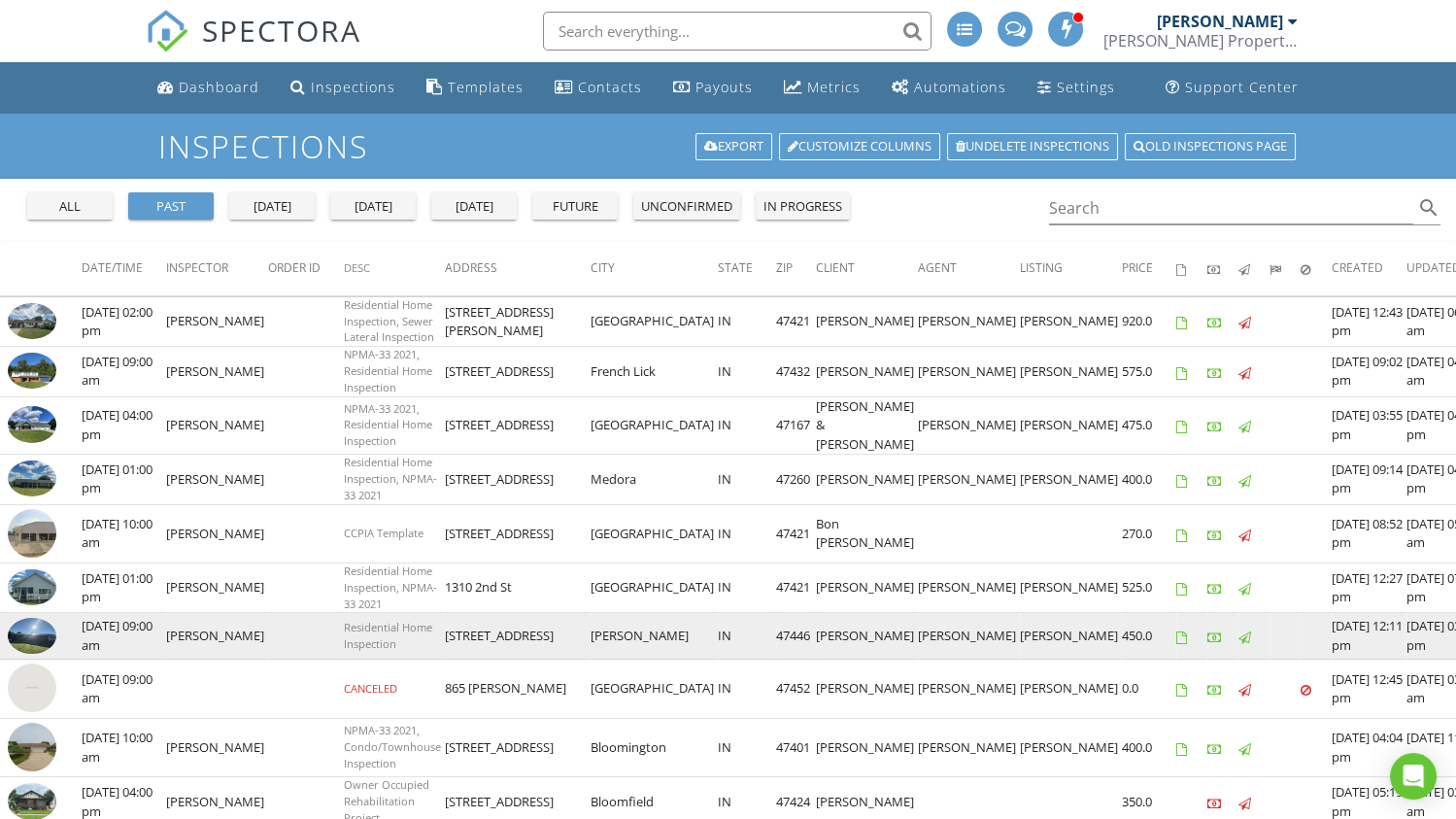
click at [36, 652] on img at bounding box center [32, 636] width 49 height 36
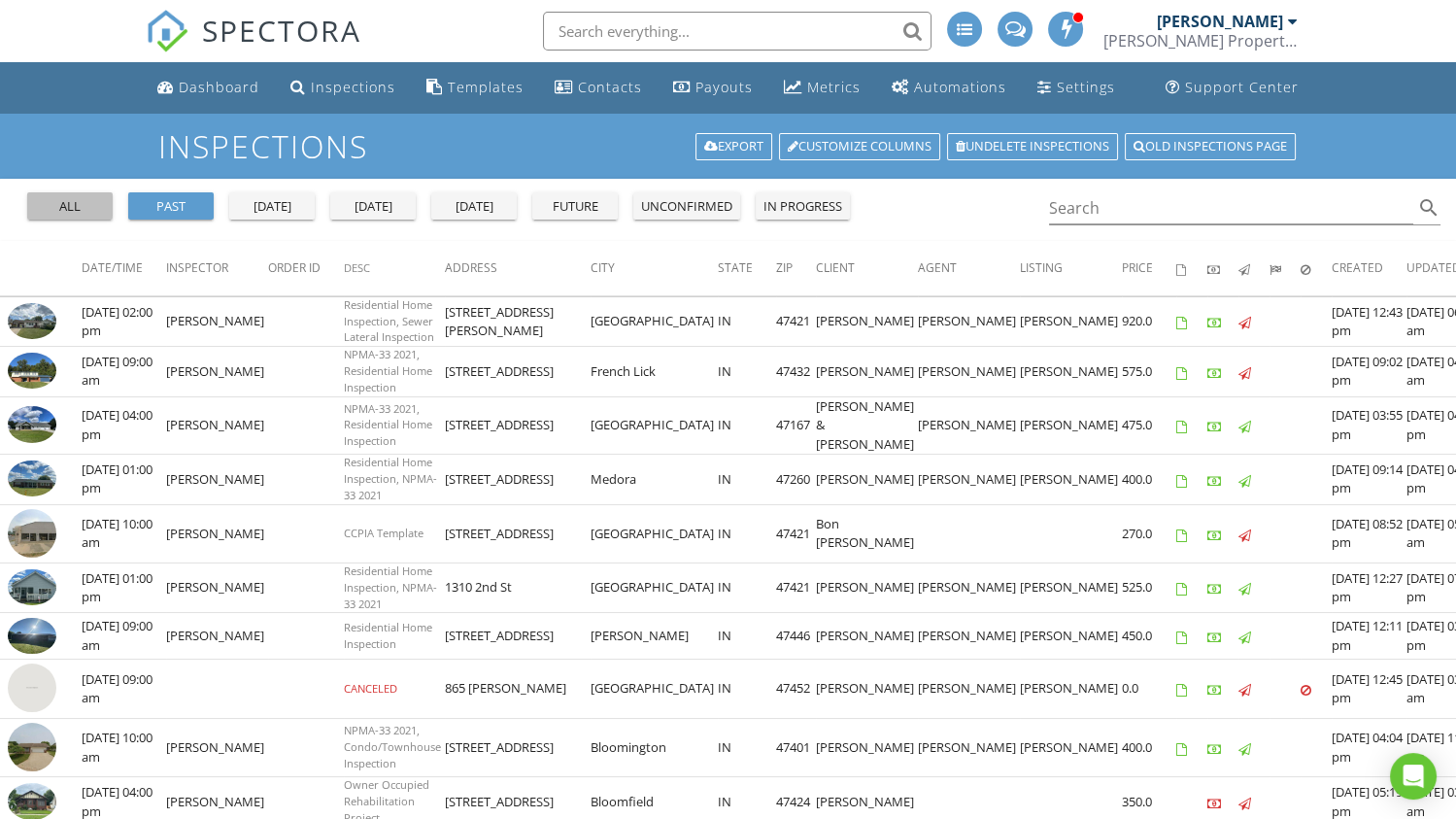
click at [75, 203] on div "all" at bounding box center [70, 206] width 70 height 19
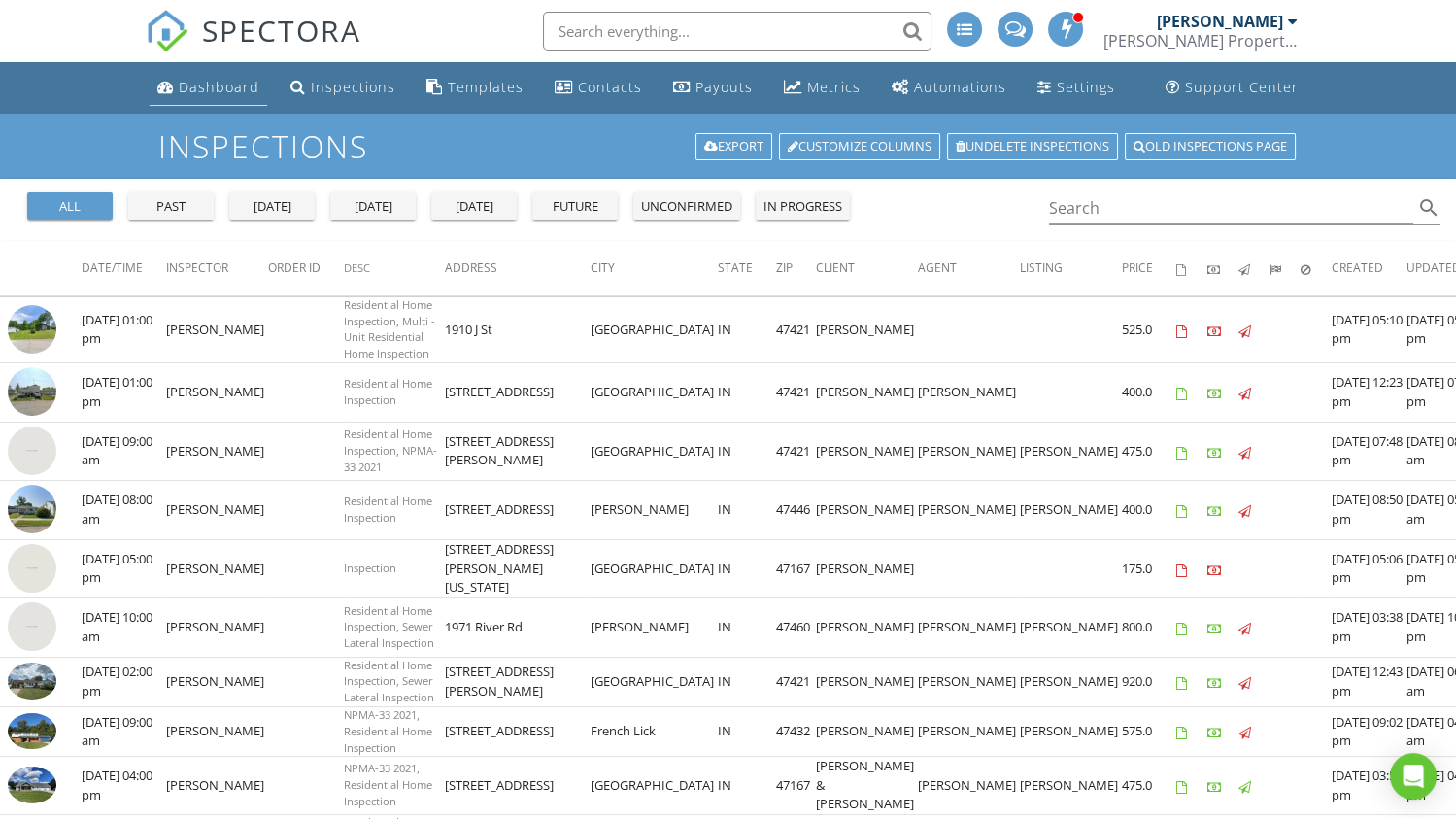
click at [206, 81] on div "Dashboard" at bounding box center [218, 87] width 81 height 19
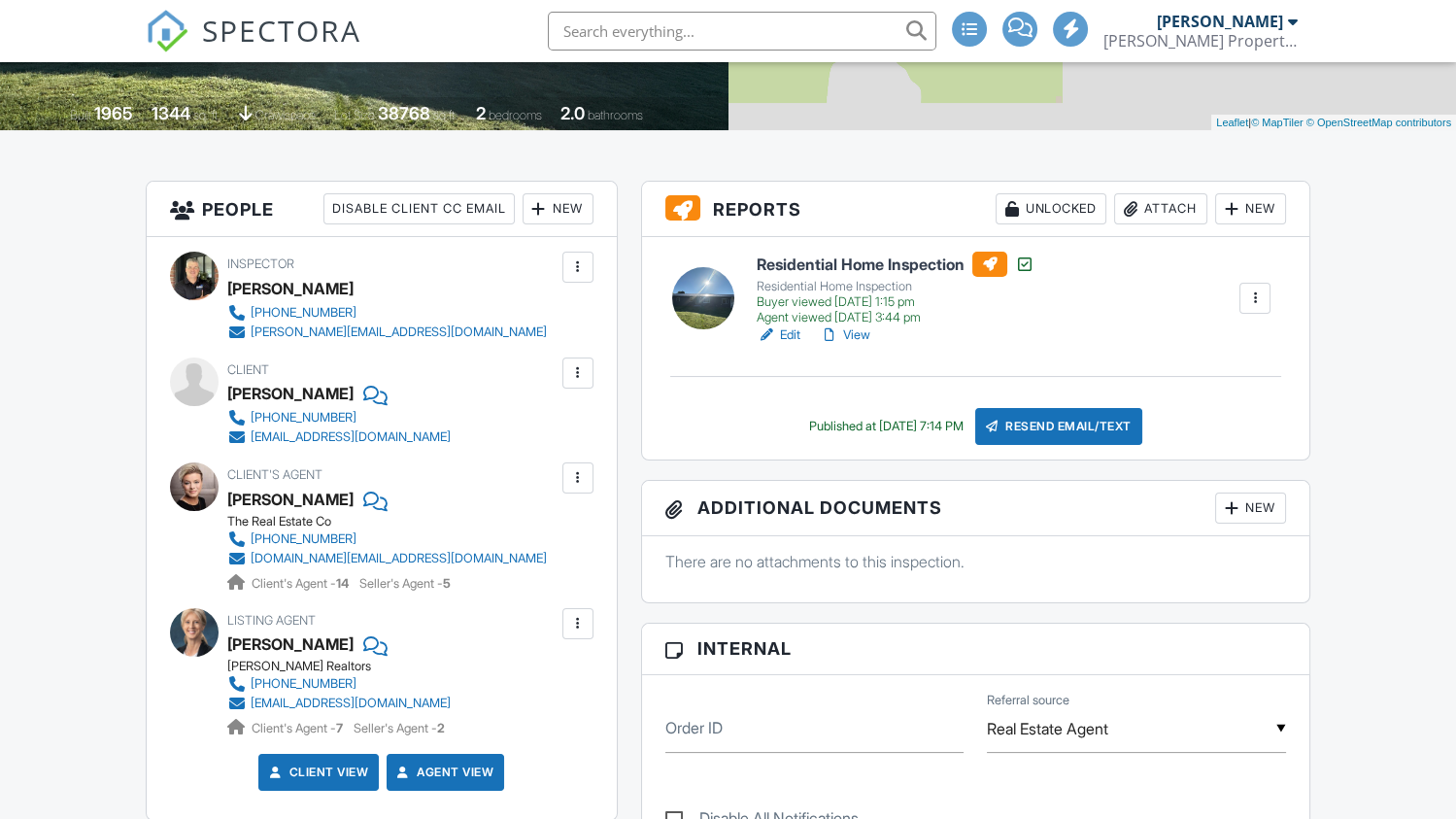
click at [784, 333] on link "Edit" at bounding box center [778, 334] width 44 height 19
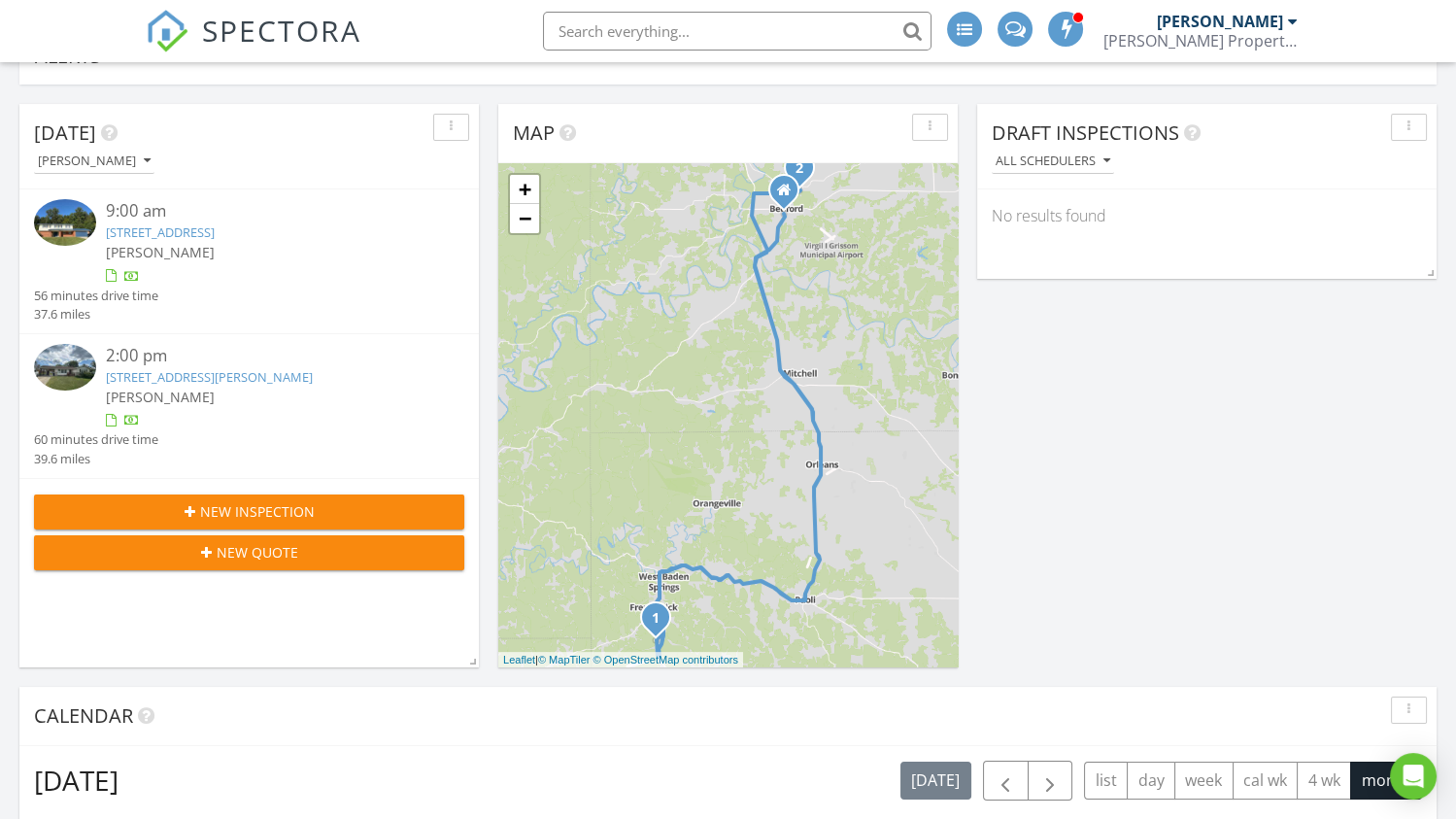
scroll to position [96, 0]
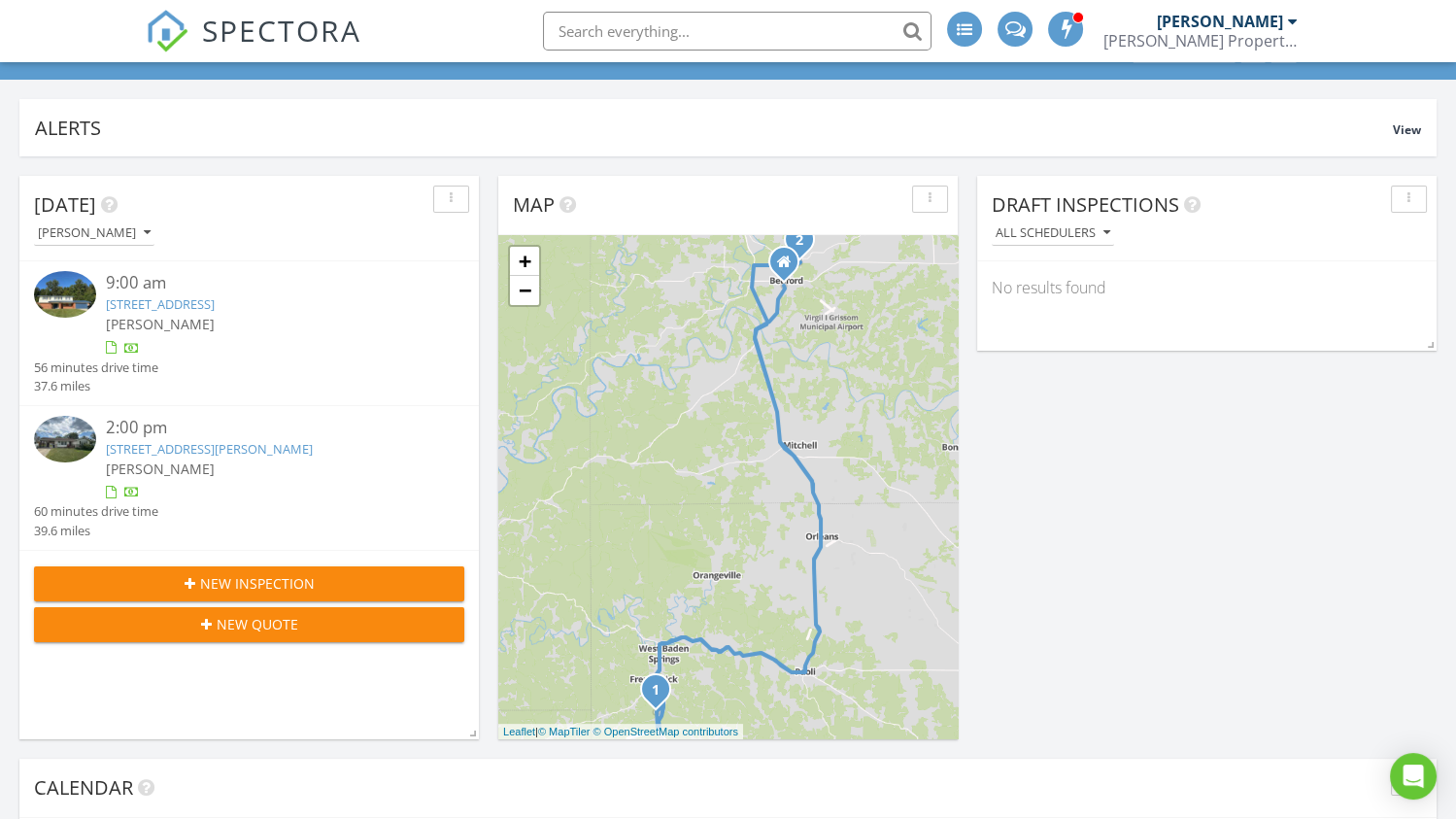
click at [214, 299] on link "[STREET_ADDRESS]" at bounding box center [159, 304] width 109 height 18
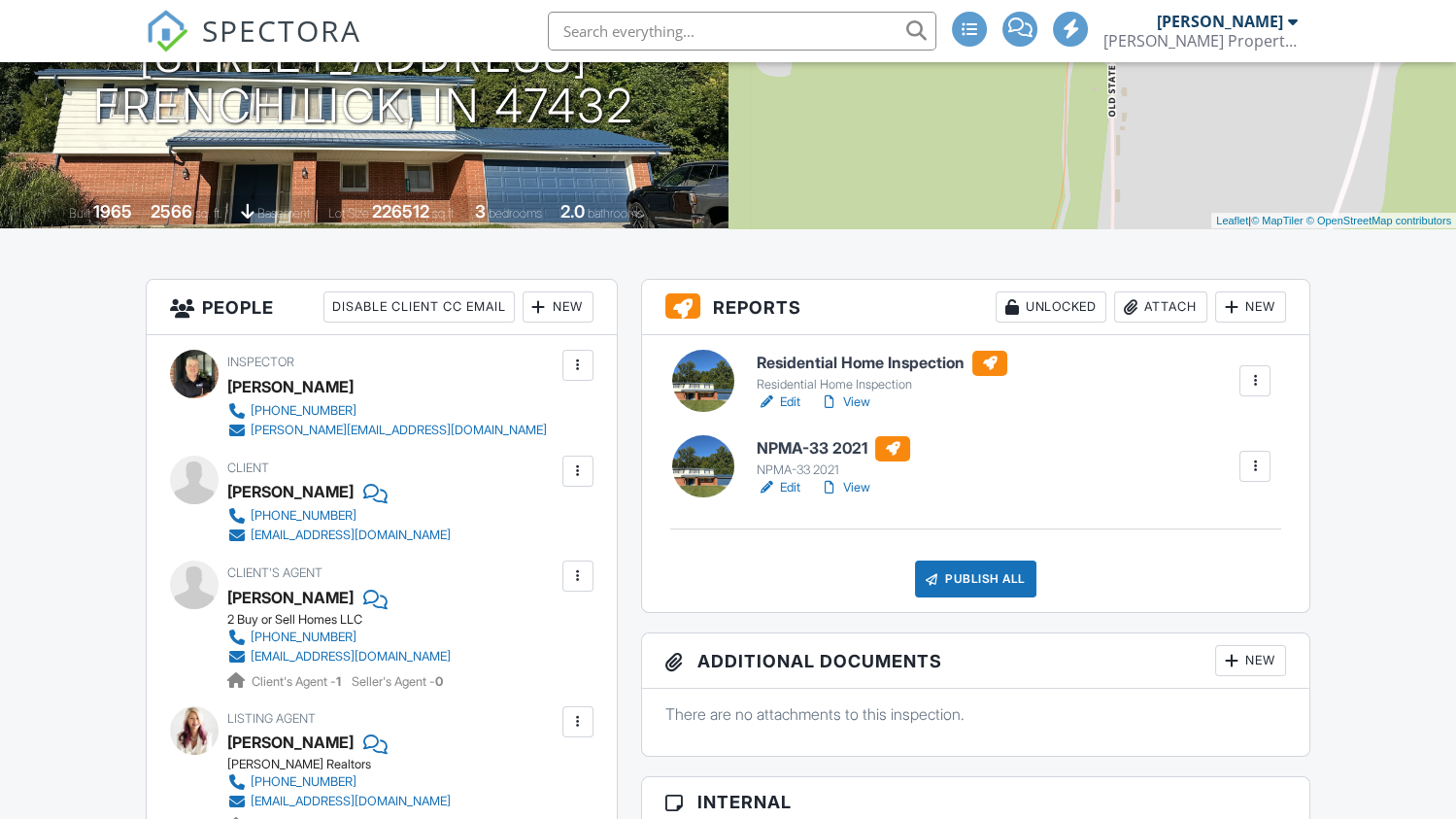
click at [788, 489] on link "Edit" at bounding box center [778, 486] width 44 height 19
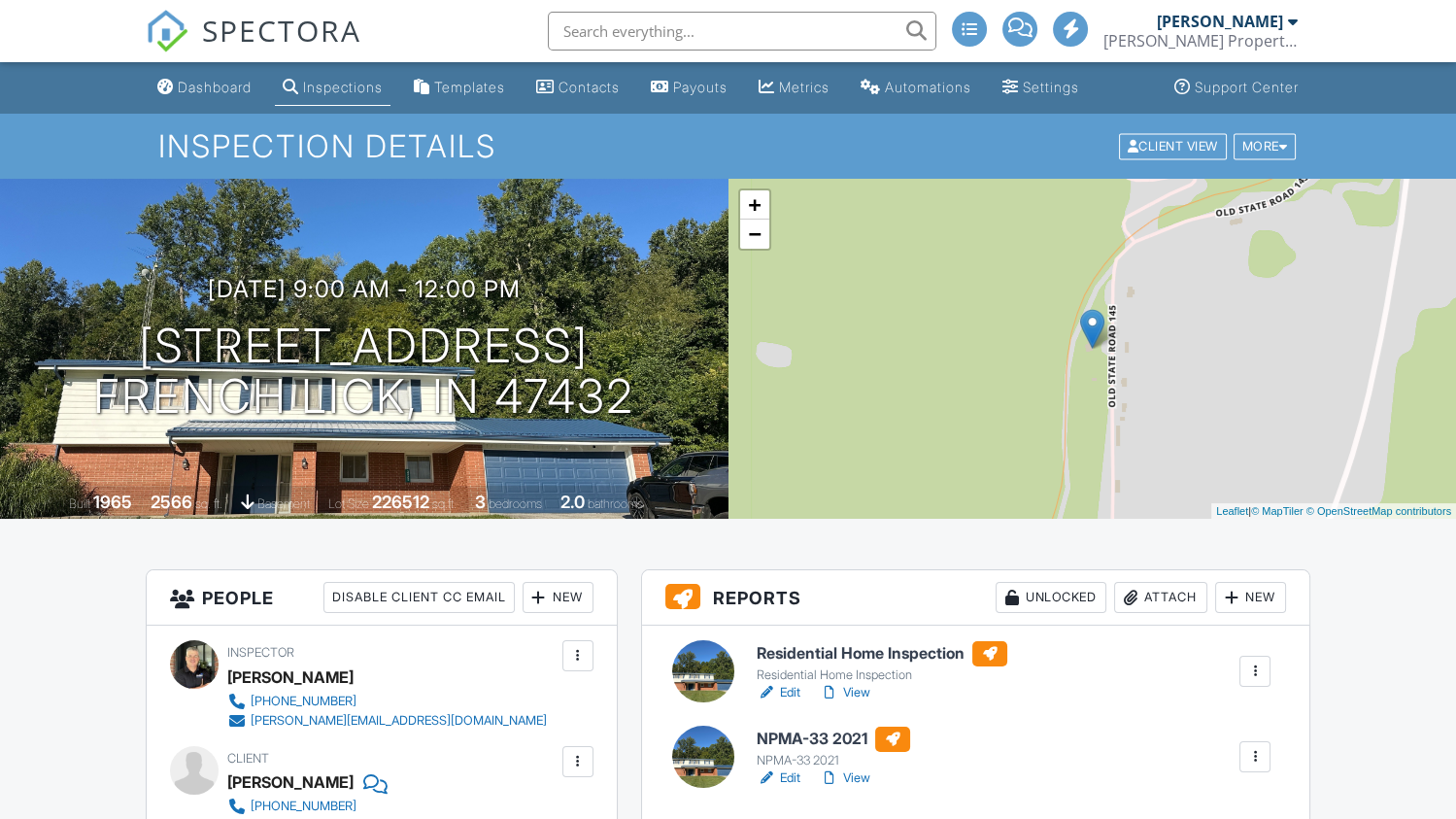
click at [787, 689] on link "Edit" at bounding box center [778, 691] width 44 height 19
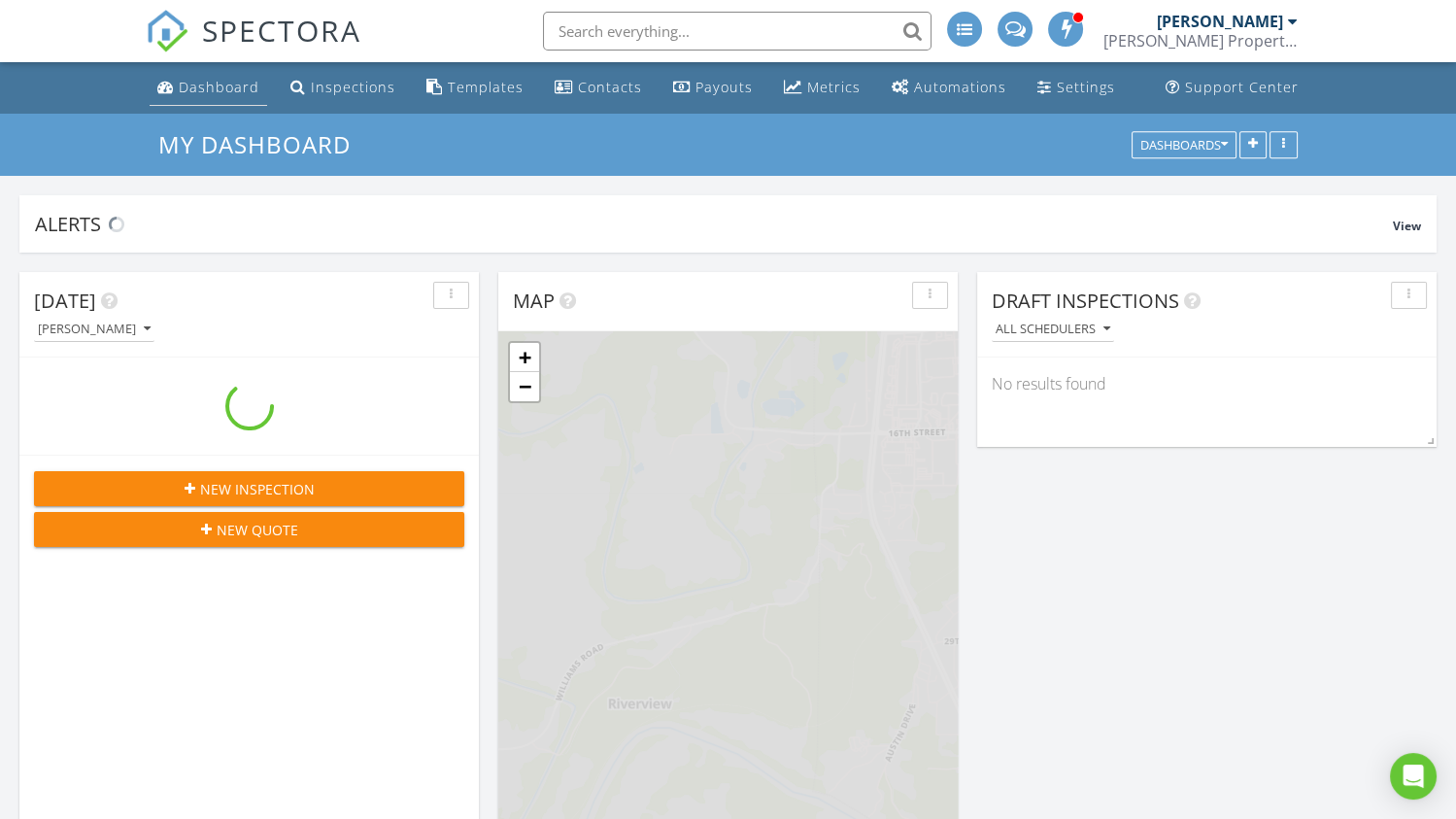
scroll to position [1797, 1485]
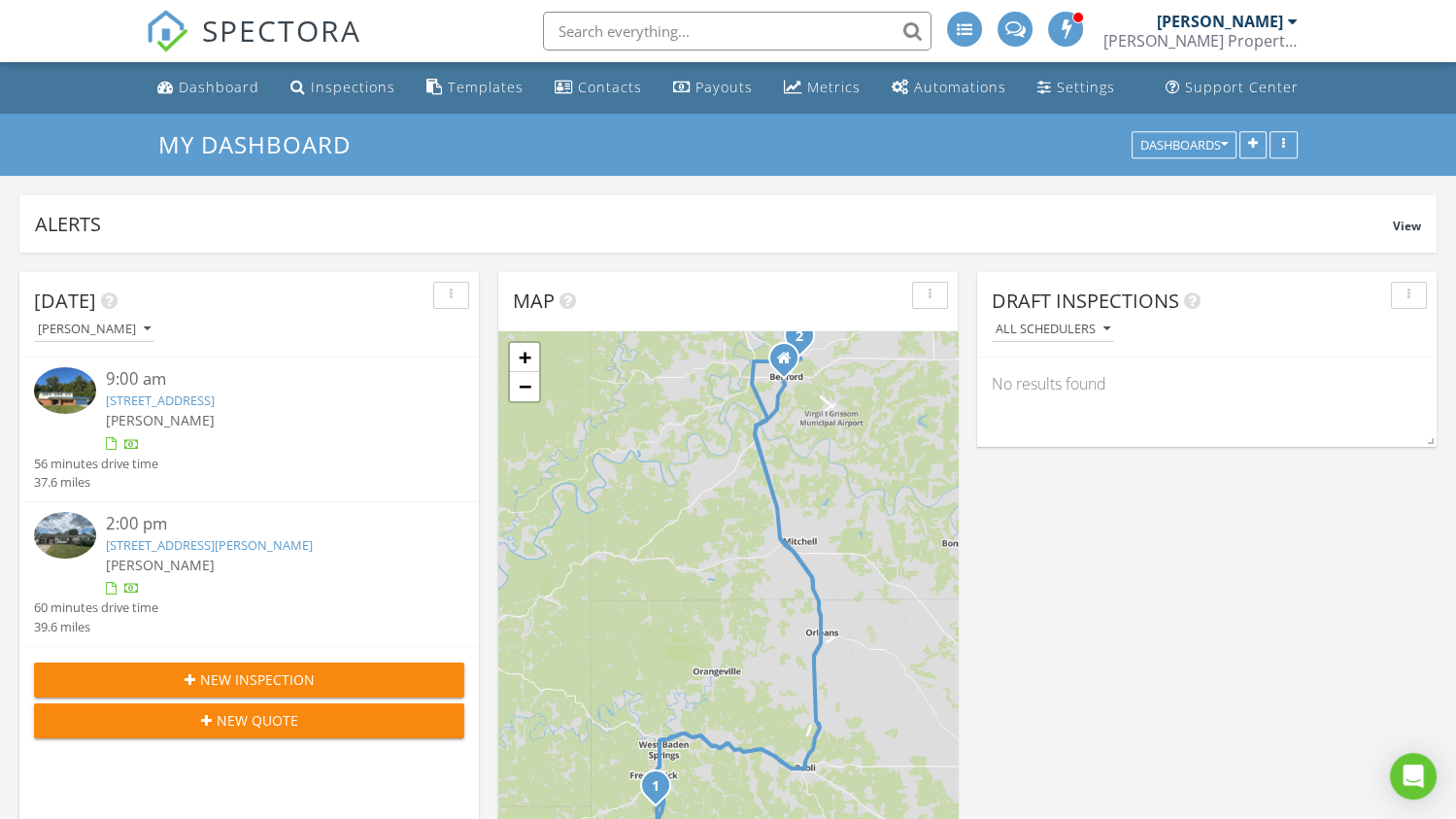
click at [168, 396] on link "[STREET_ADDRESS]" at bounding box center [159, 401] width 109 height 18
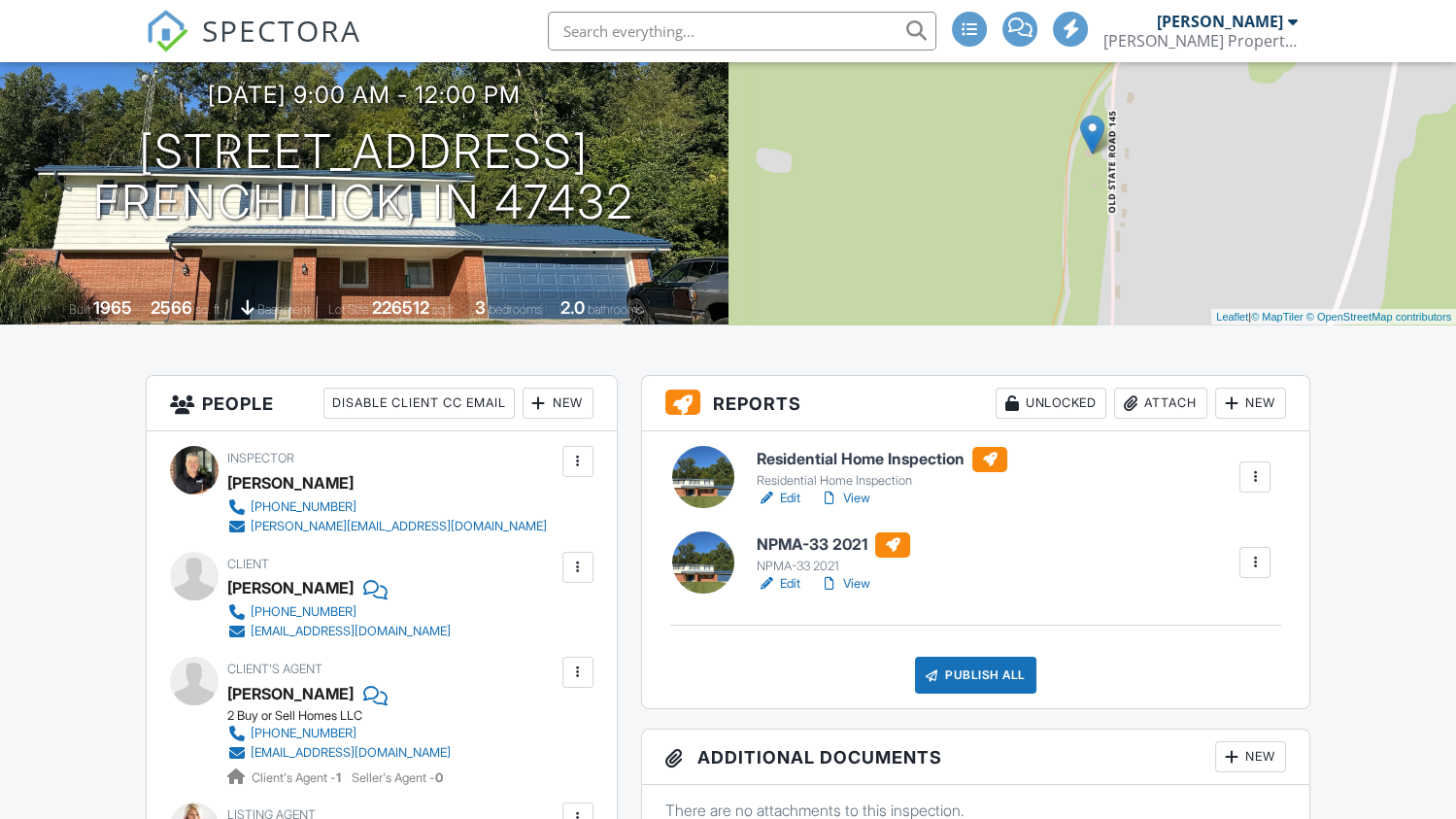
click at [791, 499] on link "Edit" at bounding box center [778, 497] width 44 height 19
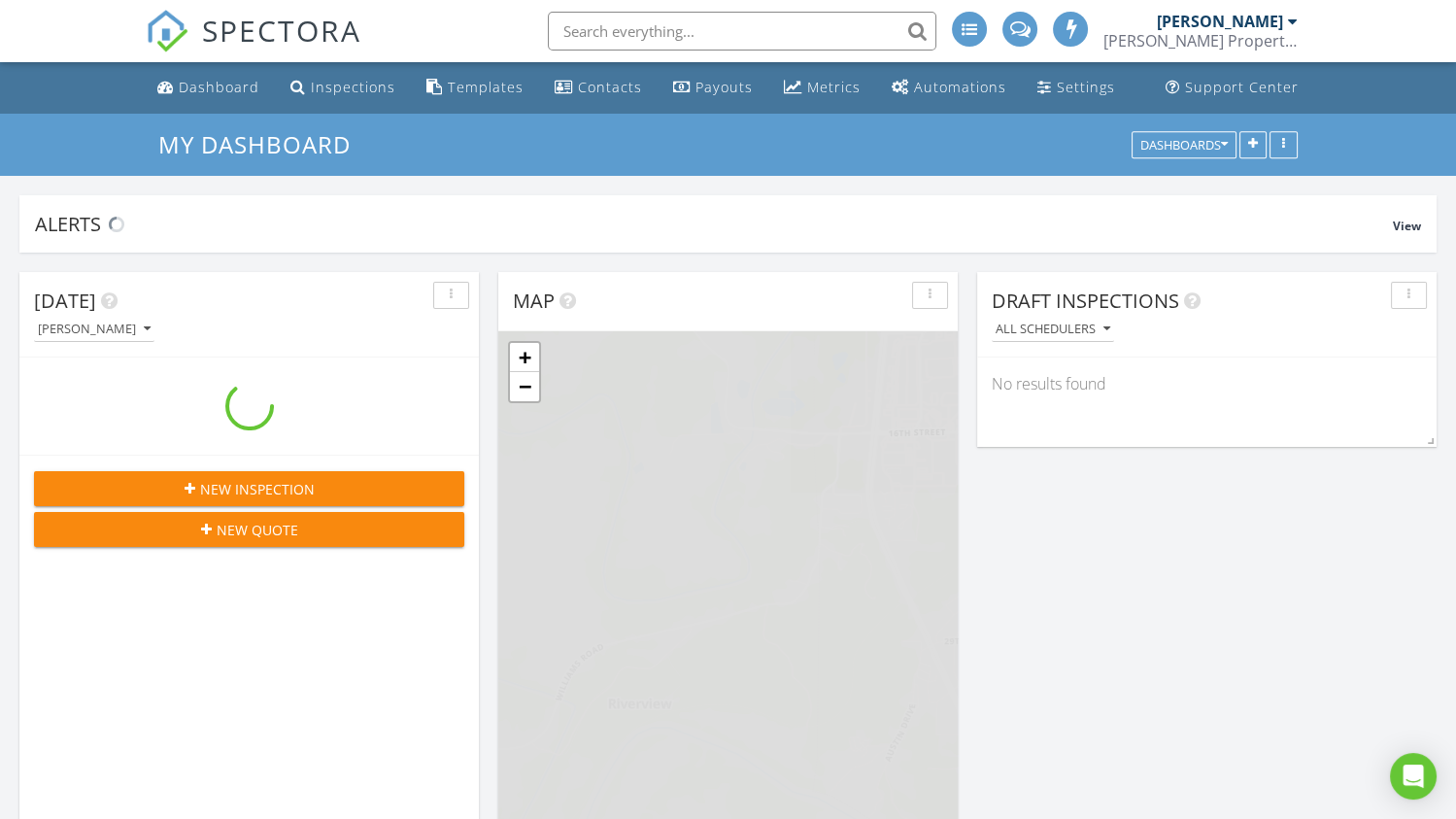
scroll to position [1797, 1485]
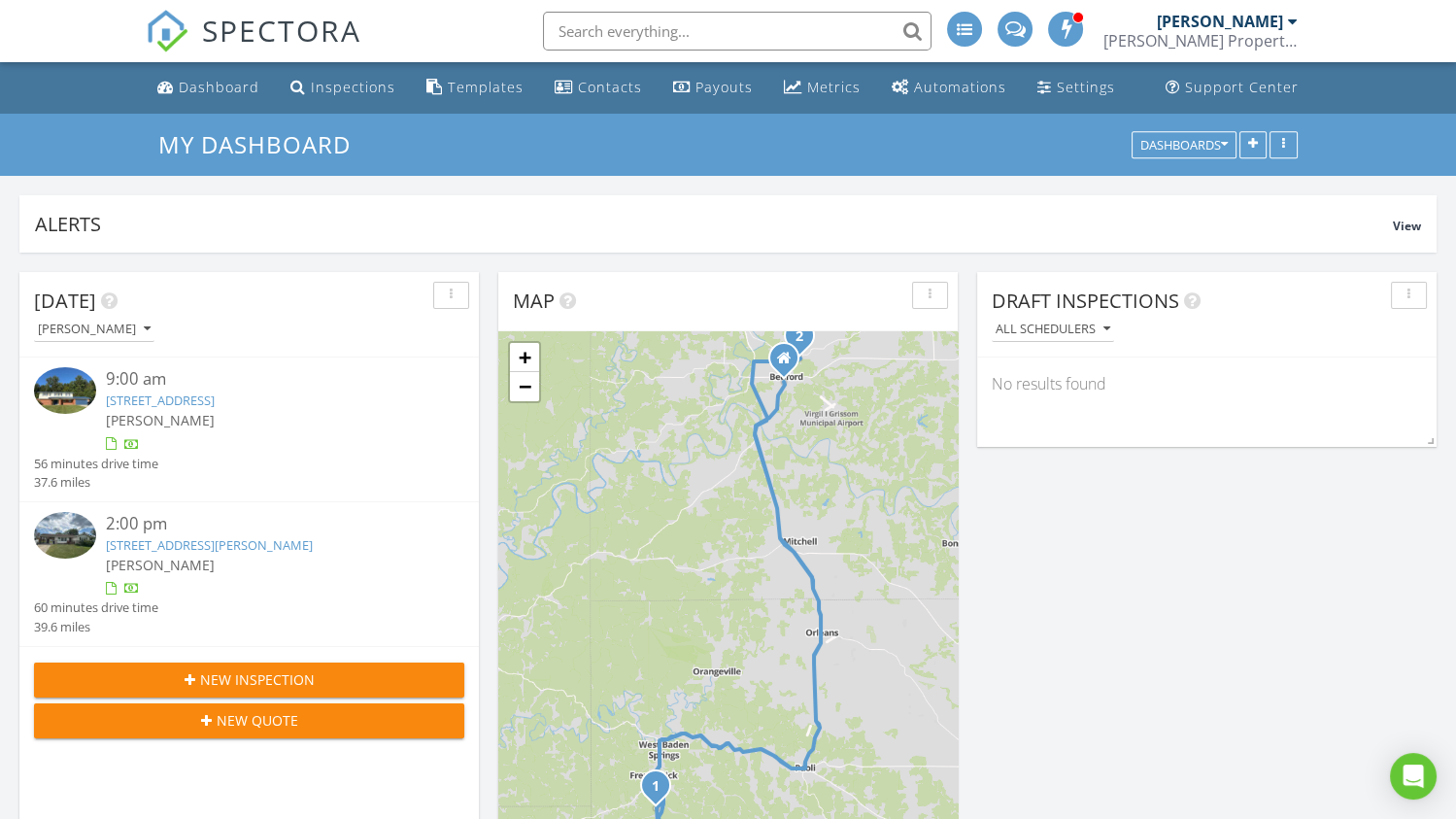
click at [210, 400] on link "2225 S Old State Rd 145, French Lick, IN 47432" at bounding box center [159, 401] width 109 height 18
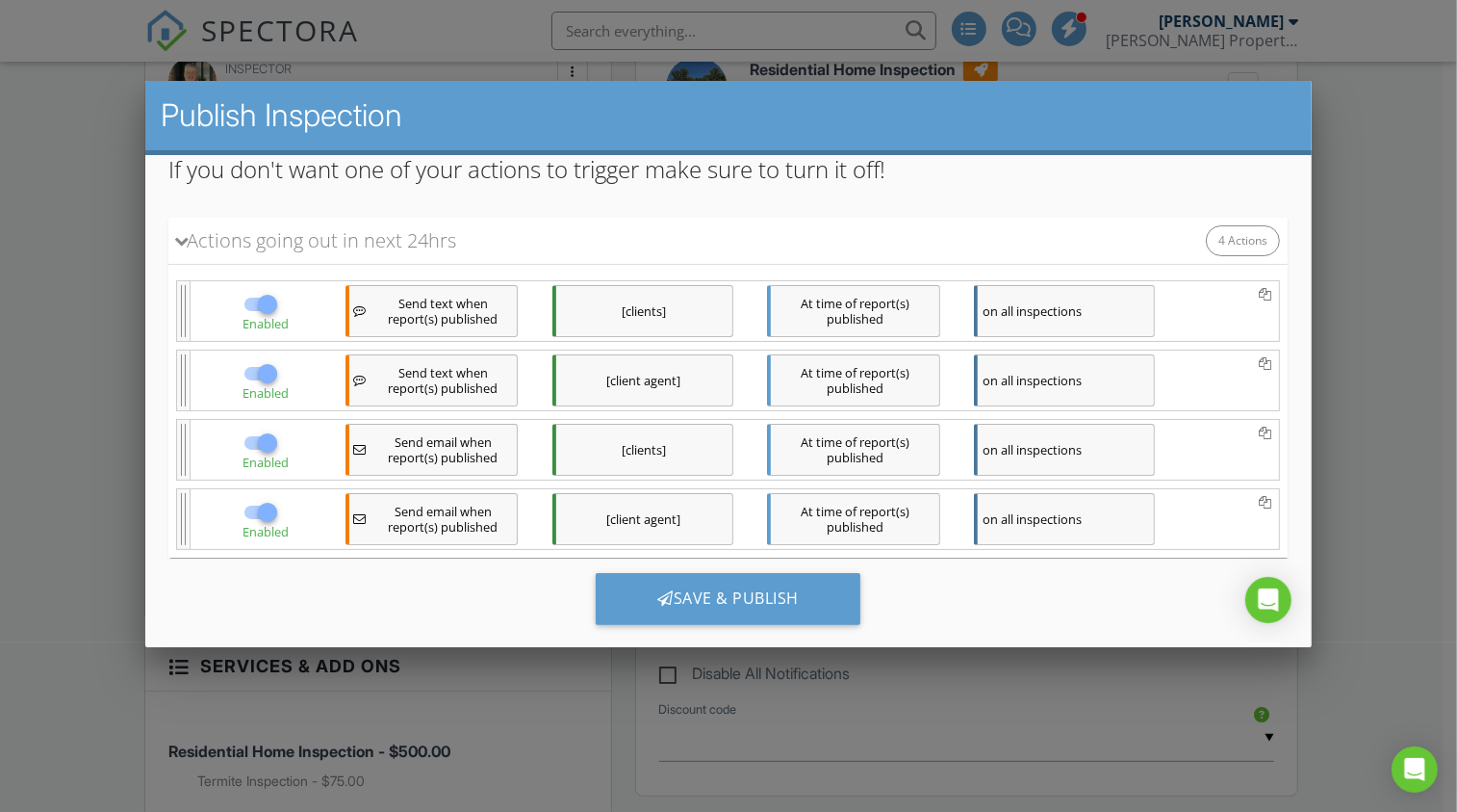
scroll to position [258, 0]
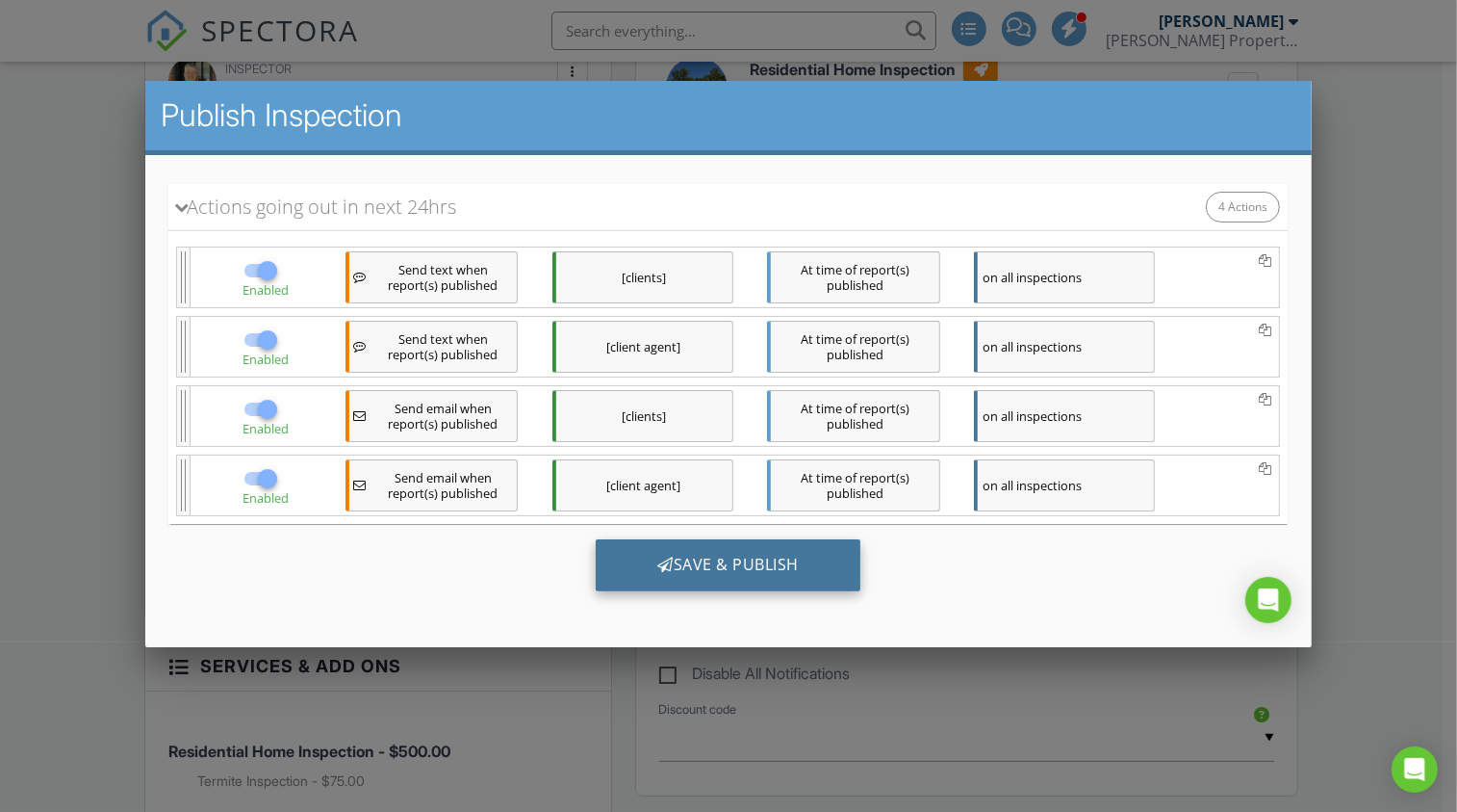
click at [709, 572] on div "Save & Publish" at bounding box center [728, 565] width 265 height 52
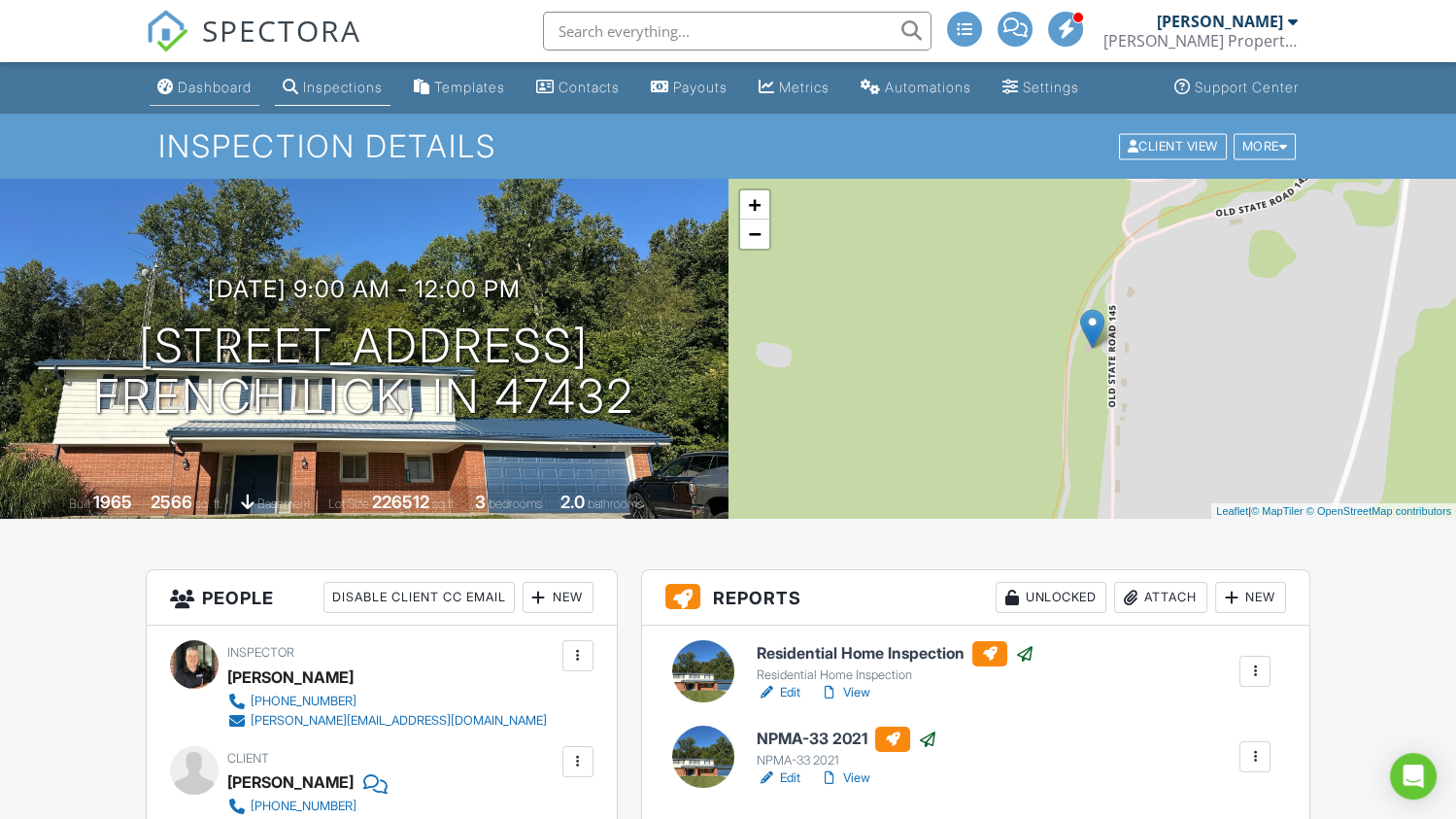
click at [227, 88] on div "Dashboard" at bounding box center [214, 87] width 74 height 17
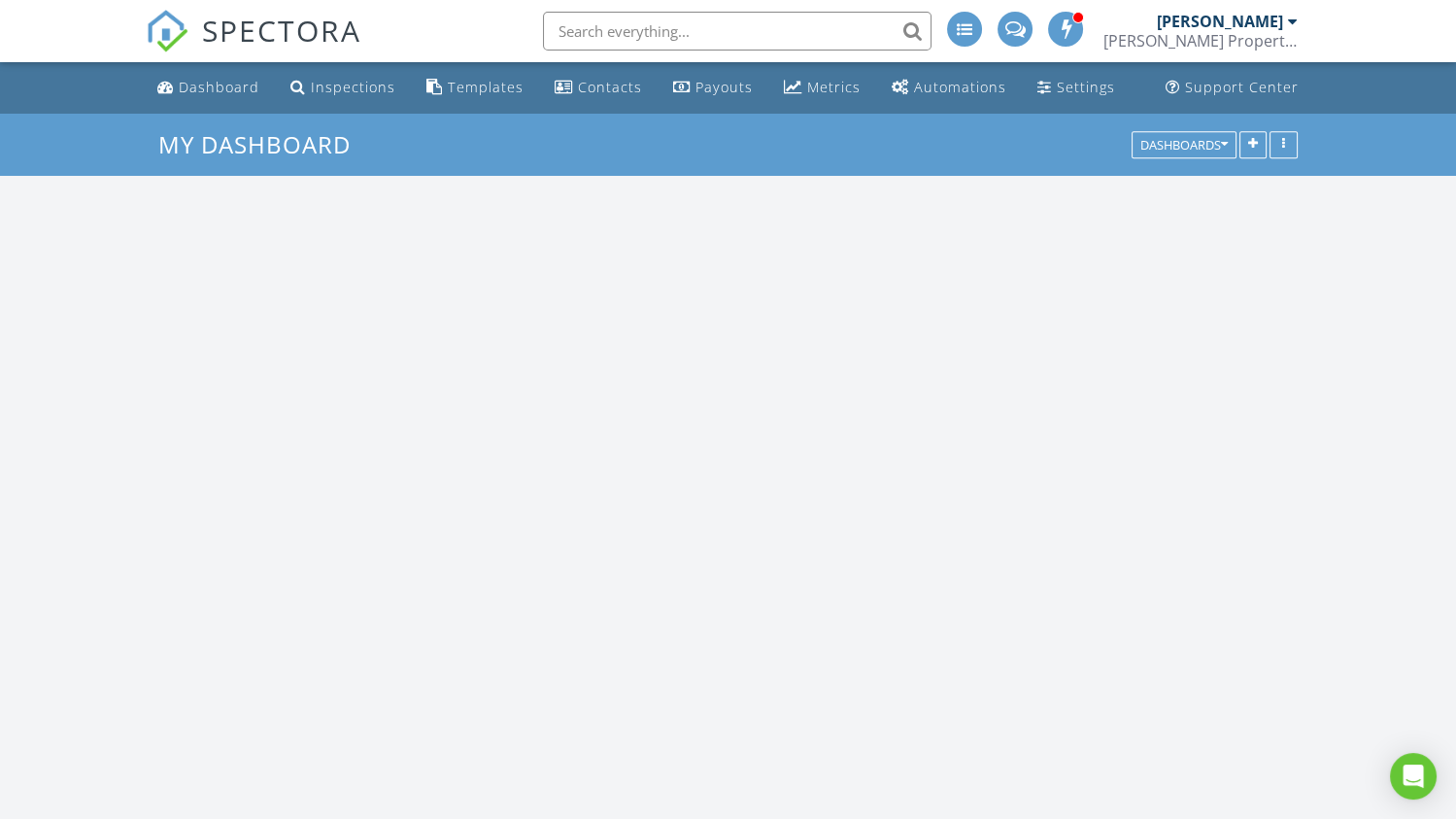
scroll to position [1797, 1485]
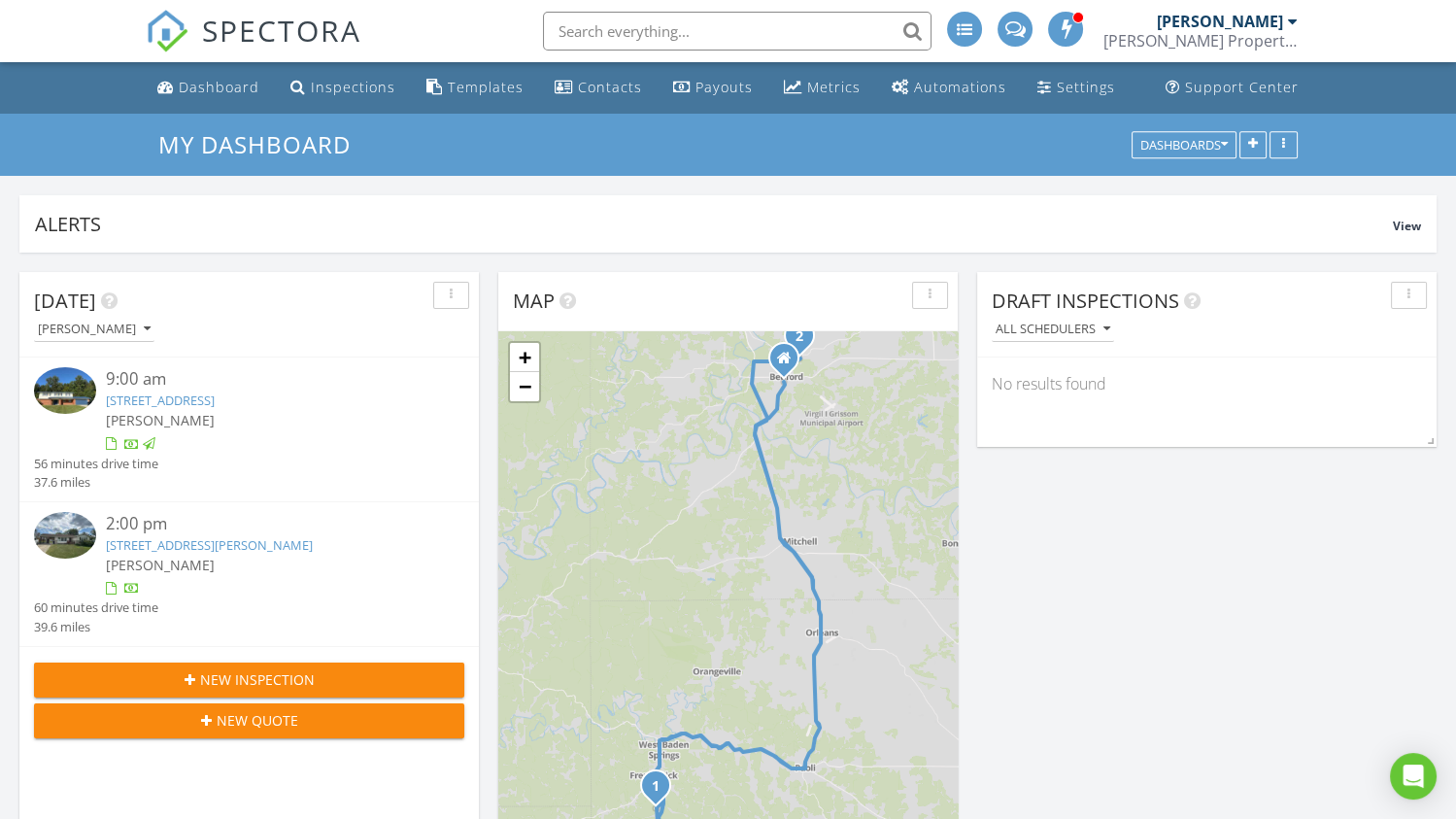
click at [179, 539] on link "[STREET_ADDRESS][PERSON_NAME]" at bounding box center [209, 545] width 207 height 18
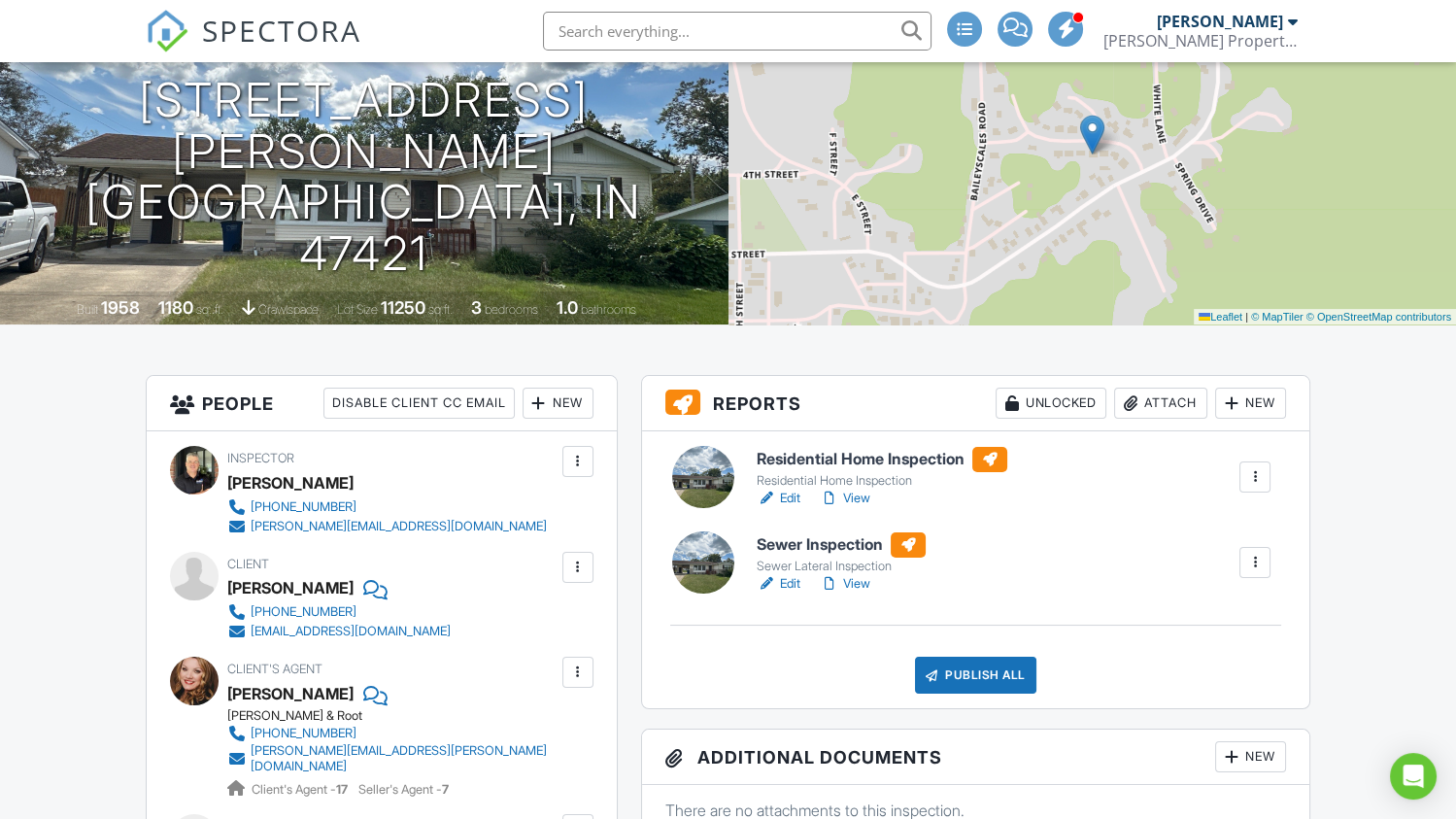
click at [797, 585] on link "Edit" at bounding box center [778, 583] width 44 height 19
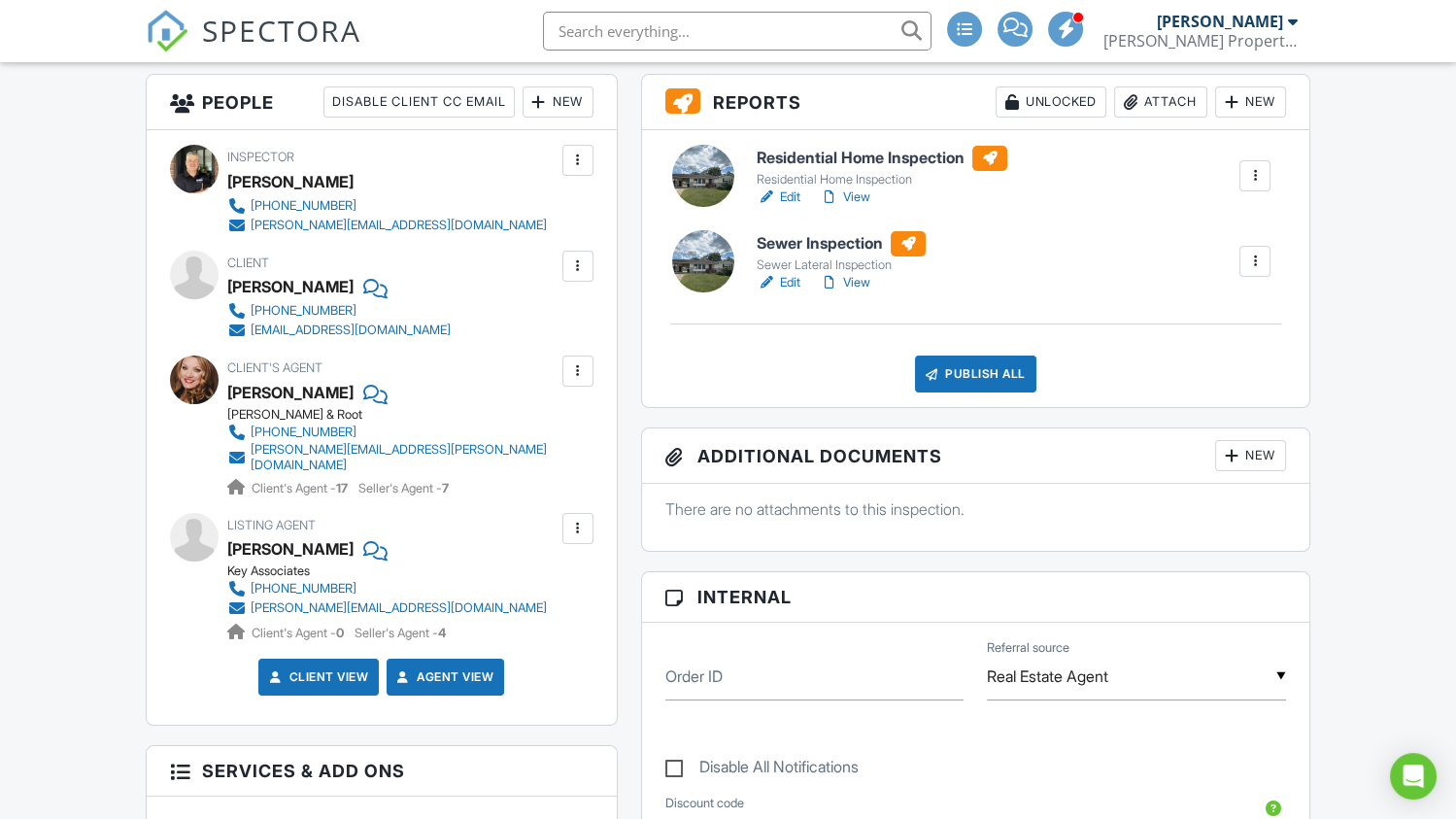
scroll to position [389, 0]
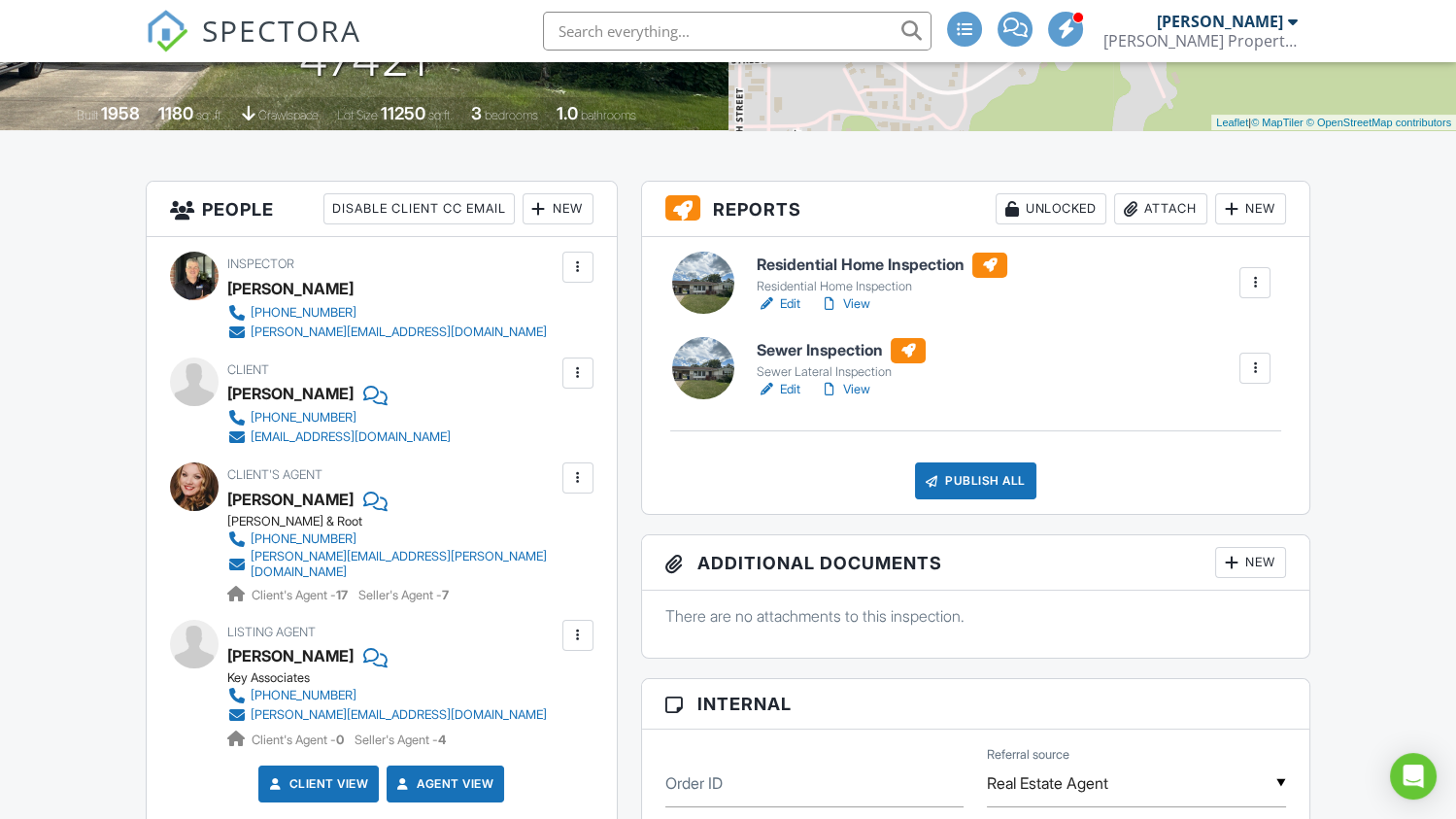
click at [782, 304] on link "Edit" at bounding box center [778, 303] width 44 height 19
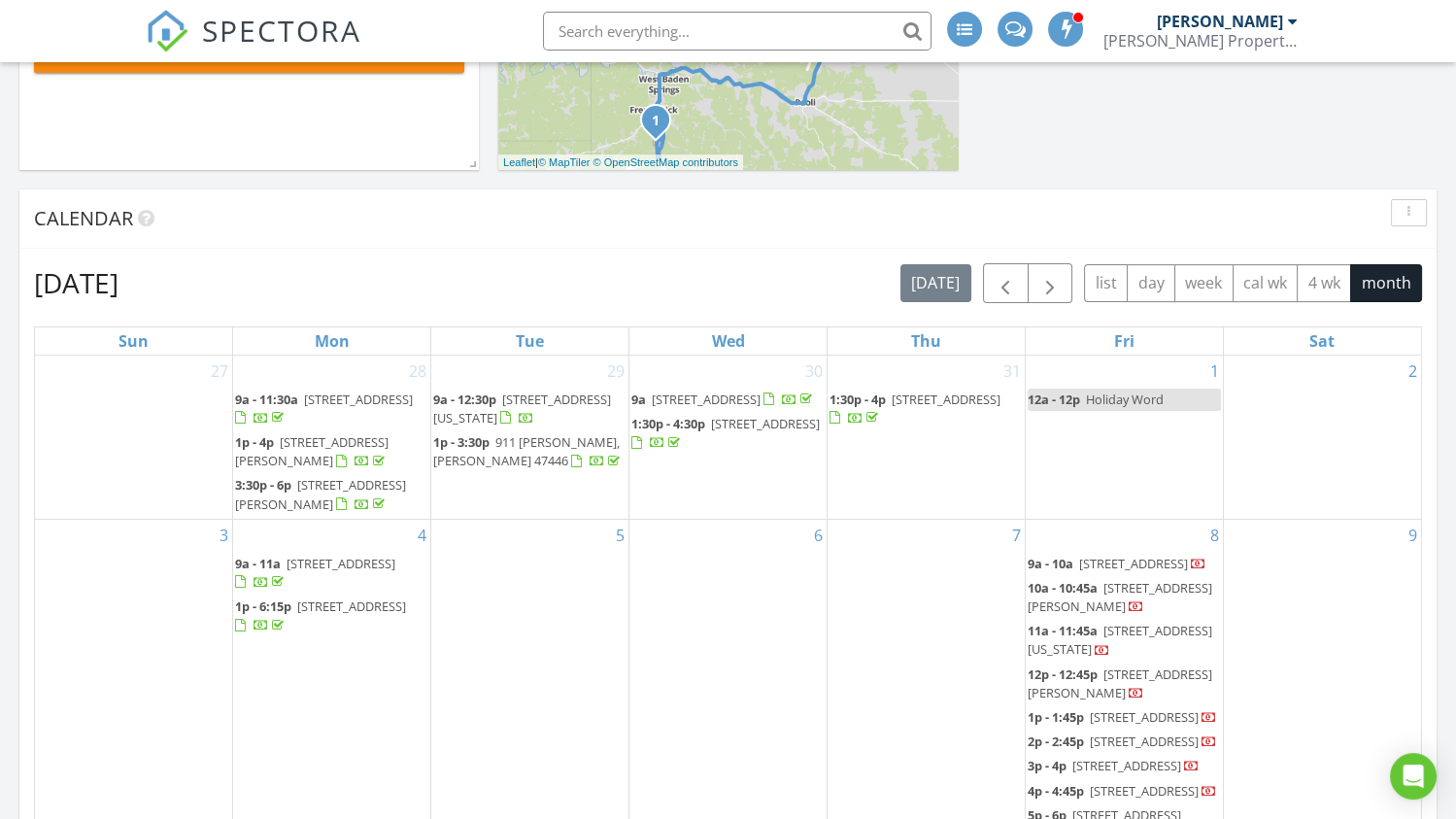
scroll to position [389, 0]
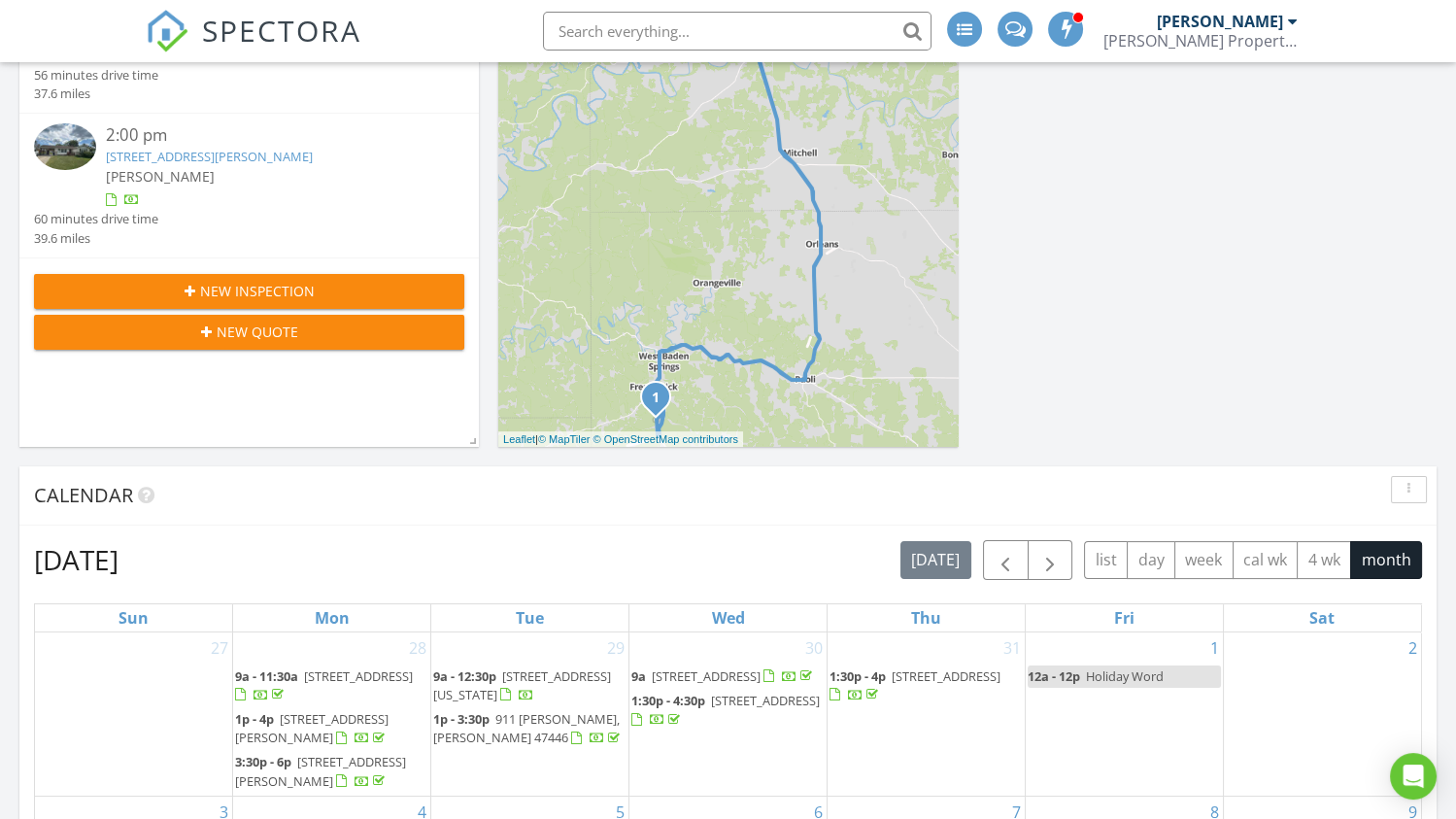
click at [180, 158] on link "205 Riley Blvd, Bedford, IN 47421" at bounding box center [209, 156] width 207 height 18
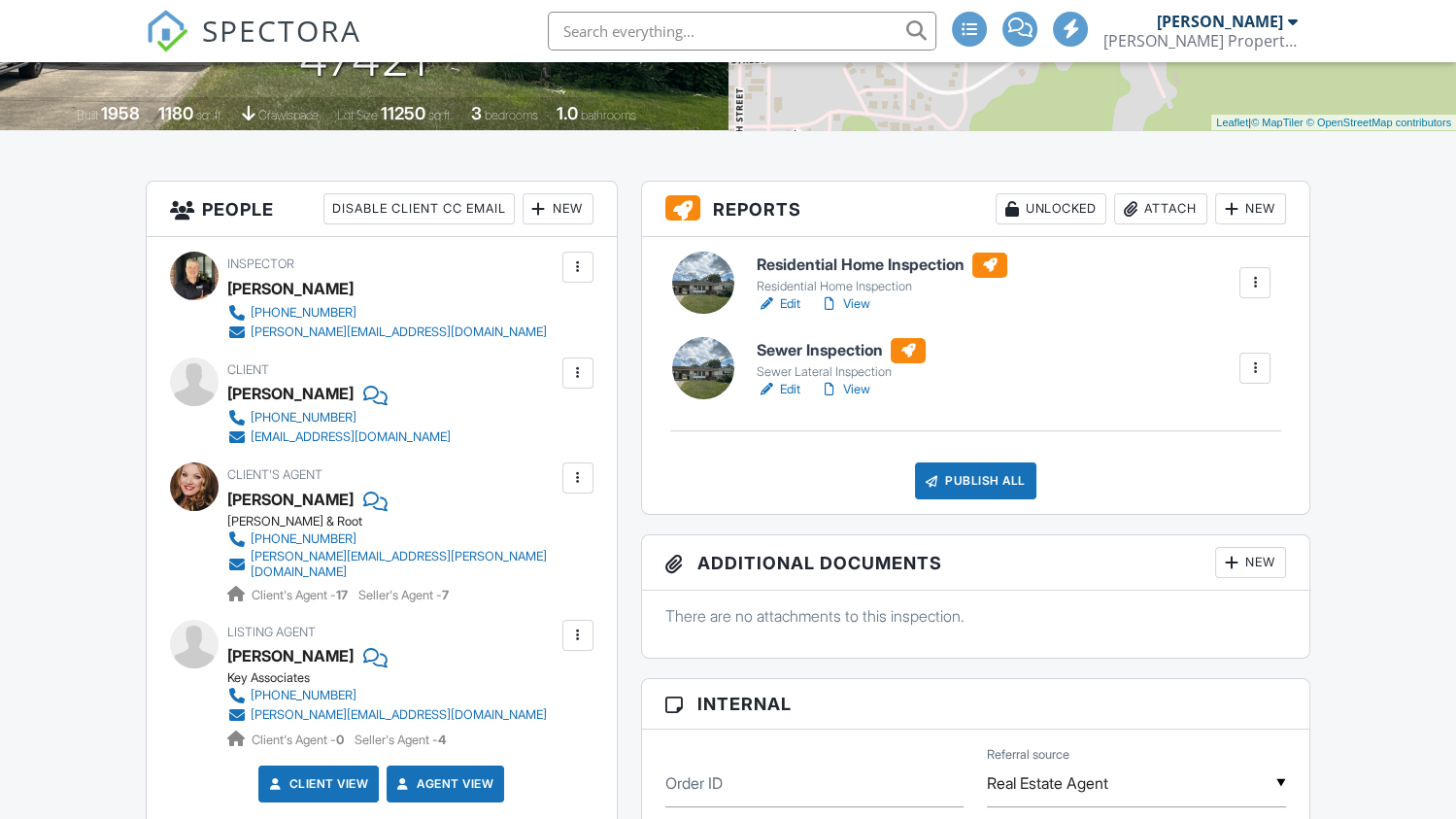
click at [986, 479] on div "Publish All" at bounding box center [976, 480] width 122 height 37
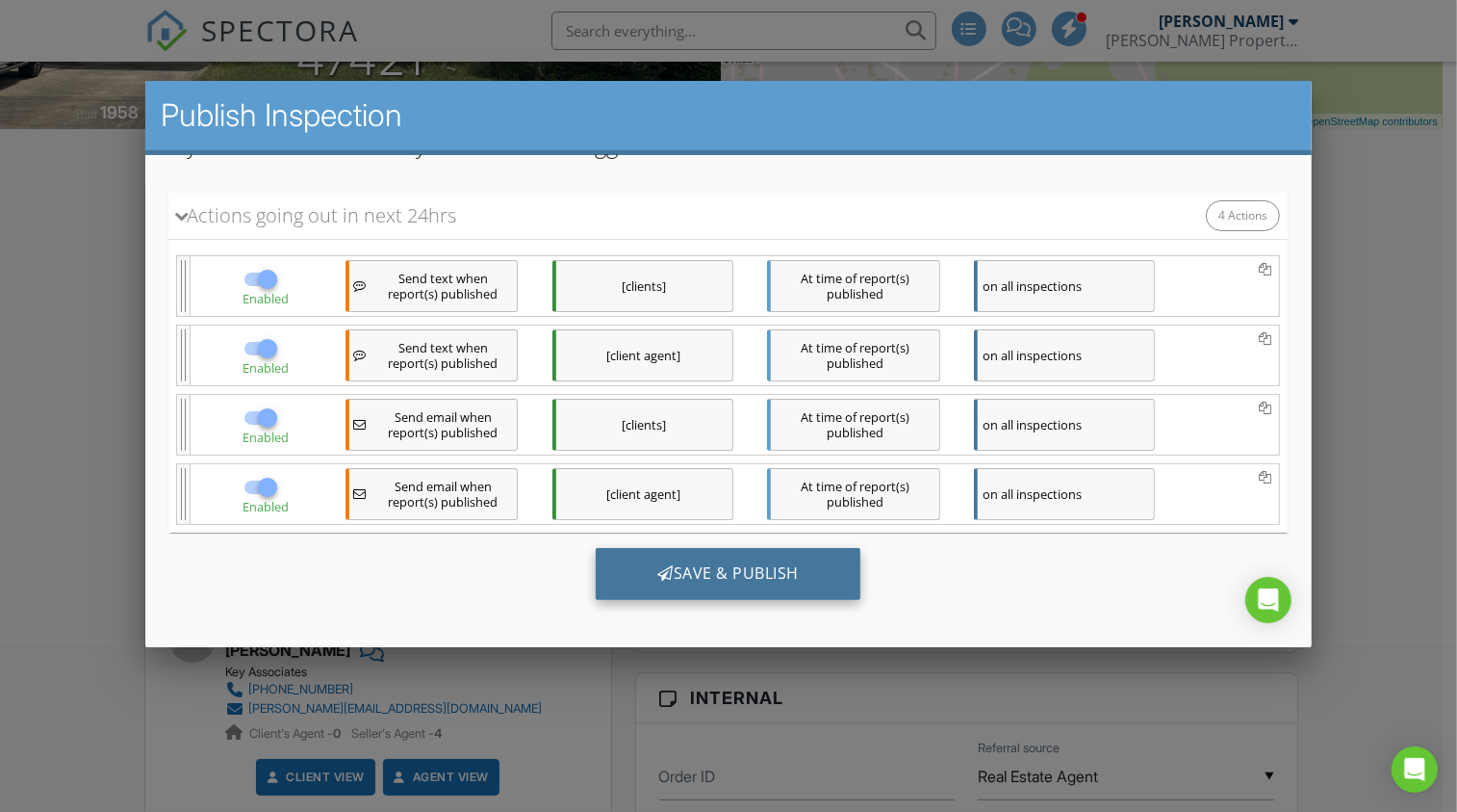
scroll to position [258, 0]
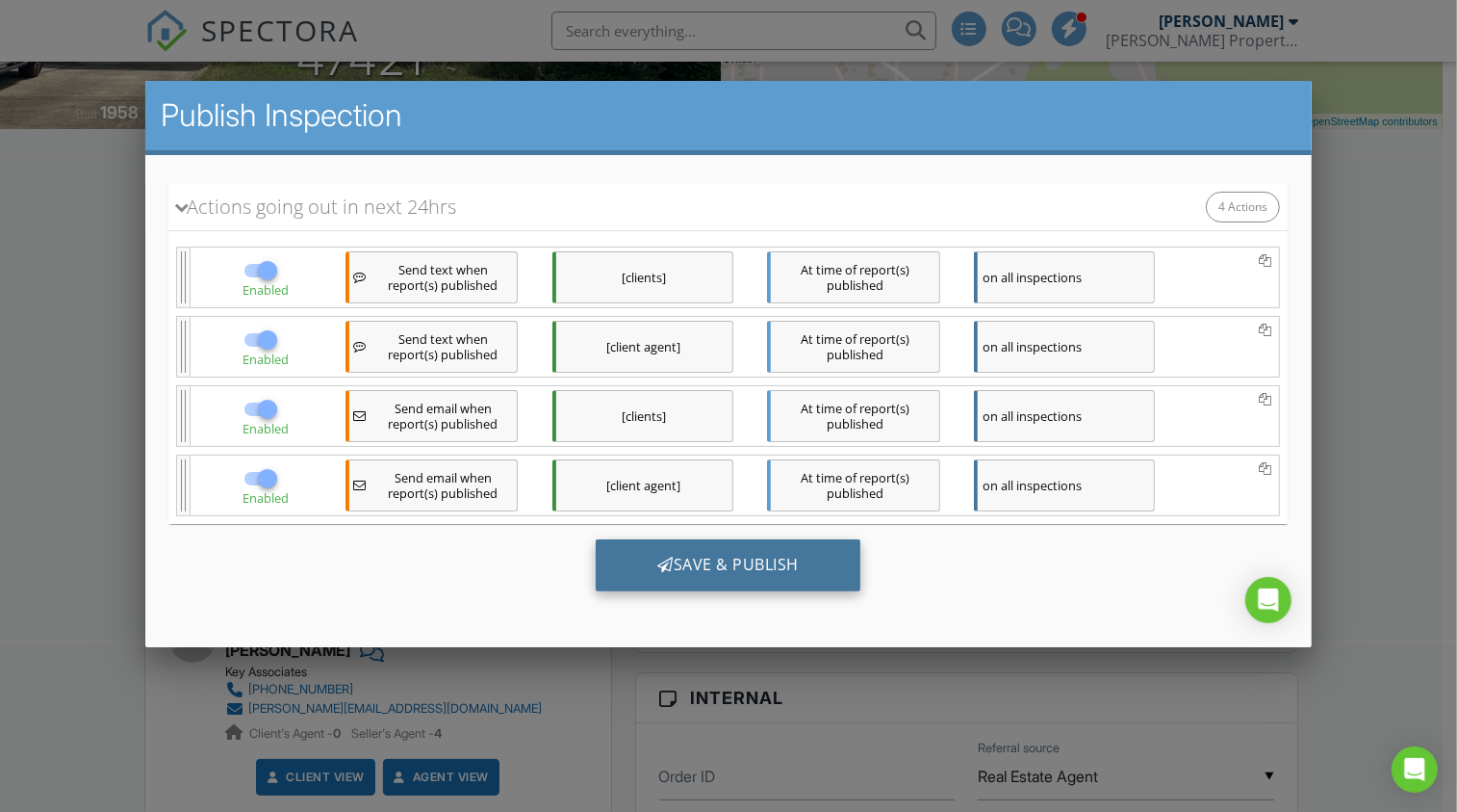
click at [709, 555] on div "Save & Publish" at bounding box center [728, 565] width 265 height 52
